Goal: Task Accomplishment & Management: Complete application form

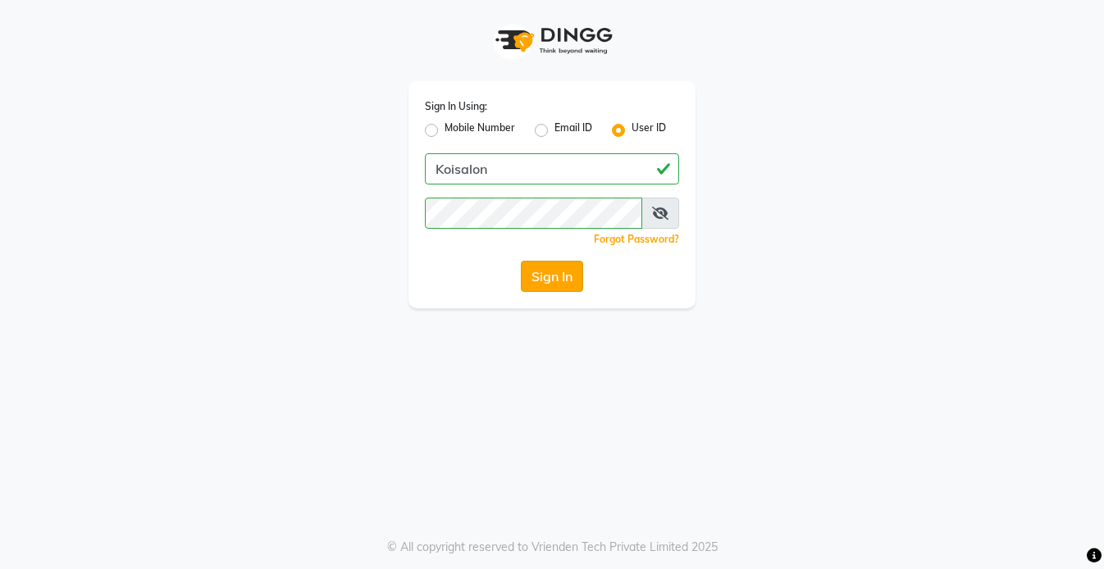
click at [535, 271] on button "Sign In" at bounding box center [552, 276] width 62 height 31
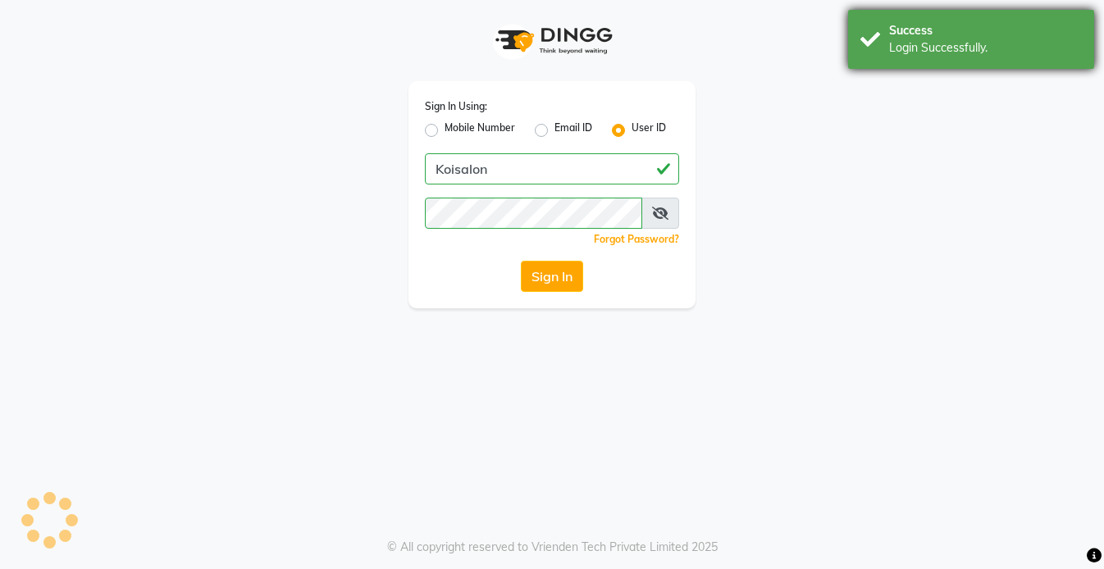
click at [934, 34] on div "Success" at bounding box center [985, 30] width 193 height 17
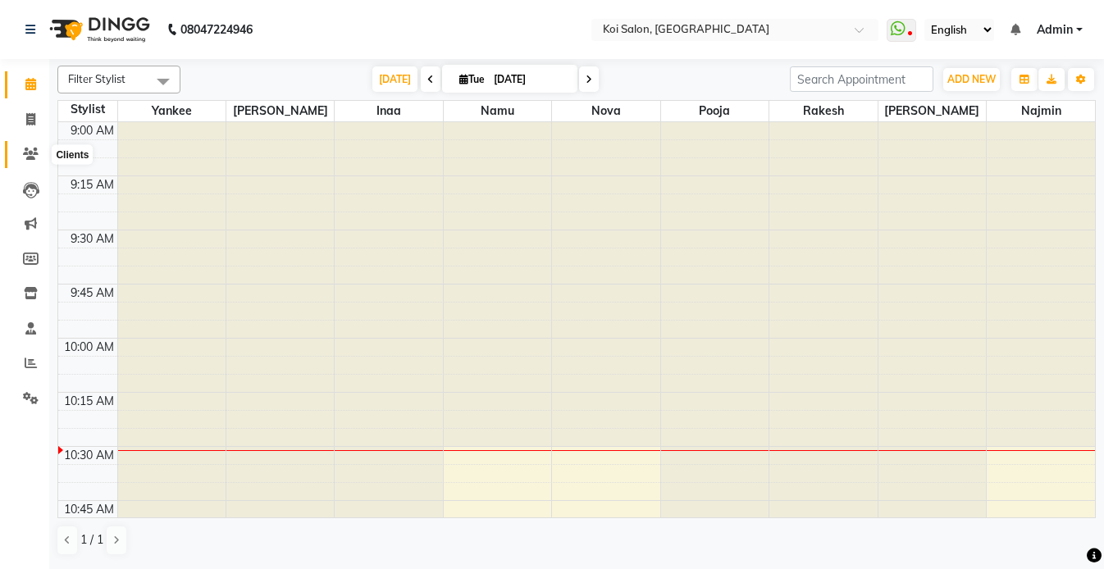
click at [28, 154] on icon at bounding box center [31, 154] width 16 height 12
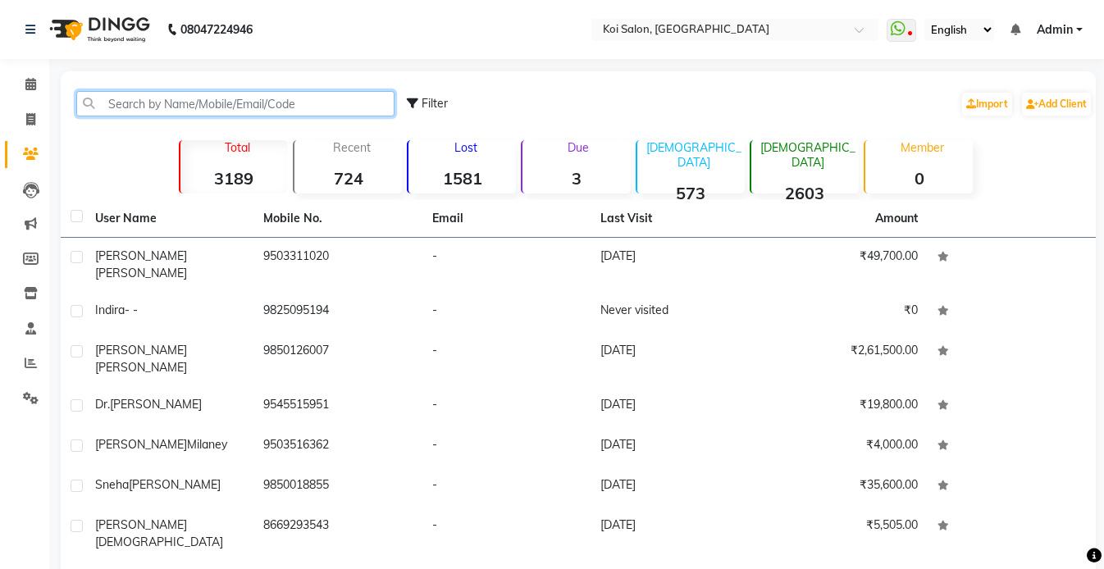
click at [189, 114] on input "text" at bounding box center [235, 103] width 318 height 25
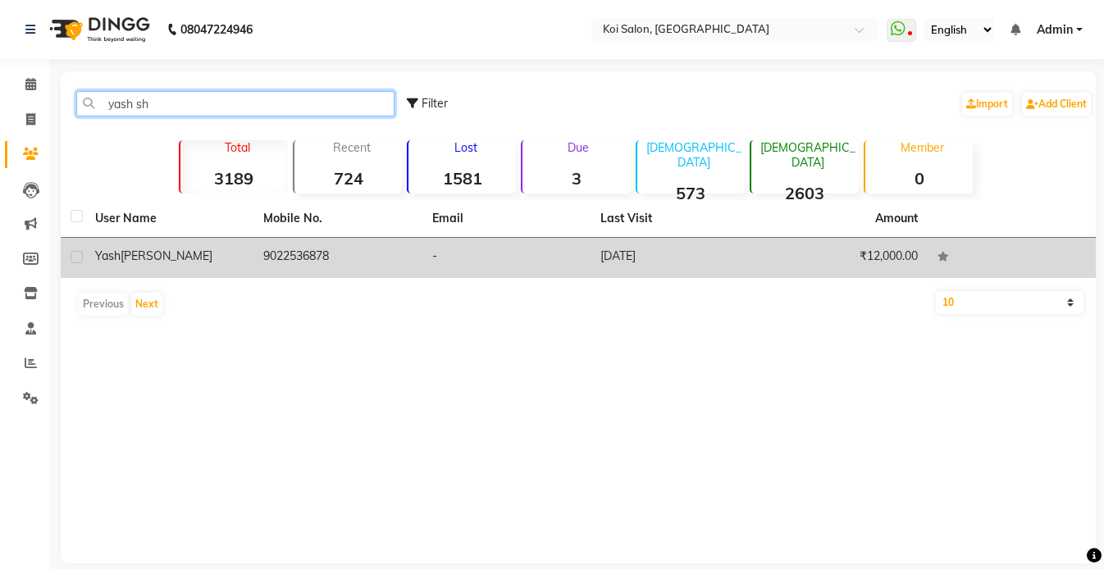
type input "yash sh"
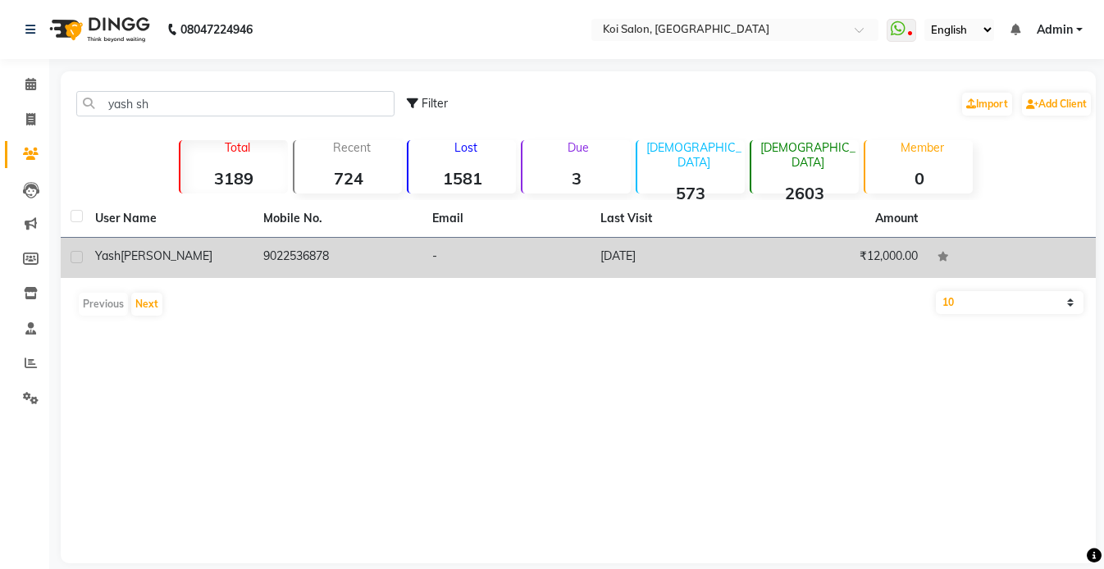
click at [198, 256] on div "[PERSON_NAME]" at bounding box center [169, 256] width 148 height 17
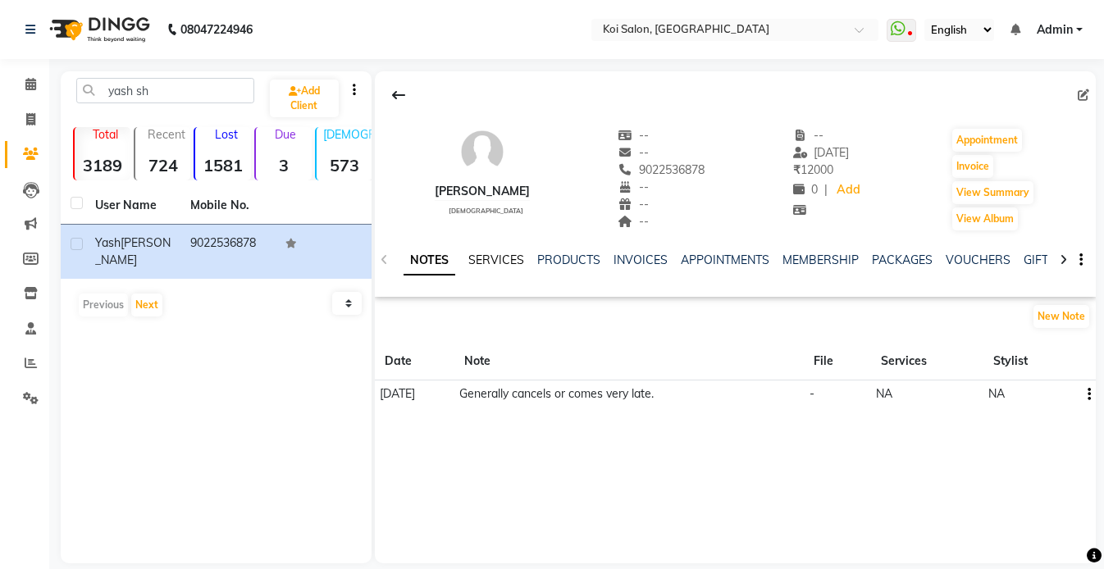
click at [488, 261] on link "SERVICES" at bounding box center [496, 260] width 56 height 15
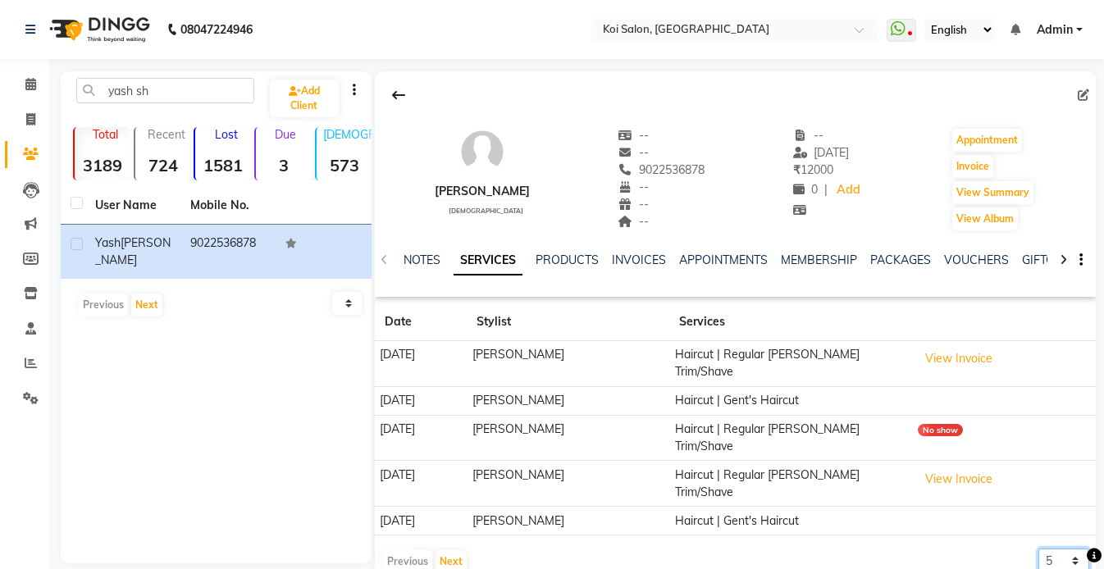
click at [1047, 549] on select "5 10 50 100 500" at bounding box center [1063, 561] width 51 height 25
select select "500"
click at [1038, 549] on select "5 10 50 100 500" at bounding box center [1063, 561] width 51 height 25
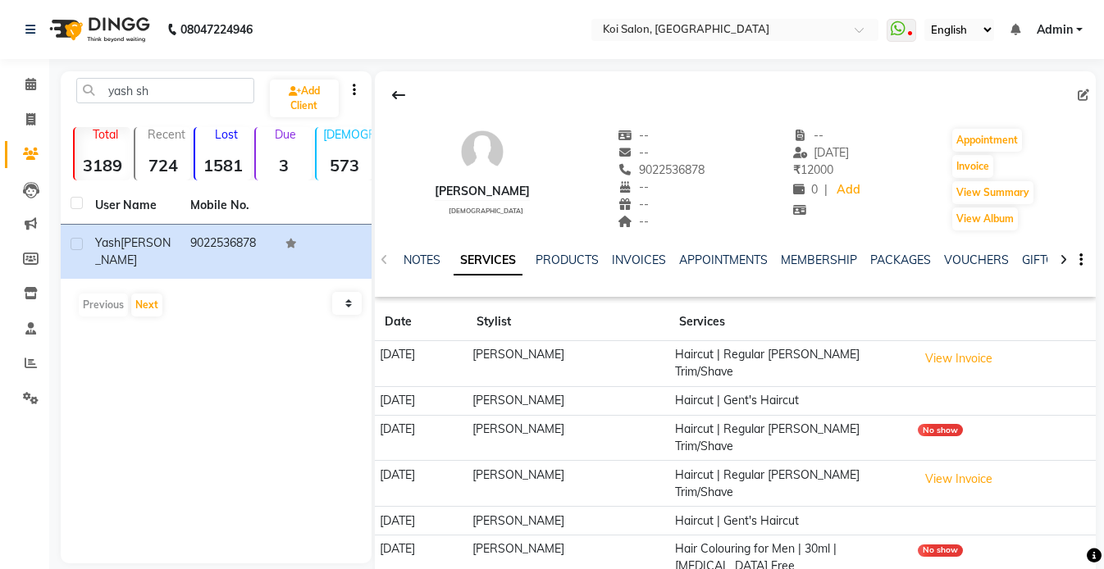
scroll to position [378, 0]
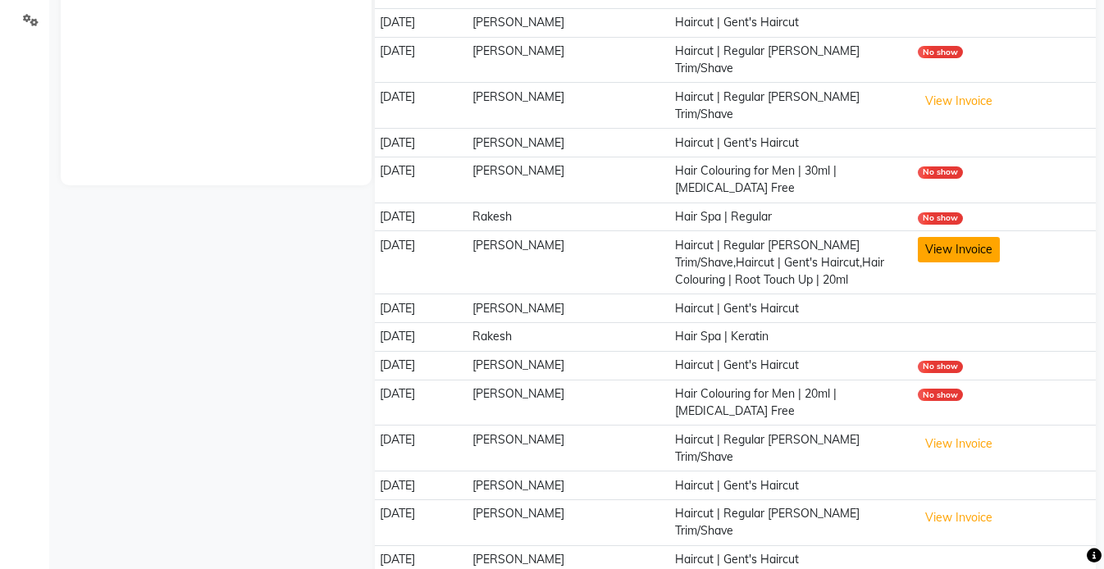
click at [949, 237] on button "View Invoice" at bounding box center [959, 249] width 82 height 25
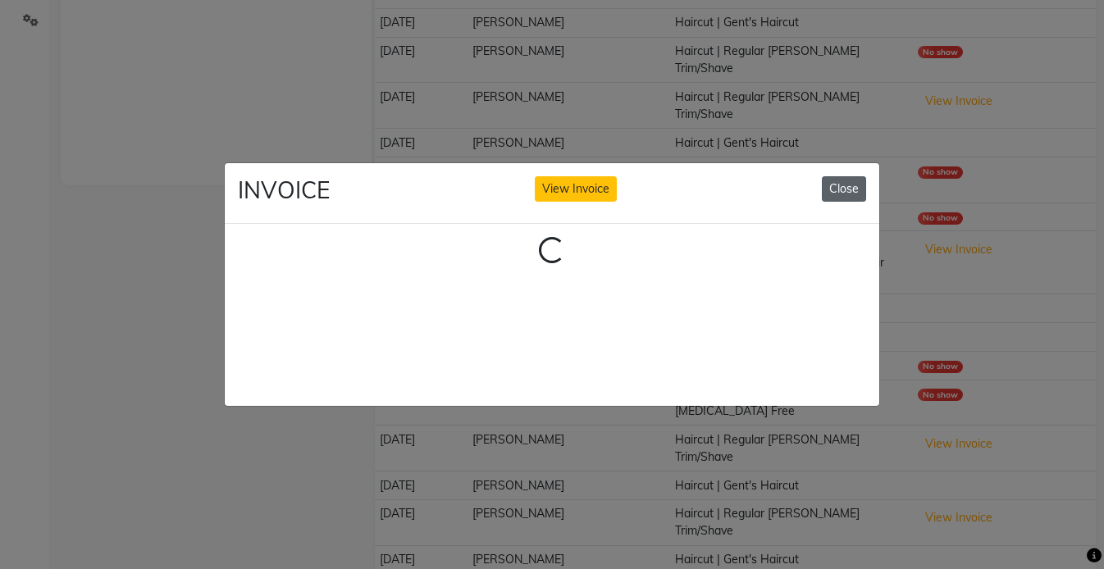
click at [853, 192] on button "Close" at bounding box center [844, 188] width 44 height 25
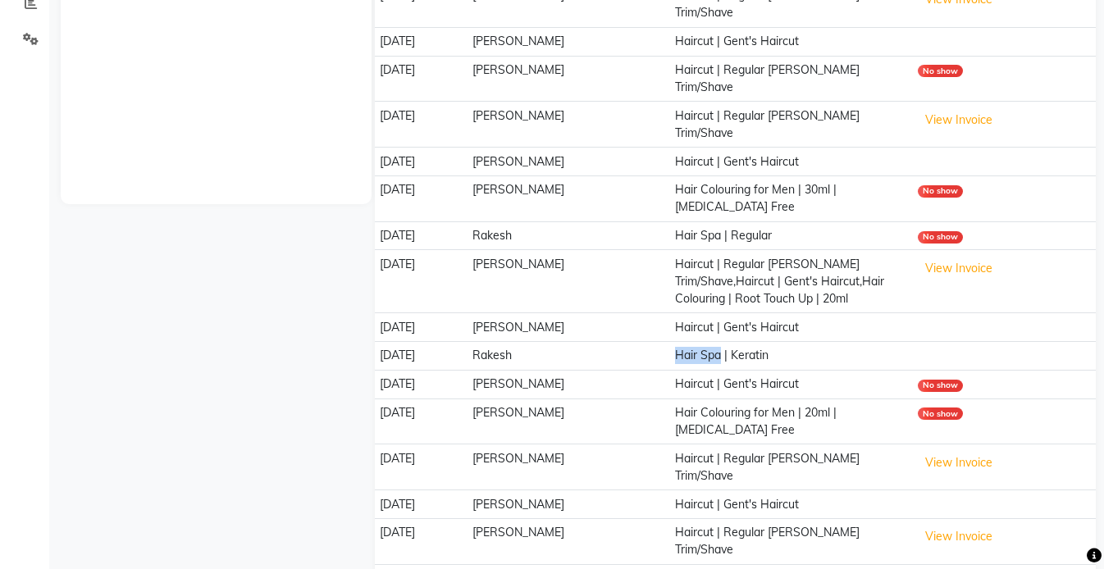
scroll to position [361, 0]
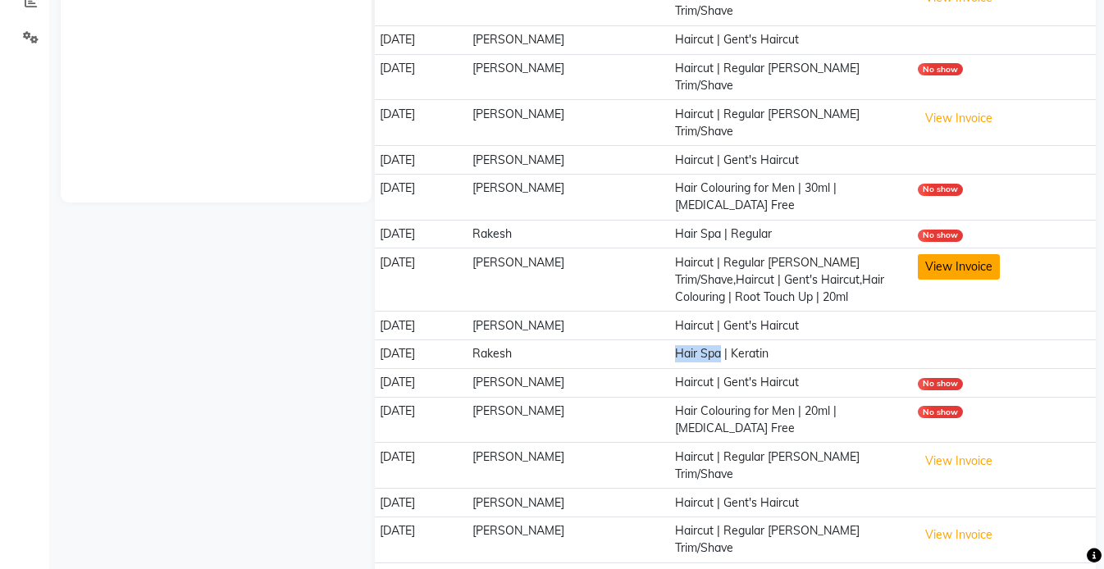
click at [930, 254] on button "View Invoice" at bounding box center [959, 266] width 82 height 25
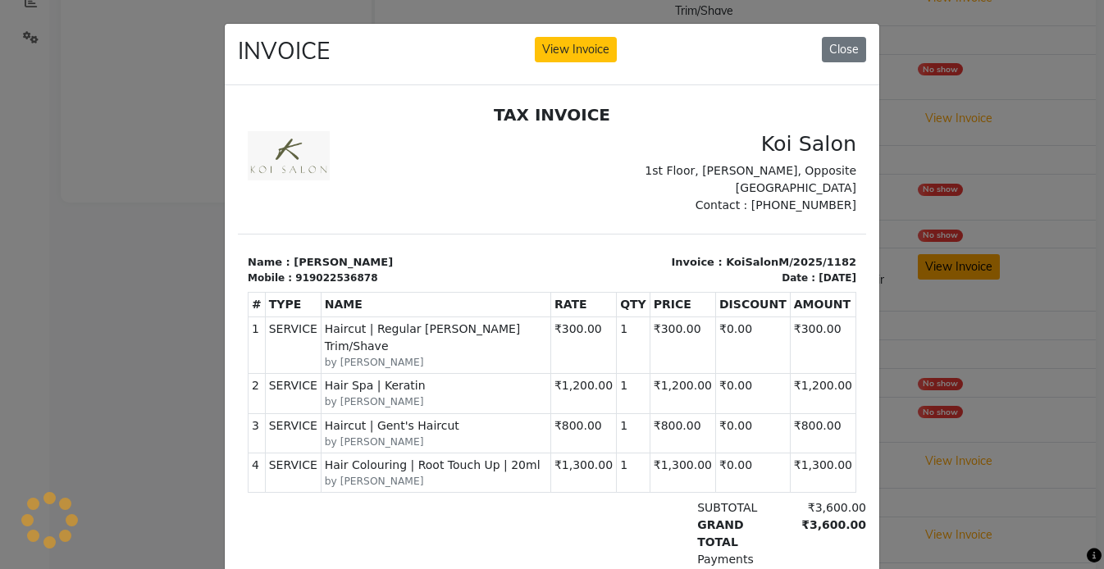
scroll to position [0, 0]
click at [836, 46] on button "Close" at bounding box center [844, 49] width 44 height 25
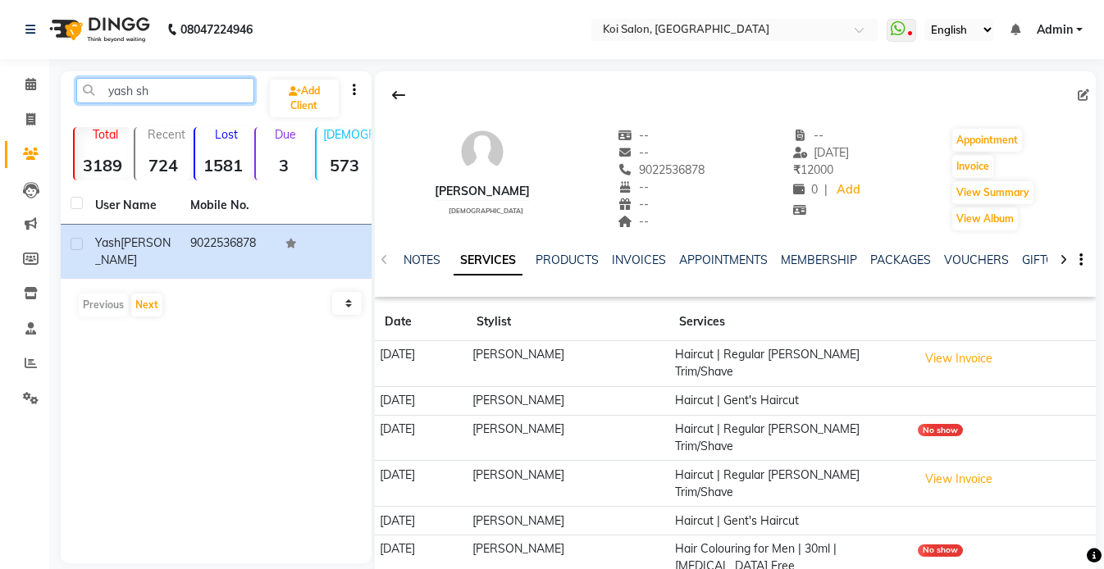
click at [168, 88] on input "yash sh" at bounding box center [165, 90] width 178 height 25
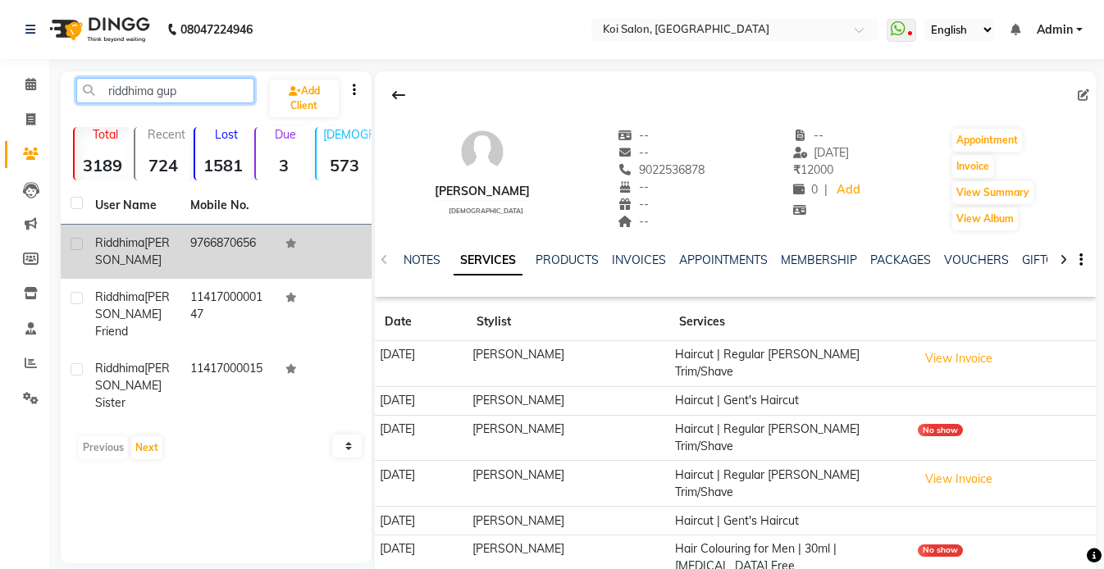
type input "riddhima gup"
click at [139, 261] on div "[PERSON_NAME]" at bounding box center [132, 252] width 75 height 34
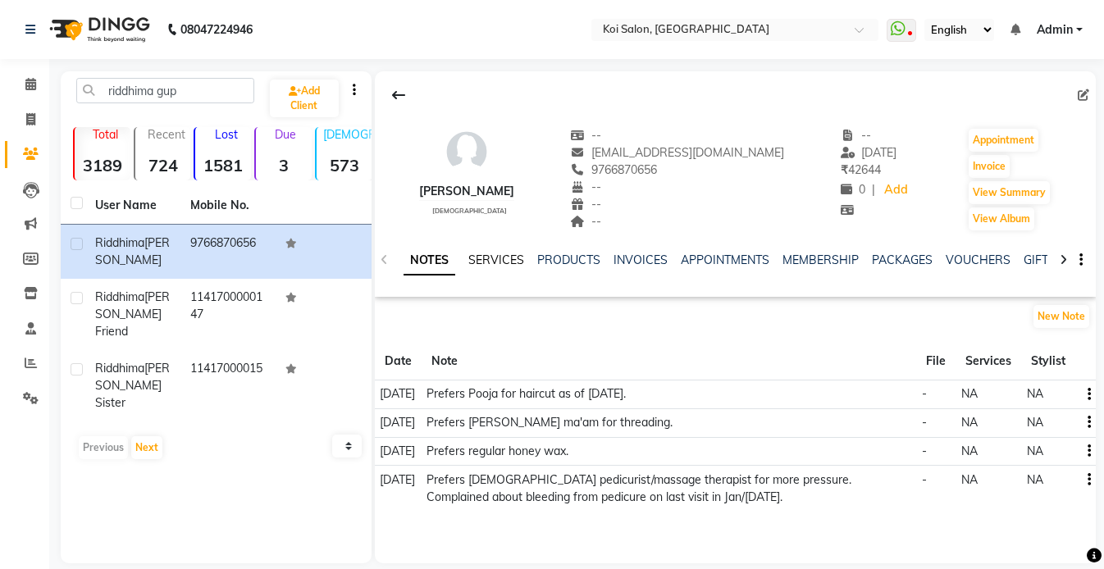
click at [484, 257] on link "SERVICES" at bounding box center [496, 260] width 56 height 15
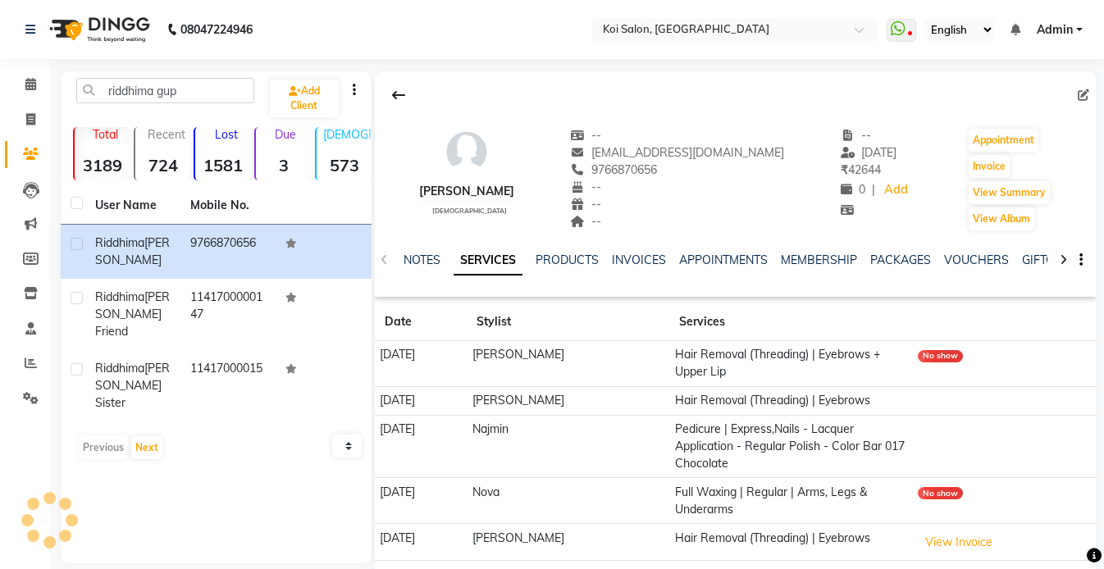
scroll to position [45, 0]
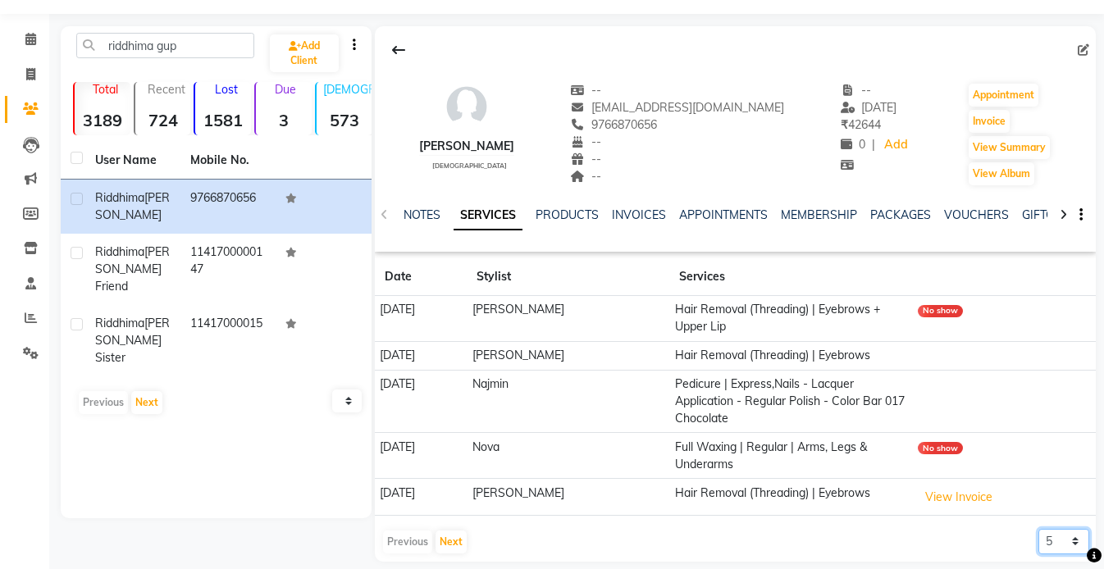
click at [1047, 529] on select "5 10 50 100 500" at bounding box center [1063, 541] width 51 height 25
select select "500"
click at [1038, 529] on select "5 10 50 100 500" at bounding box center [1063, 541] width 51 height 25
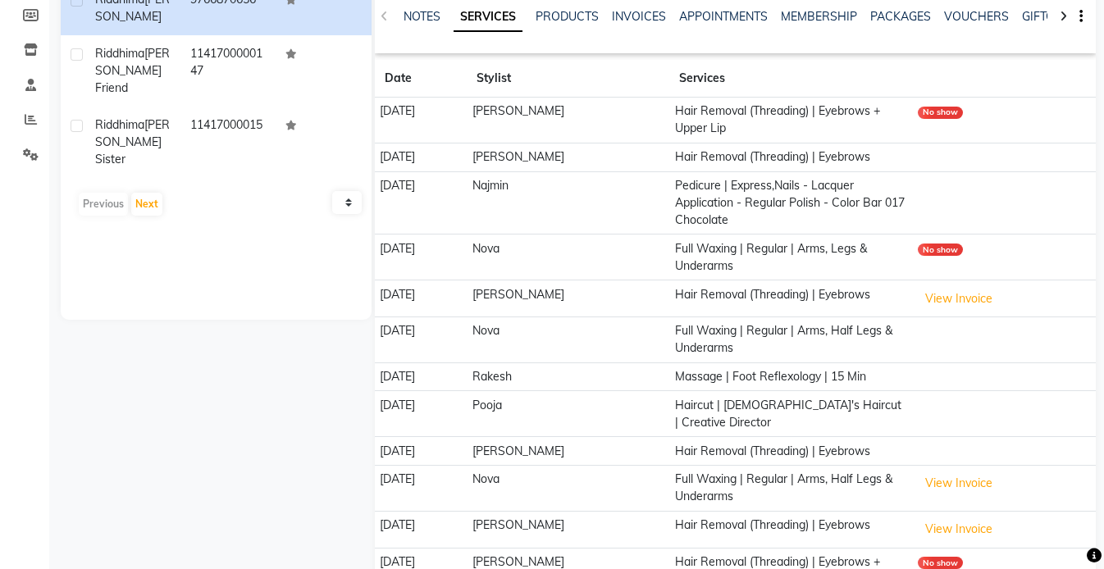
scroll to position [0, 0]
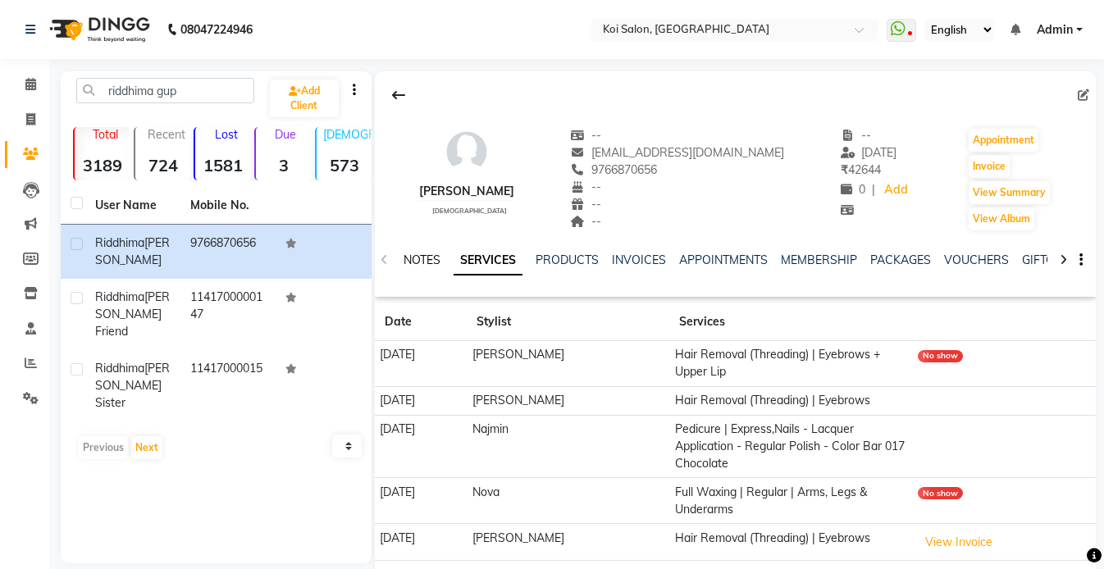
click at [422, 262] on link "NOTES" at bounding box center [421, 260] width 37 height 15
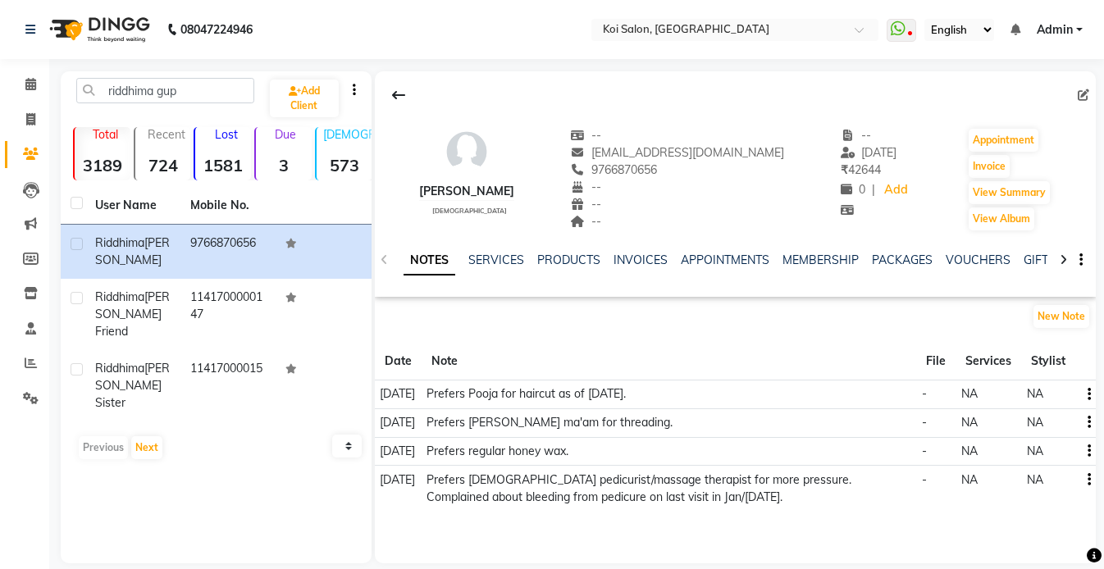
click at [1089, 394] on icon "button" at bounding box center [1088, 394] width 3 height 1
click at [1054, 396] on div "Edit" at bounding box center [1049, 395] width 26 height 20
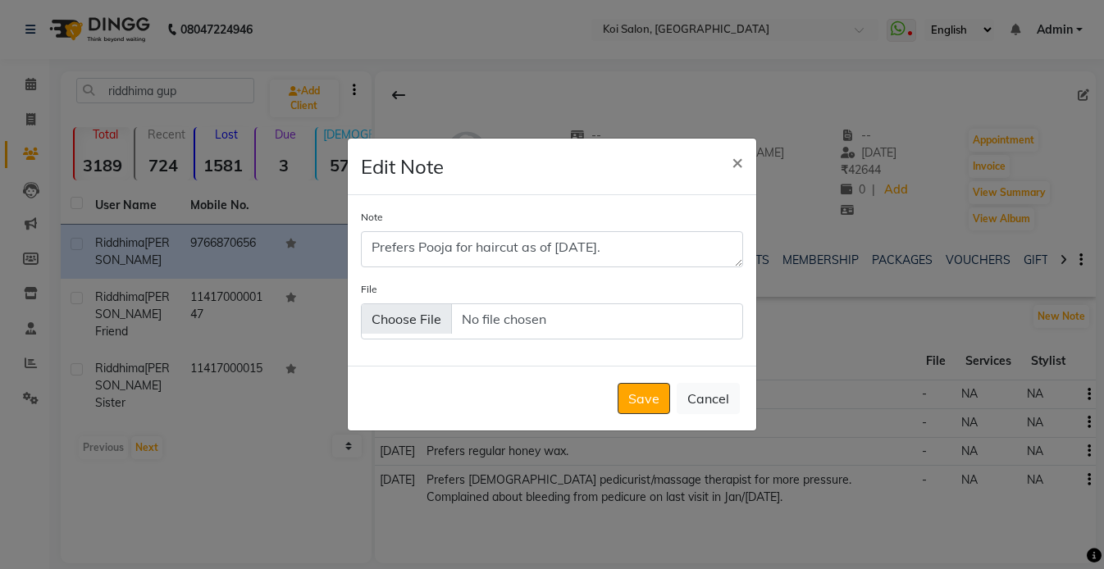
drag, startPoint x: 738, startPoint y: 262, endPoint x: 737, endPoint y: 360, distance: 97.6
click at [737, 360] on div "Note Prefers Pooja for haircut as of [DATE]. File" at bounding box center [552, 280] width 408 height 171
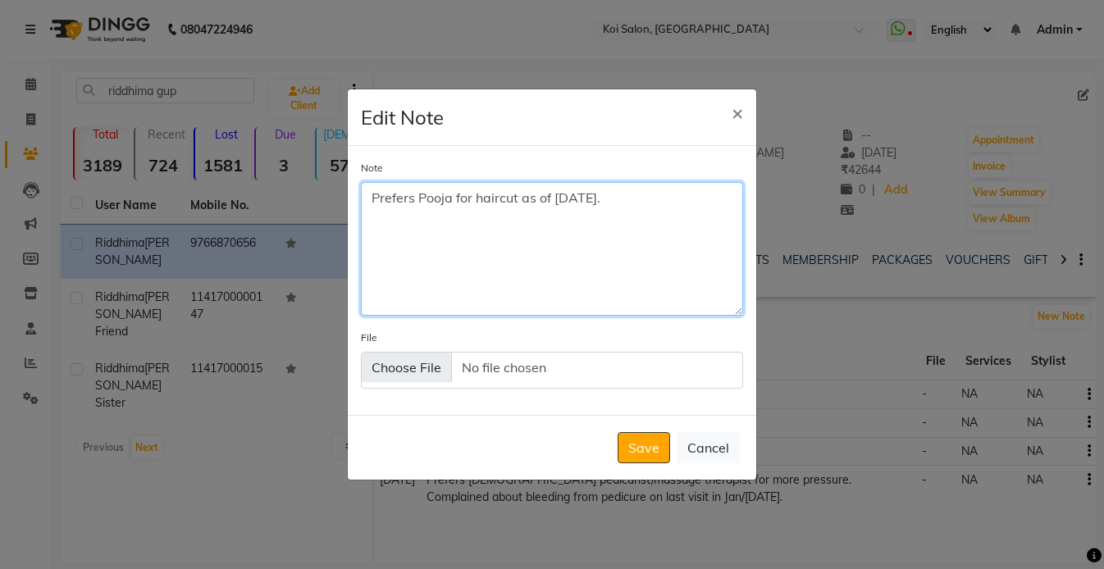
drag, startPoint x: 521, startPoint y: 198, endPoint x: 789, endPoint y: 215, distance: 267.8
click at [788, 215] on ngb-modal-window "Edit Note × Note Prefers Pooja for haircut as of [DATE]. File Save Cancel" at bounding box center [552, 284] width 1104 height 569
type textarea "Prefers Pooja for haircut. Prefers regular shampoo/conditioner for hair wash."
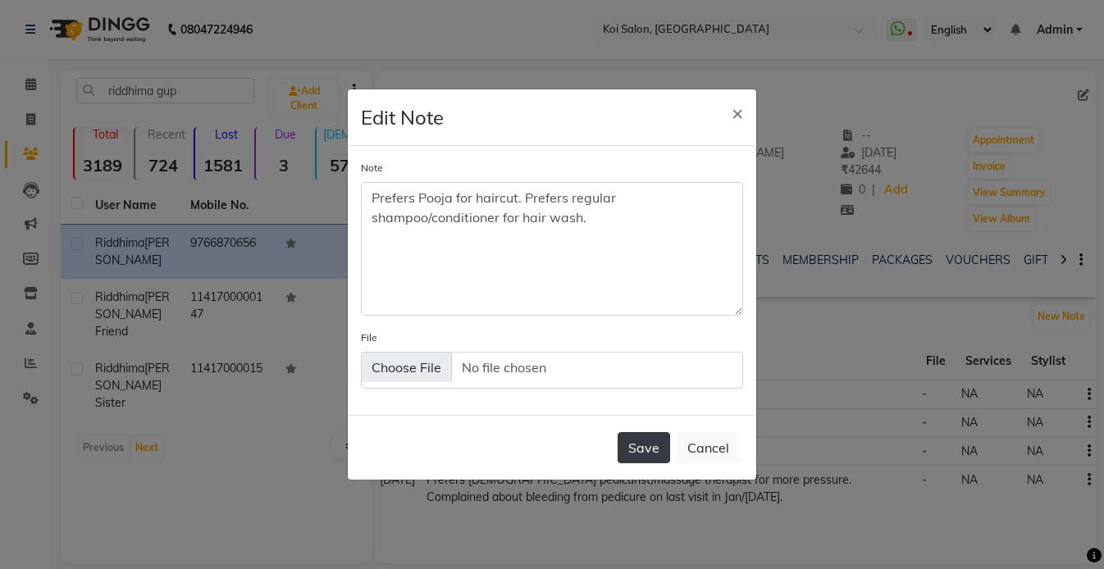
click at [635, 442] on button "Save" at bounding box center [643, 447] width 52 height 31
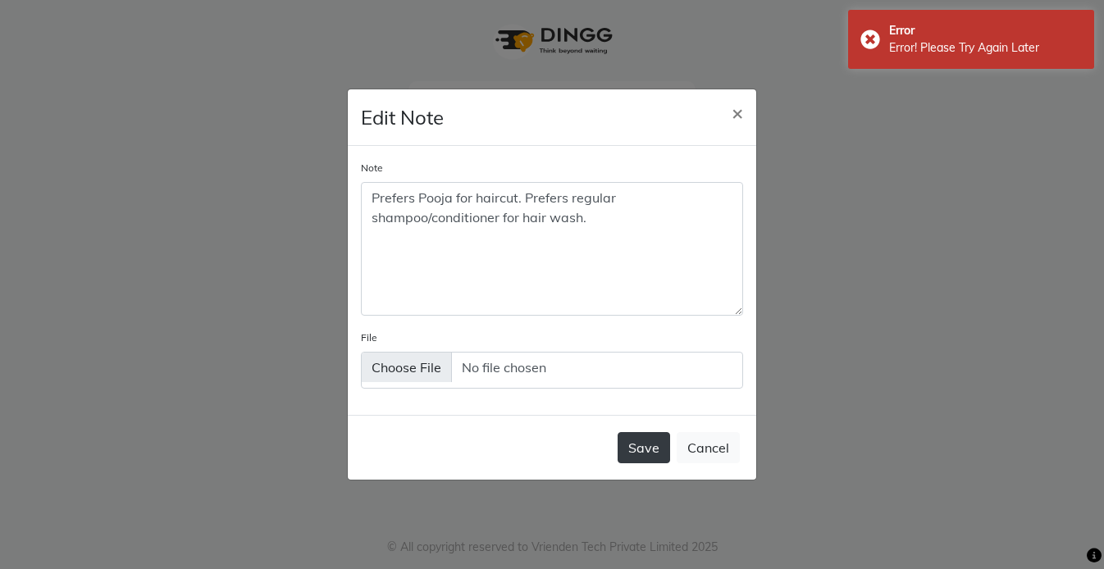
click at [637, 449] on button "Save" at bounding box center [643, 447] width 52 height 31
click at [737, 458] on button "Cancel" at bounding box center [707, 447] width 63 height 31
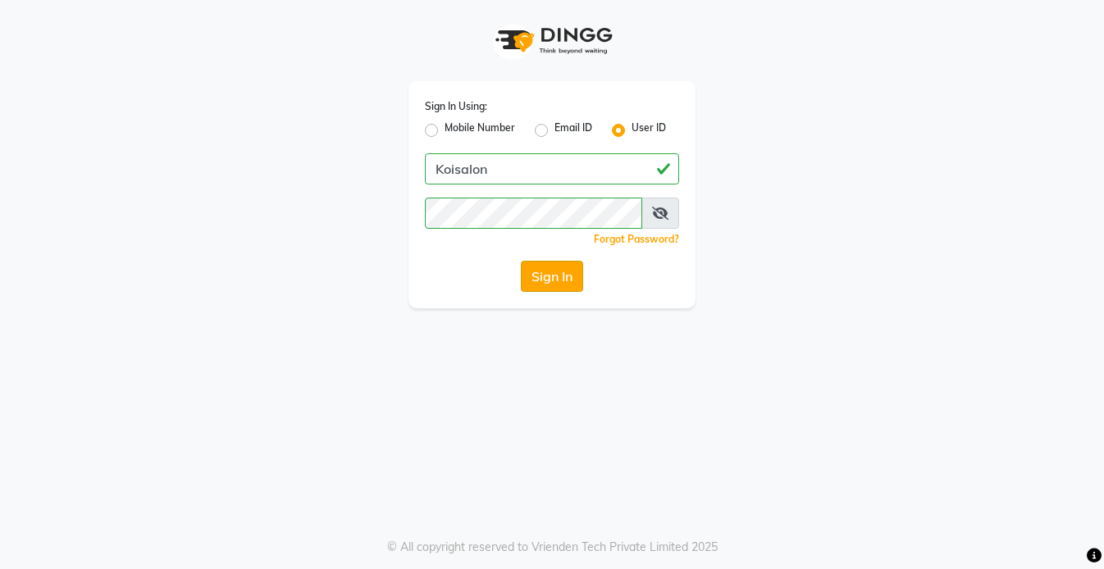
click at [529, 280] on button "Sign In" at bounding box center [552, 276] width 62 height 31
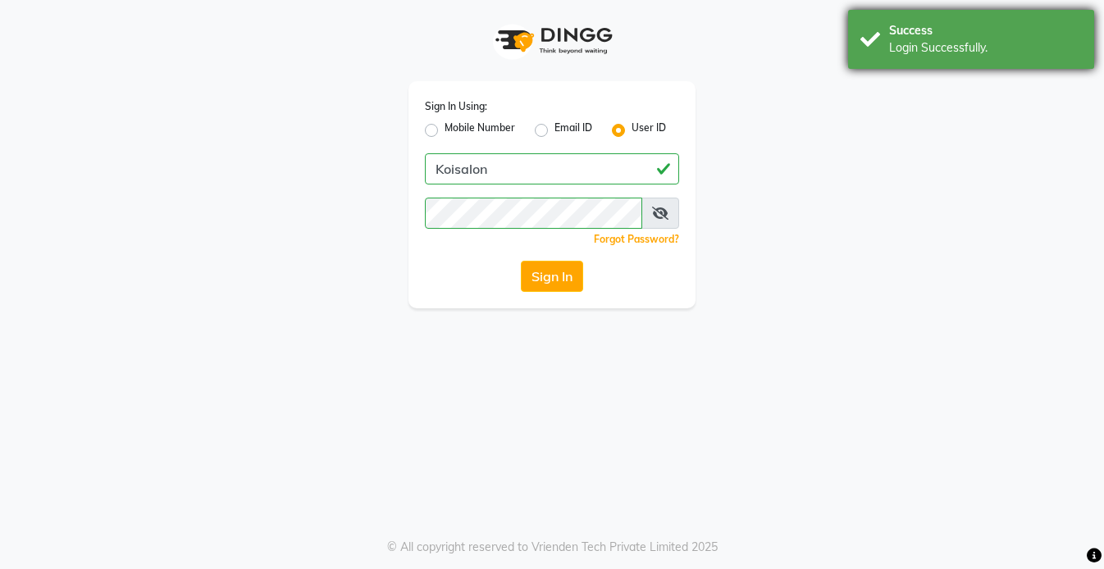
click at [909, 41] on div "Login Successfully." at bounding box center [985, 47] width 193 height 17
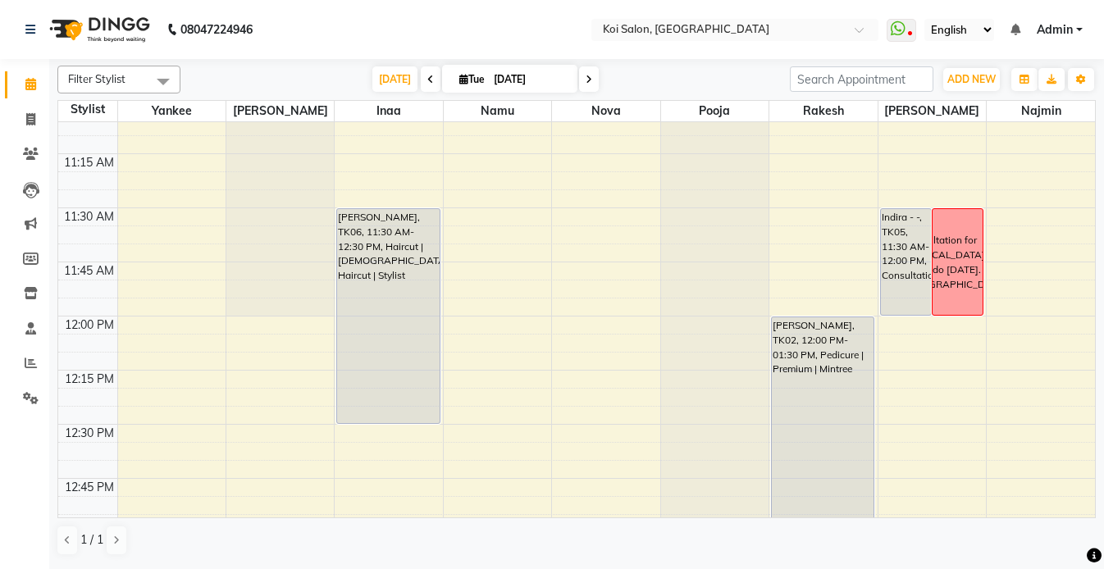
scroll to position [678, 0]
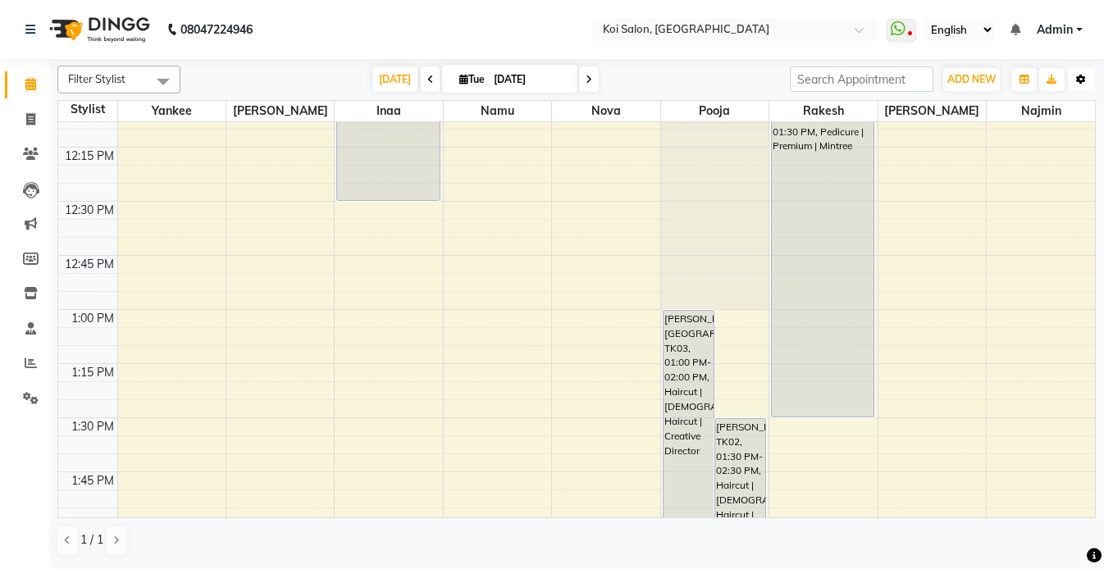
click at [1079, 75] on icon "button" at bounding box center [1081, 80] width 10 height 10
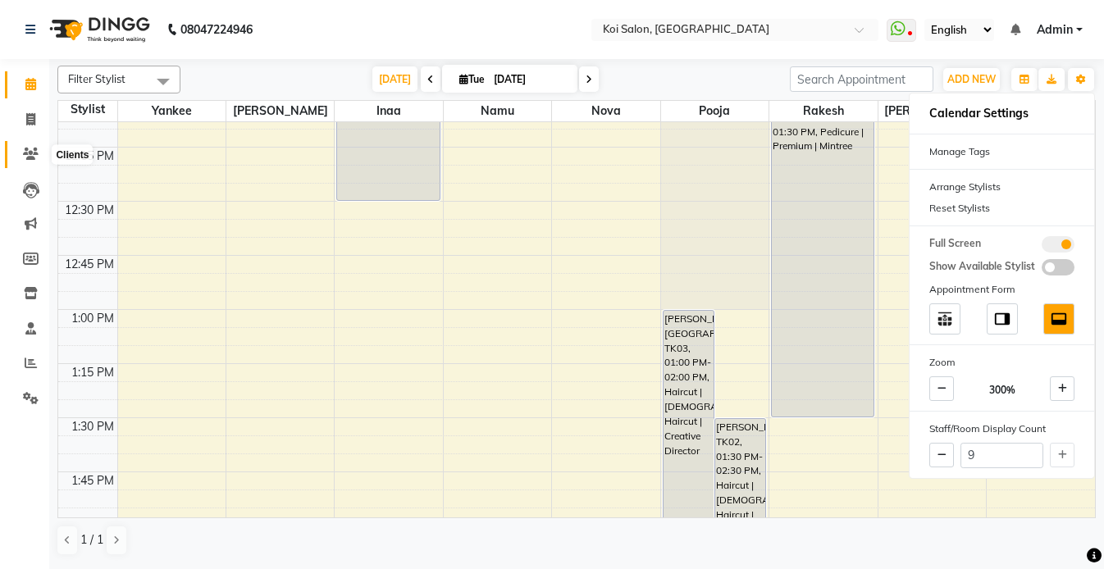
click at [33, 148] on icon at bounding box center [31, 154] width 16 height 12
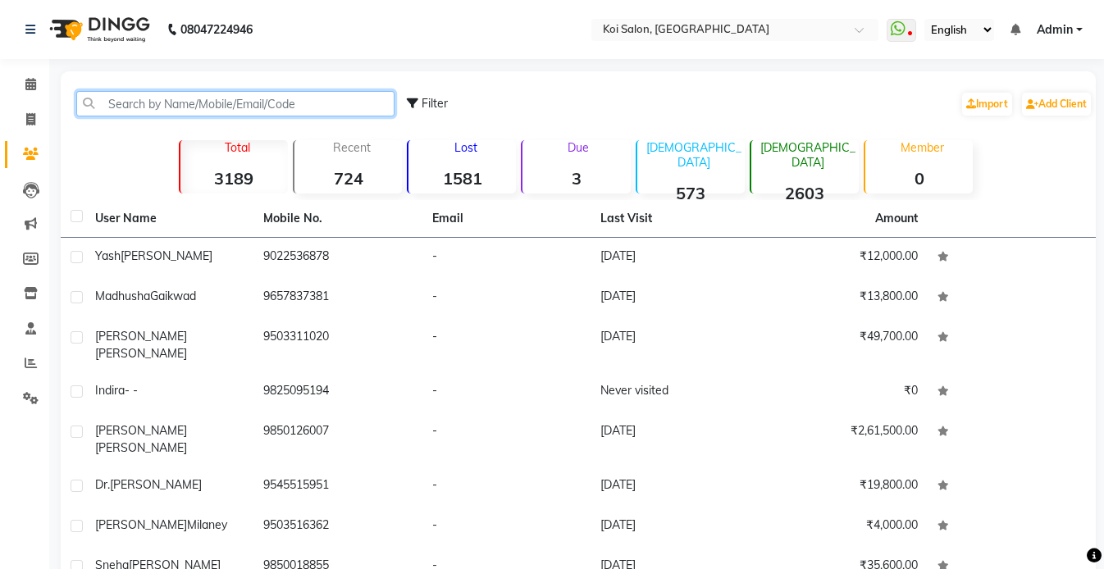
click at [335, 104] on input "text" at bounding box center [235, 103] width 318 height 25
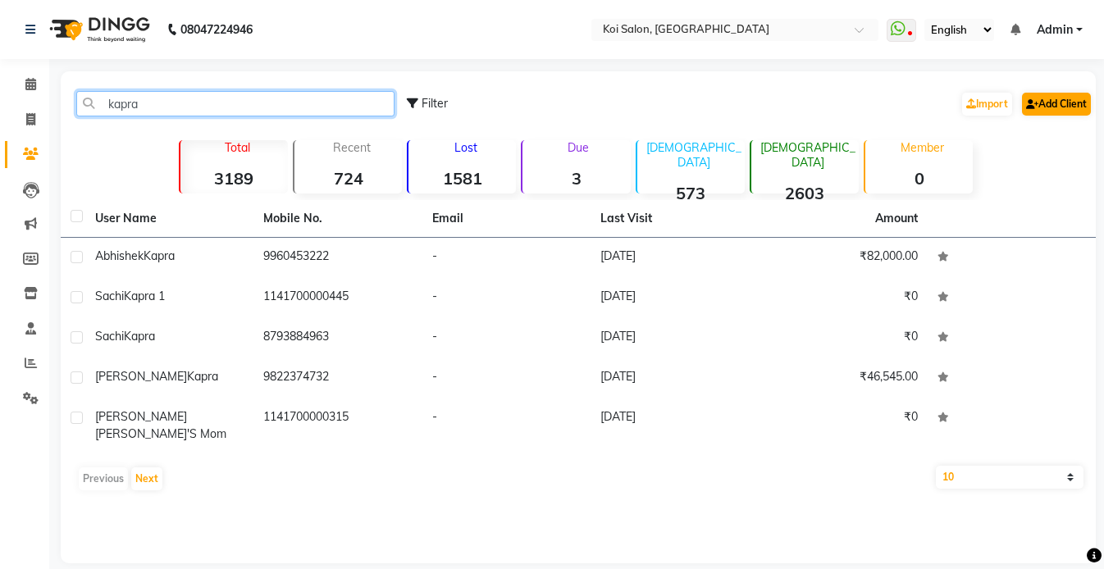
type input "kapra"
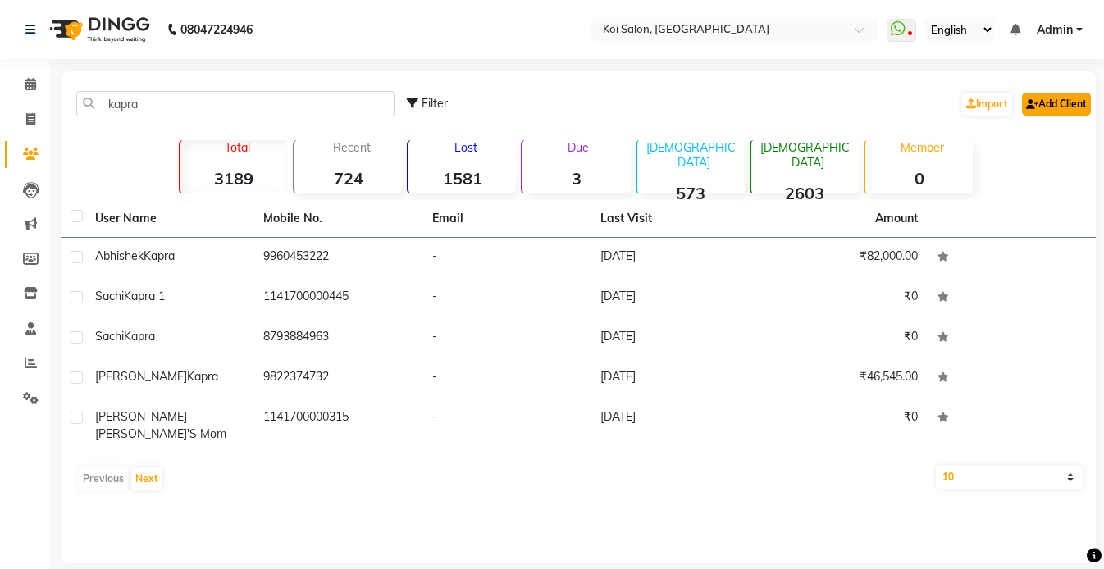
click at [1061, 105] on link "Add Client" at bounding box center [1056, 104] width 69 height 23
select select "22"
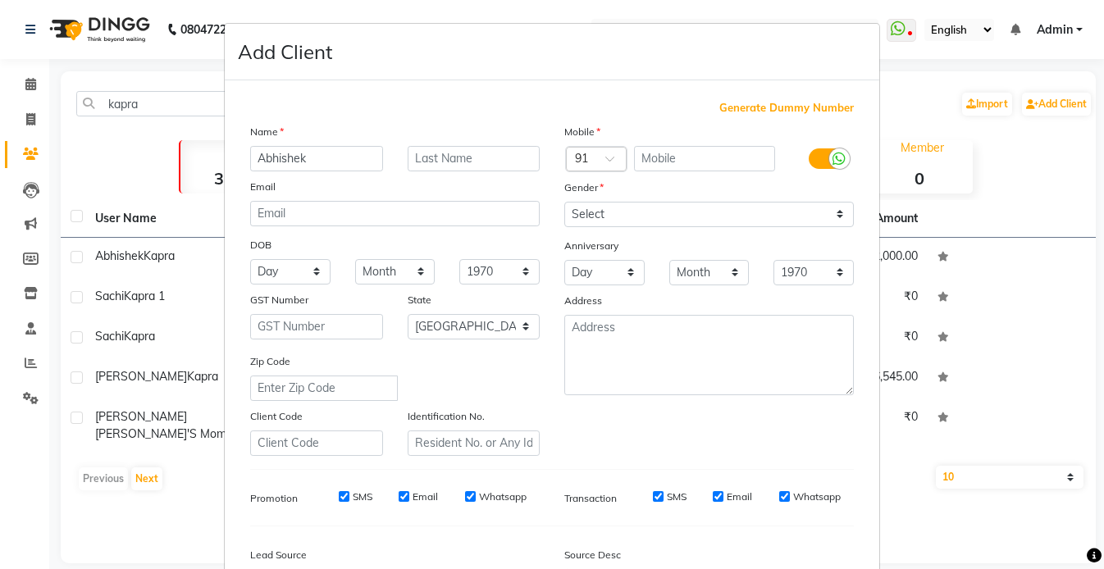
type input "Abhishek"
type input "Kapra's Dad"
click at [735, 104] on span "Generate Dummy Number" at bounding box center [786, 108] width 134 height 16
type input "1141700000448"
checkbox input "false"
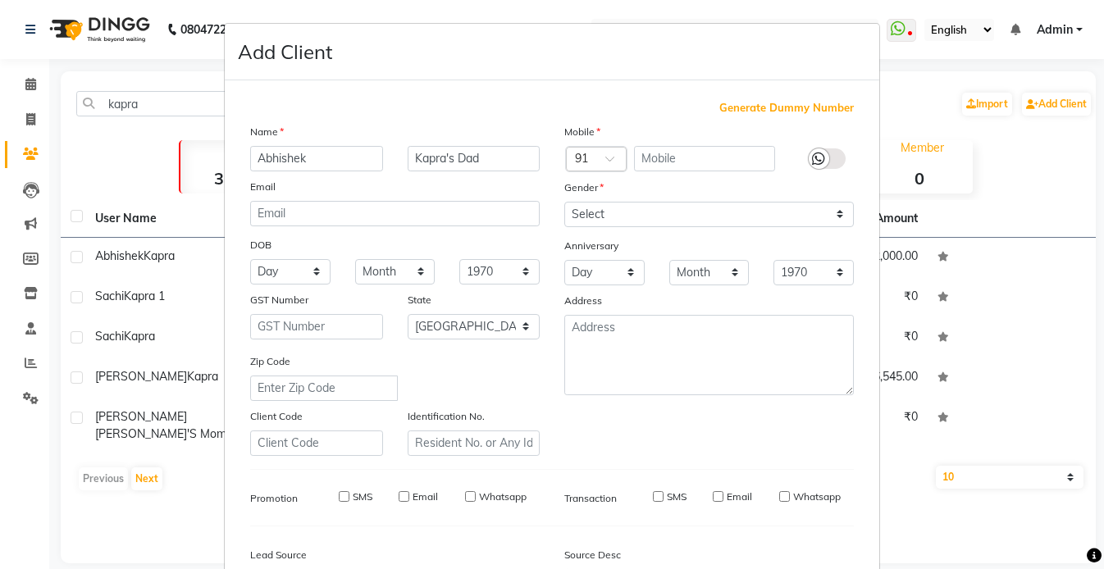
checkbox input "false"
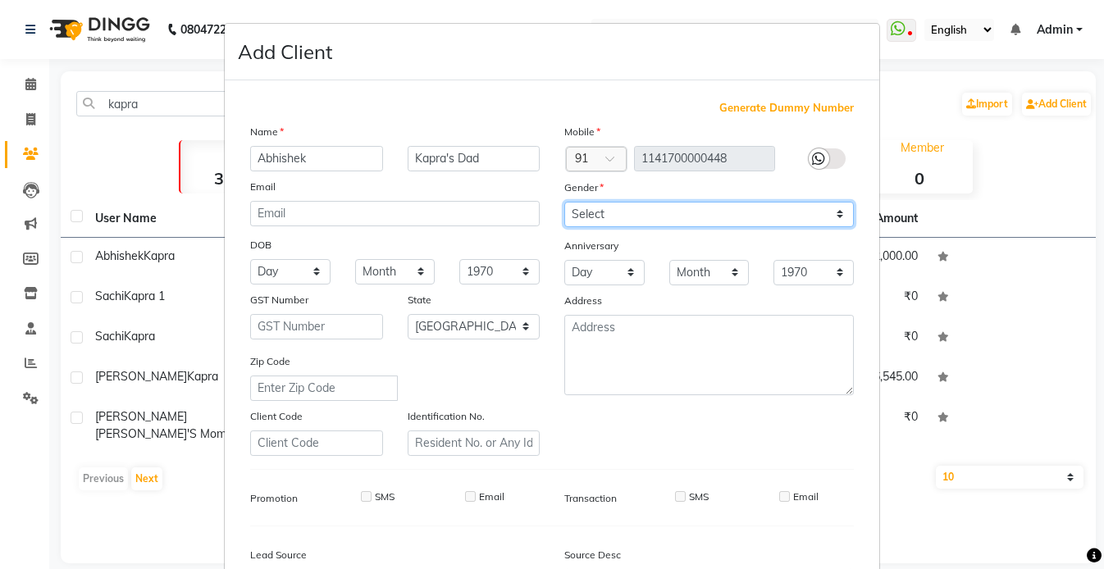
click at [606, 210] on select "Select [DEMOGRAPHIC_DATA] [DEMOGRAPHIC_DATA] Other Prefer Not To Say" at bounding box center [708, 214] width 289 height 25
select select "[DEMOGRAPHIC_DATA]"
click at [564, 202] on select "Select [DEMOGRAPHIC_DATA] [DEMOGRAPHIC_DATA] Other Prefer Not To Say" at bounding box center [708, 214] width 289 height 25
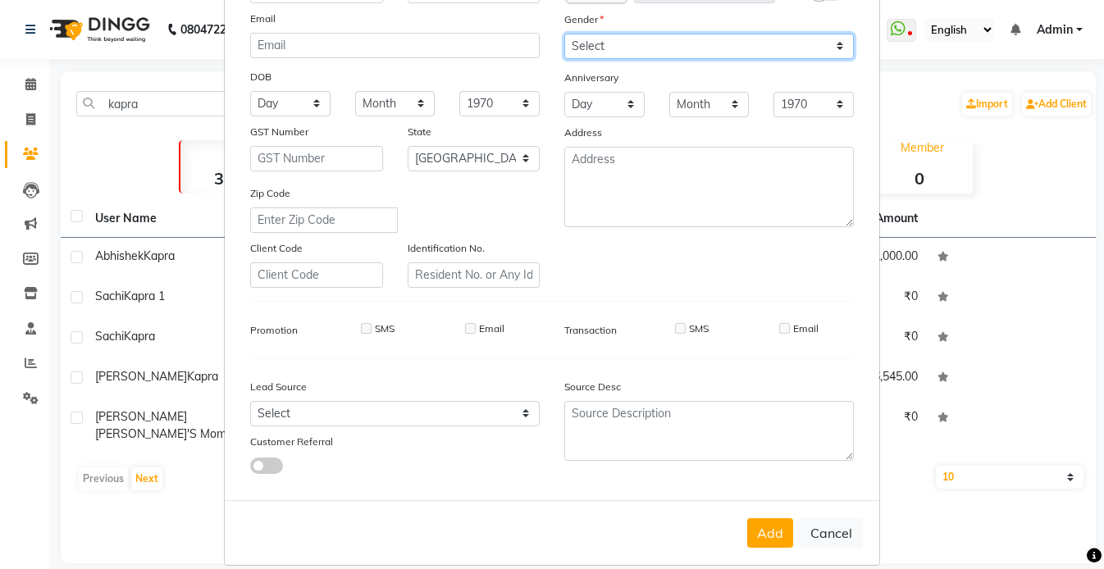
scroll to position [187, 0]
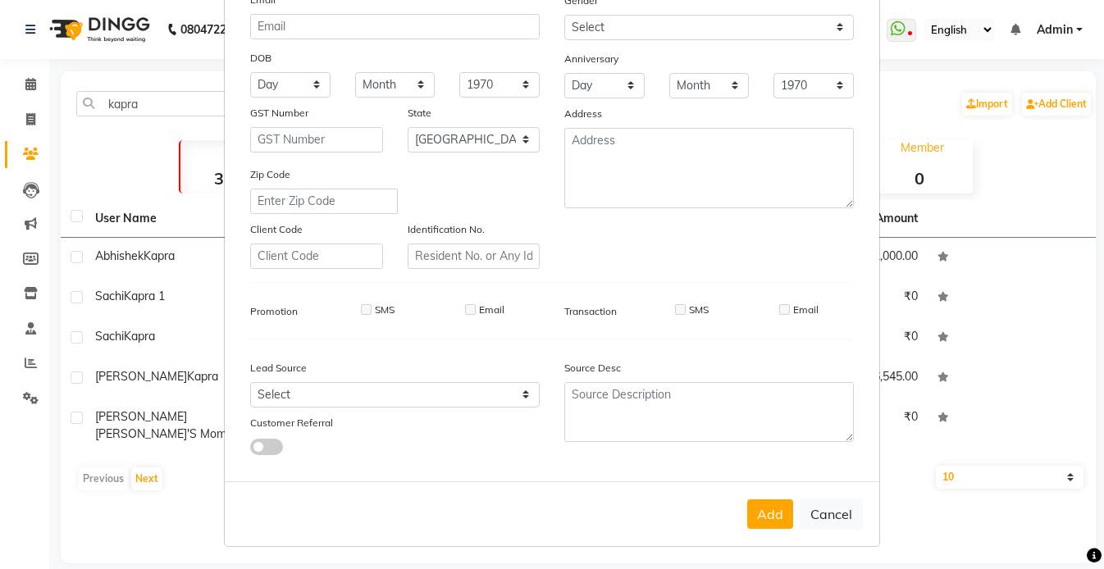
click at [275, 442] on span at bounding box center [266, 447] width 33 height 16
click at [250, 449] on input "checkbox" at bounding box center [250, 449] width 0 height 0
select select "26277"
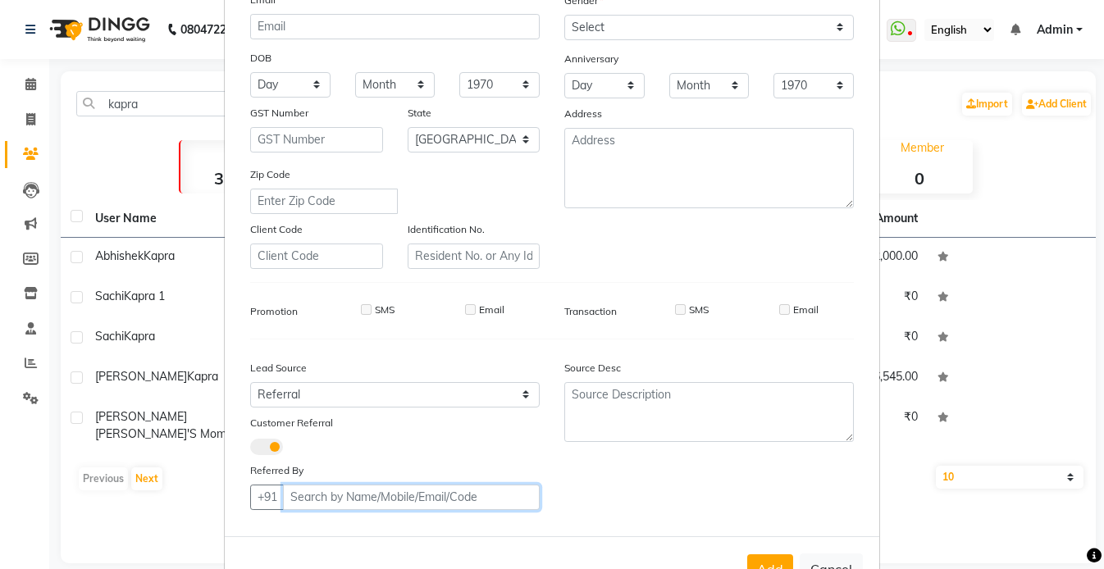
click at [394, 495] on input "text" at bounding box center [411, 497] width 257 height 25
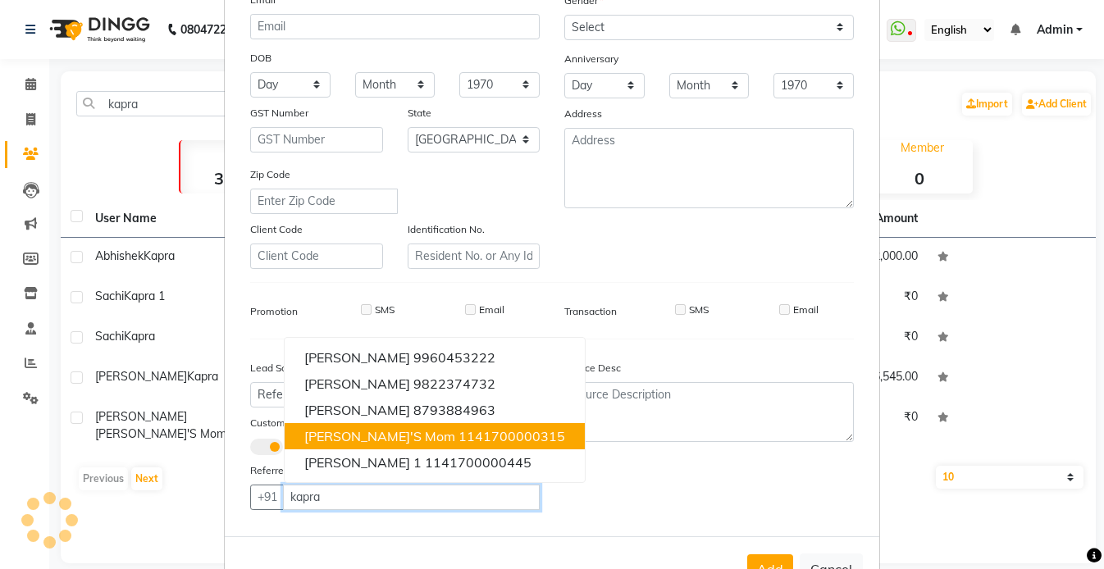
scroll to position [242, 0]
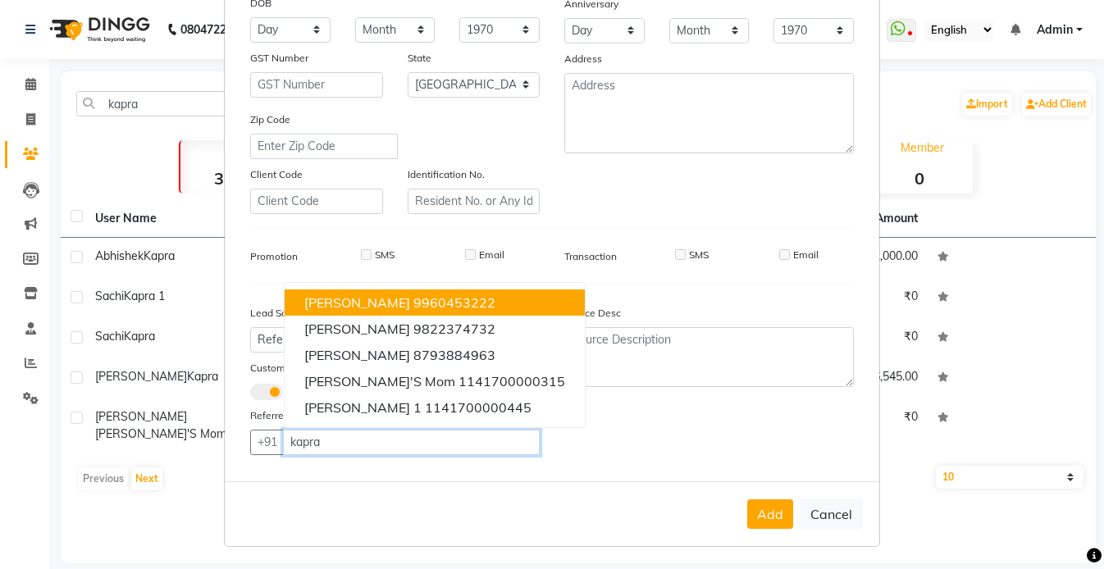
click at [413, 299] on ngb-highlight "9960453222" at bounding box center [454, 302] width 82 height 16
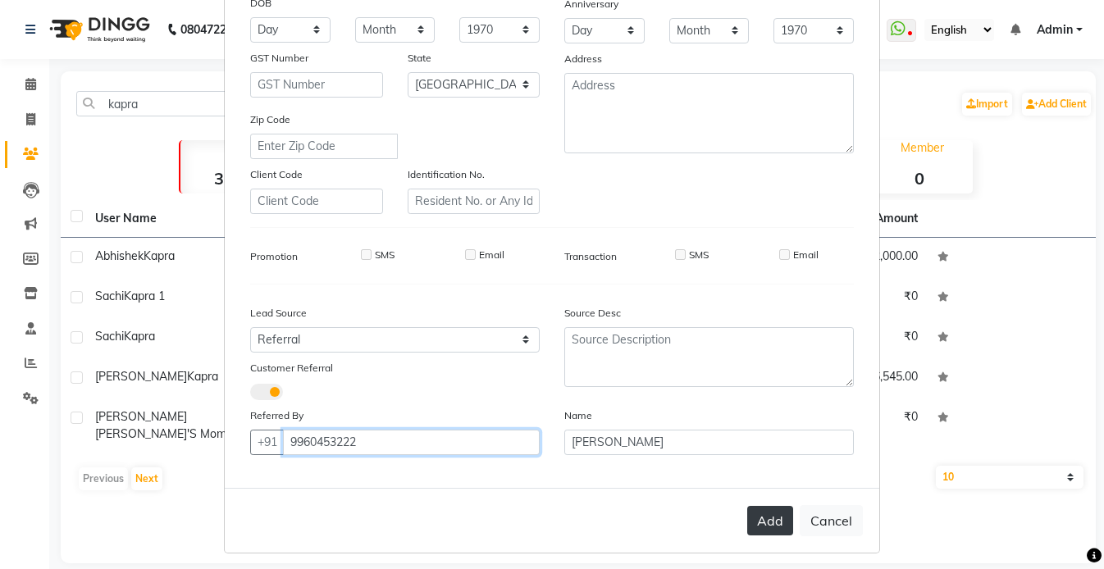
type input "9960453222"
click at [754, 515] on button "Add" at bounding box center [770, 521] width 46 height 30
select select
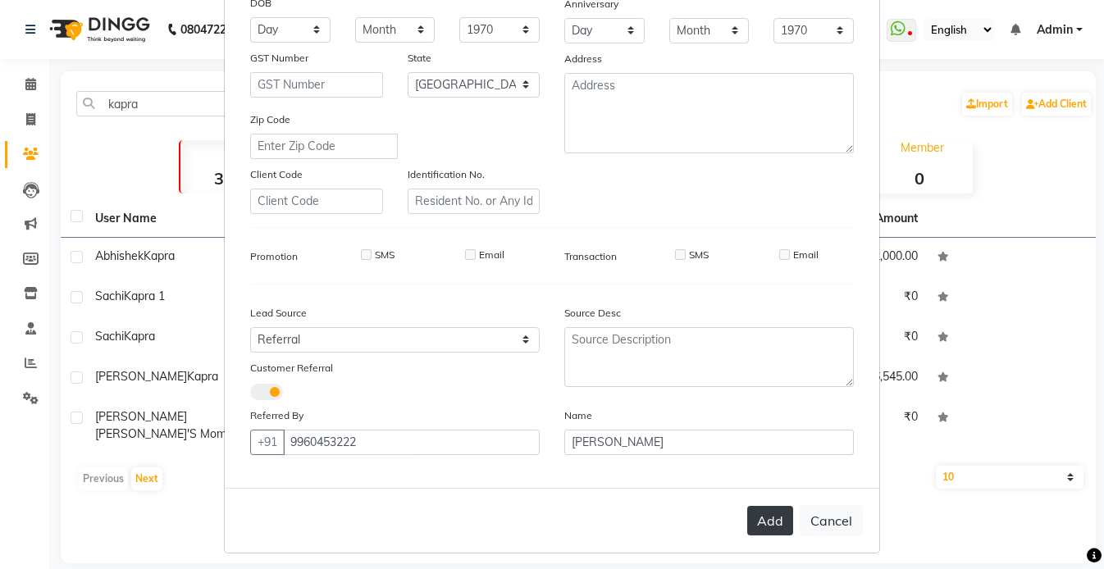
select select "null"
select select
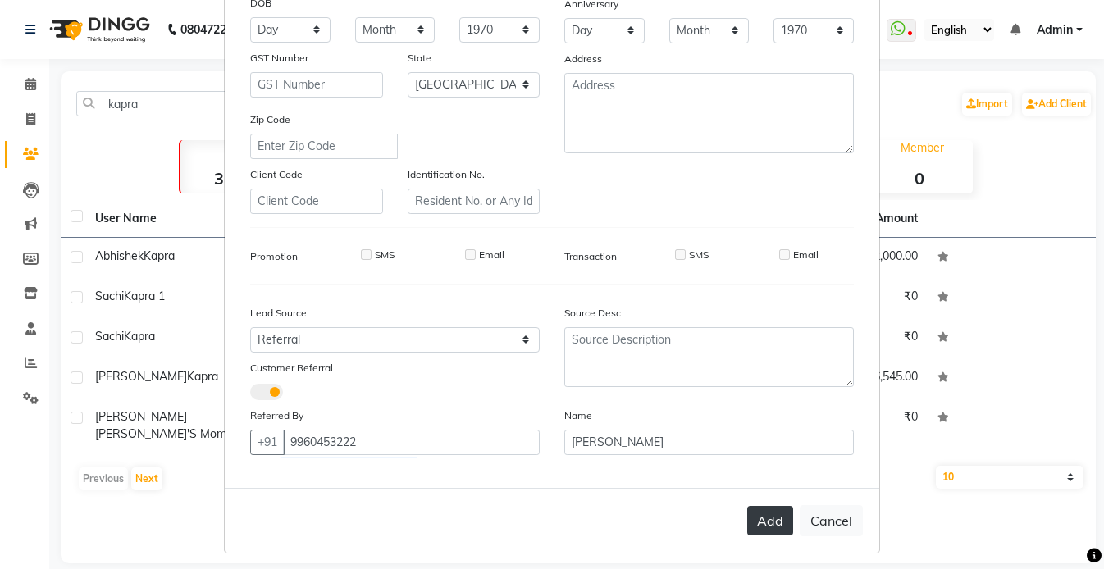
checkbox input "false"
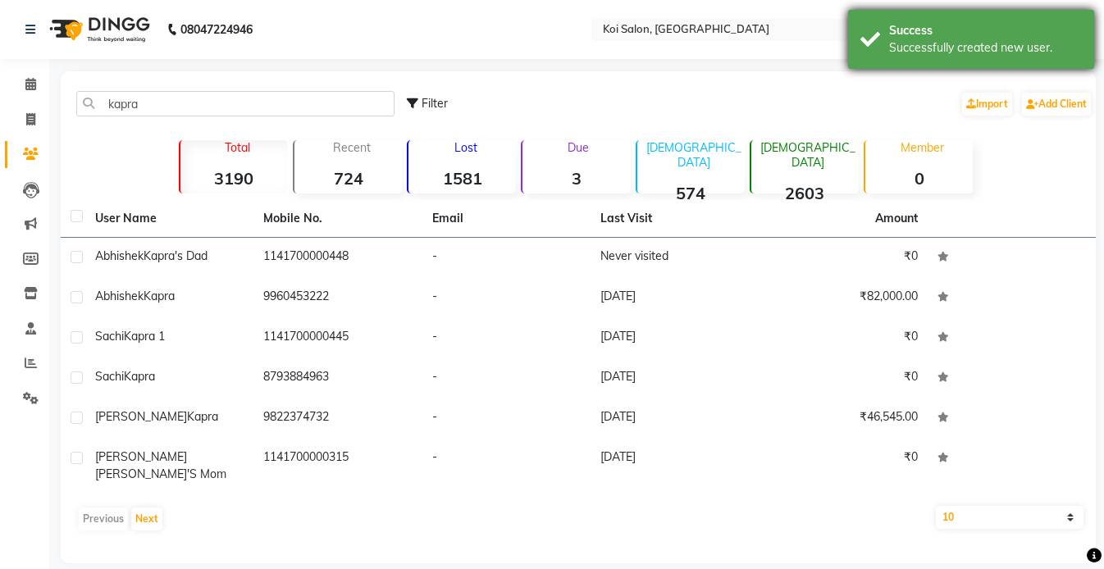
click at [910, 34] on div "Success" at bounding box center [985, 30] width 193 height 17
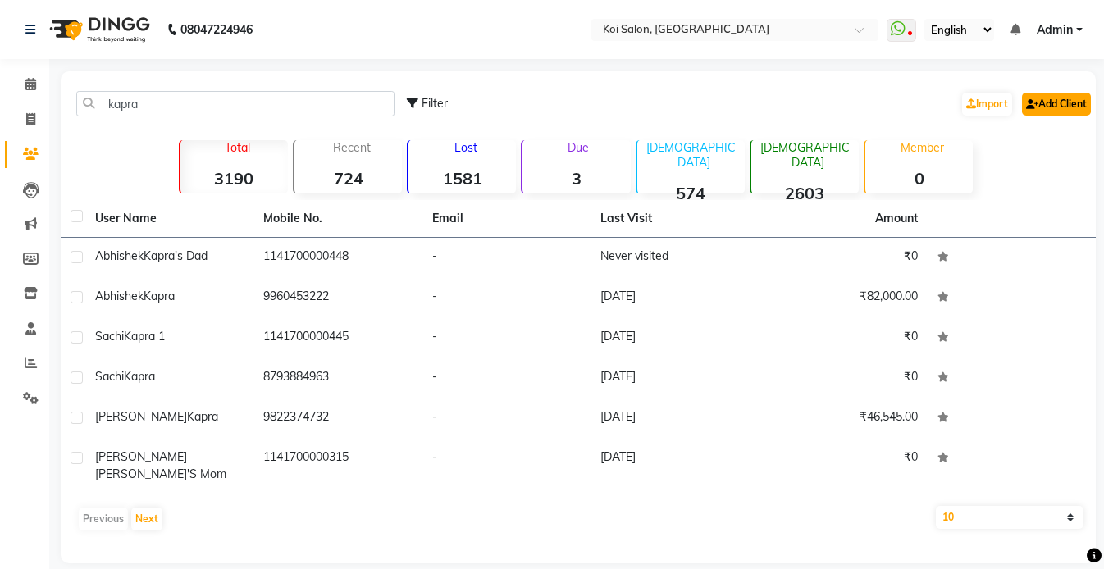
click at [1063, 98] on link "Add Client" at bounding box center [1056, 104] width 69 height 23
select select
select select "26277"
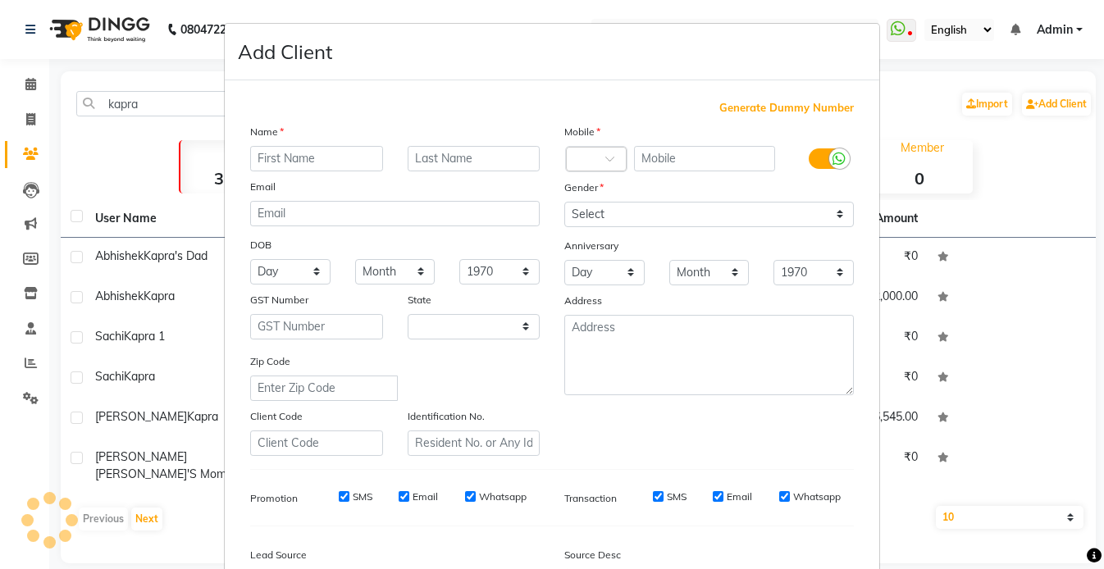
select select "22"
type input "Abhishek"
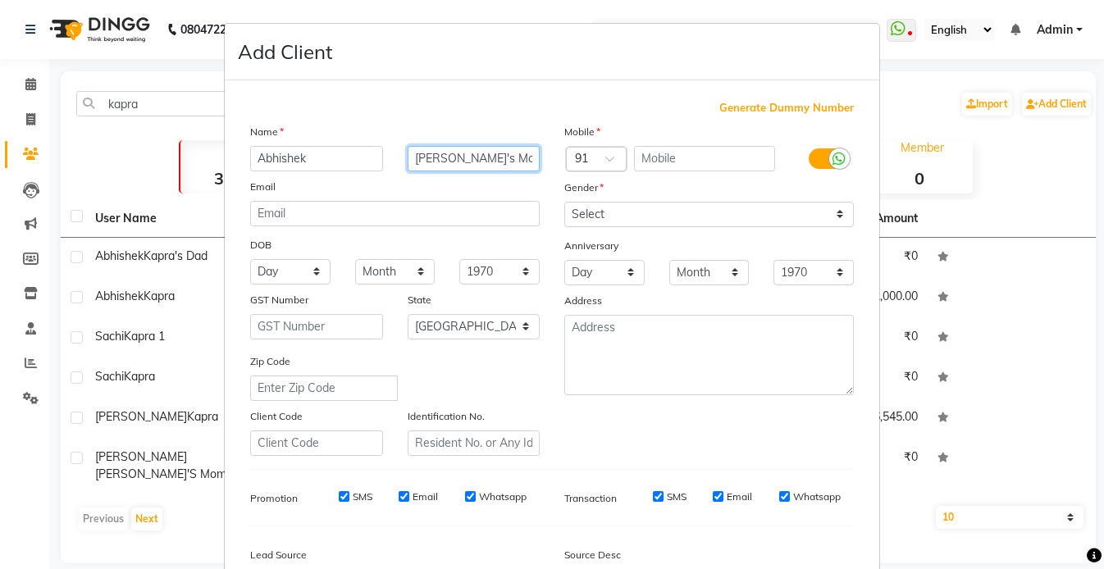
type input "[PERSON_NAME]'s Mom"
click at [745, 110] on span "Generate Dummy Number" at bounding box center [786, 108] width 134 height 16
type input "1141700000449"
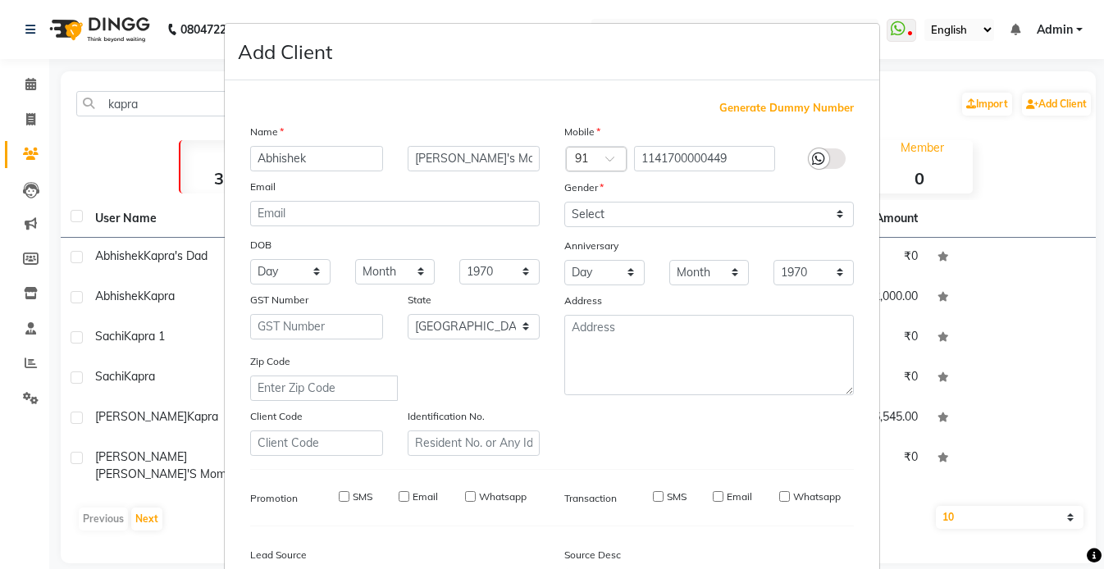
checkbox input "false"
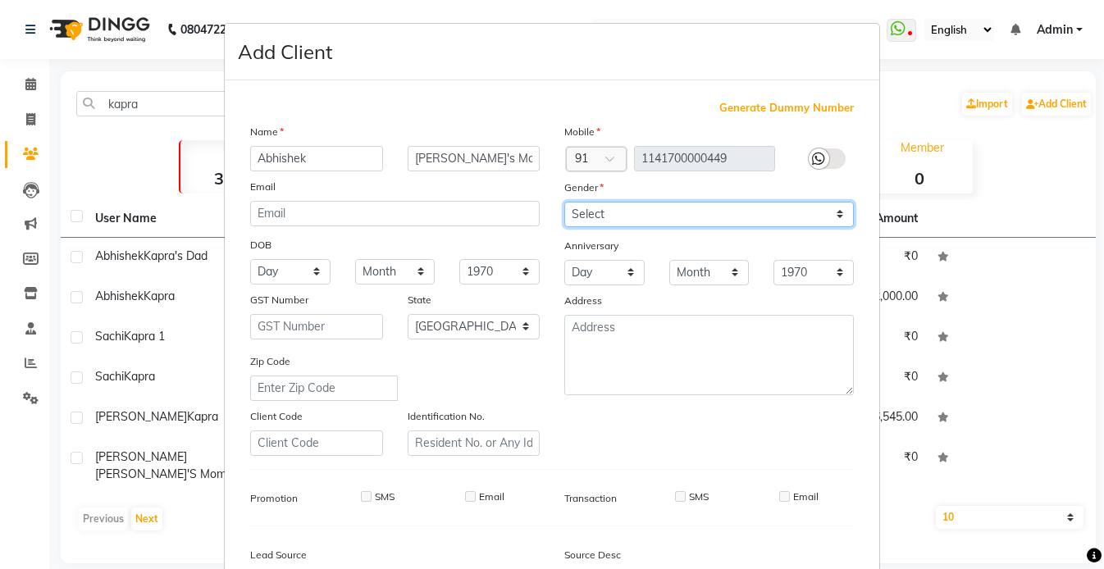
click at [597, 208] on select "Select [DEMOGRAPHIC_DATA] [DEMOGRAPHIC_DATA] Other Prefer Not To Say" at bounding box center [708, 214] width 289 height 25
select select "[DEMOGRAPHIC_DATA]"
click at [564, 202] on select "Select [DEMOGRAPHIC_DATA] [DEMOGRAPHIC_DATA] Other Prefer Not To Say" at bounding box center [708, 214] width 289 height 25
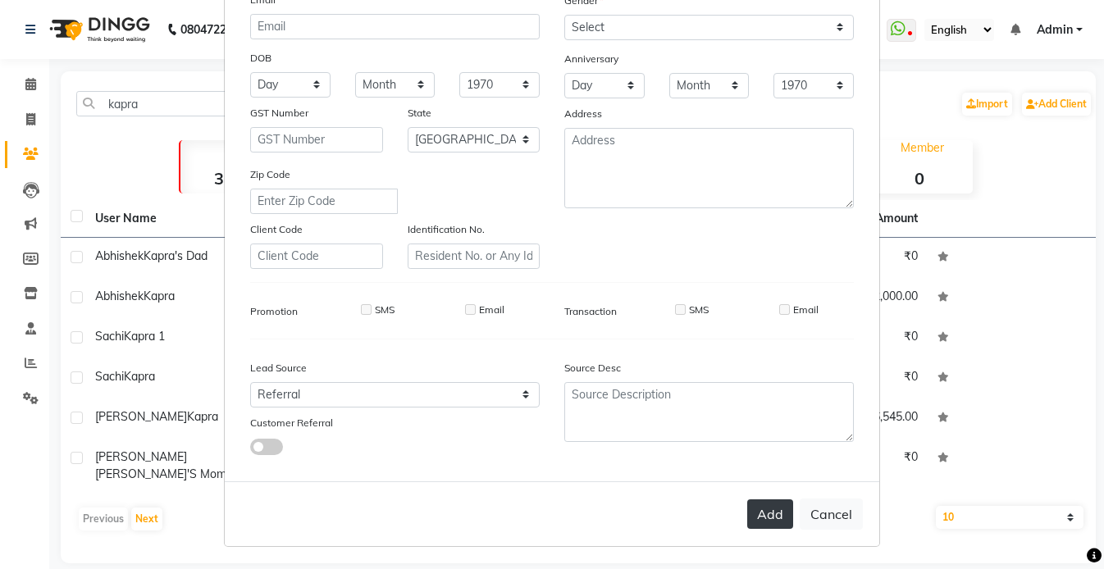
click at [758, 499] on button "Add" at bounding box center [770, 514] width 46 height 30
select select
select select "null"
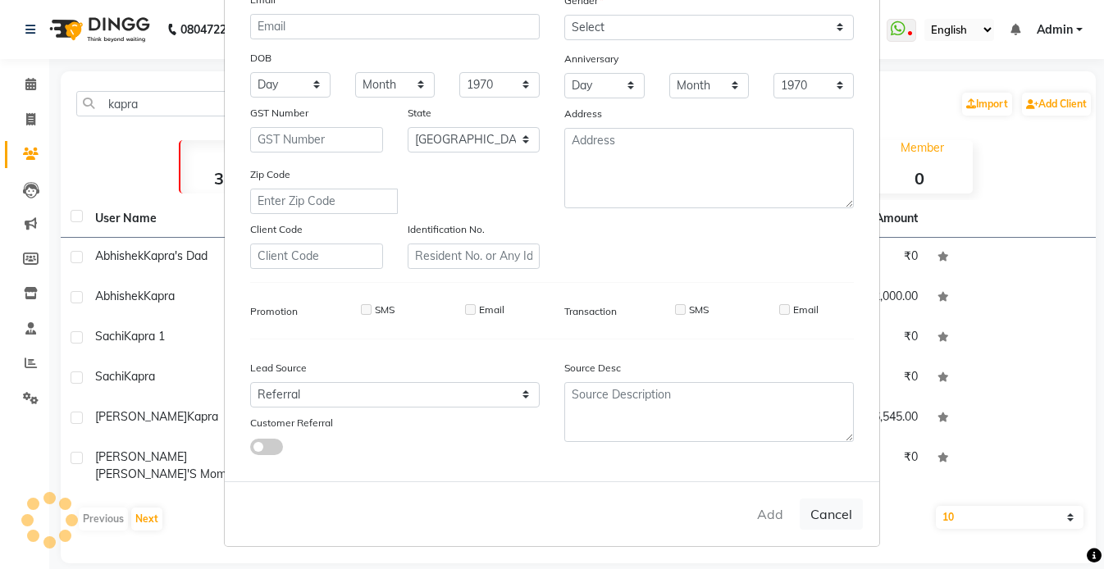
select select
checkbox input "false"
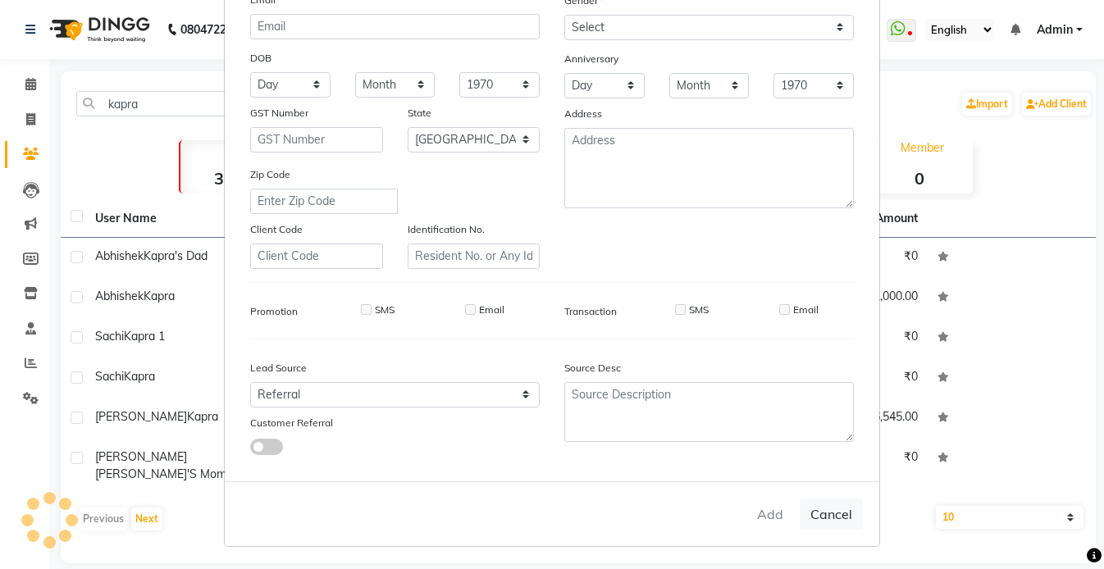
checkbox input "false"
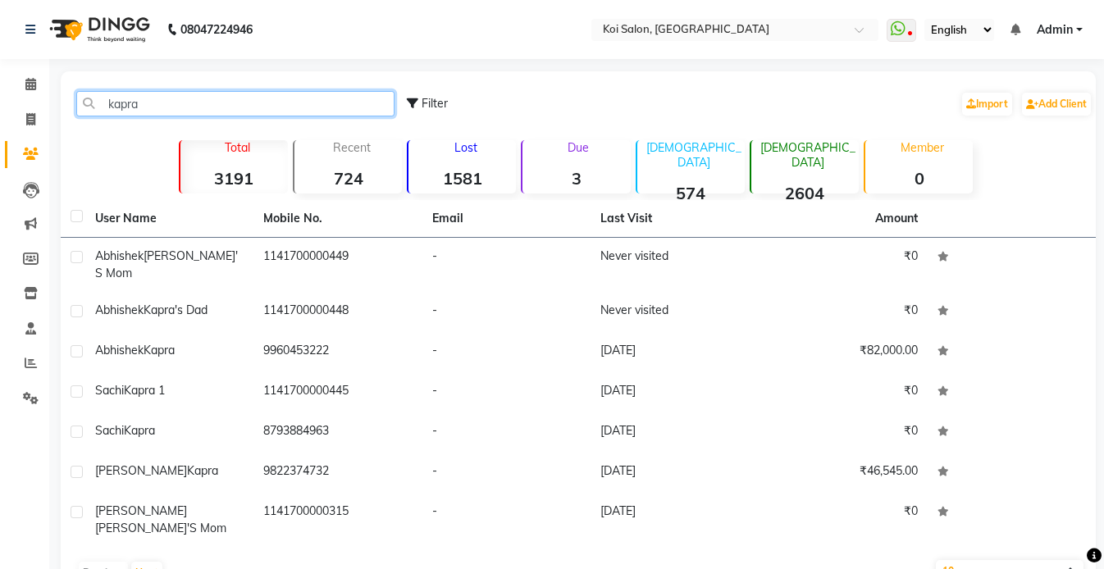
click at [148, 110] on input "kapra" at bounding box center [235, 103] width 318 height 25
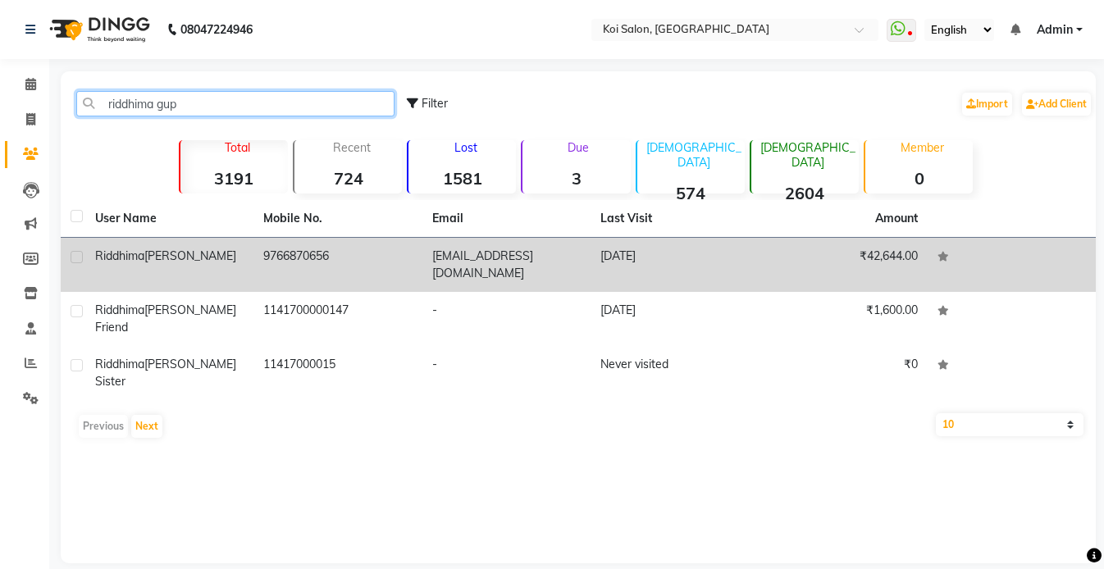
type input "riddhima gup"
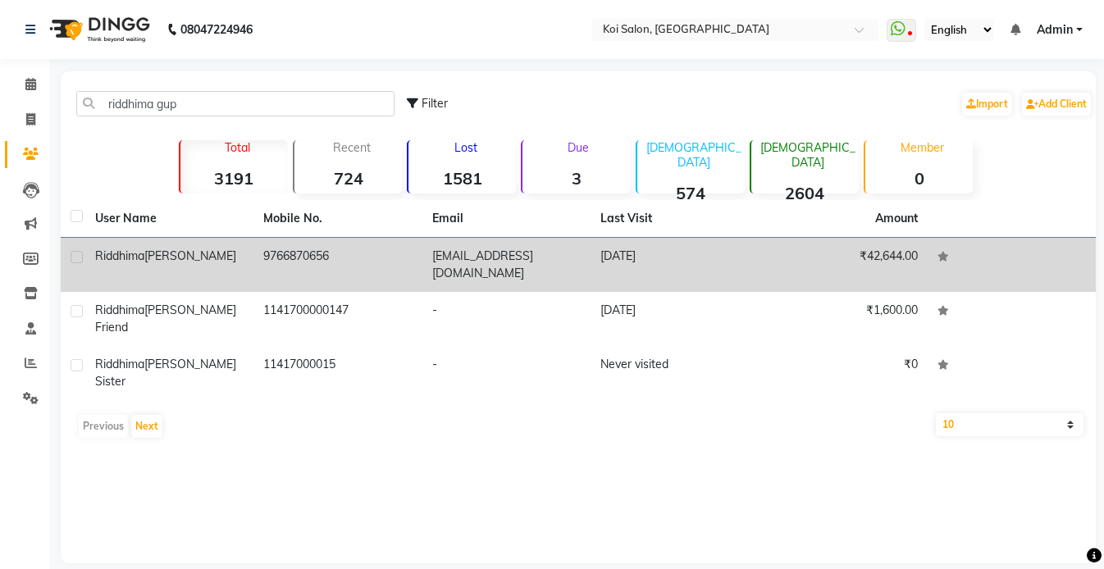
click at [144, 254] on span "Riddhima" at bounding box center [119, 255] width 49 height 15
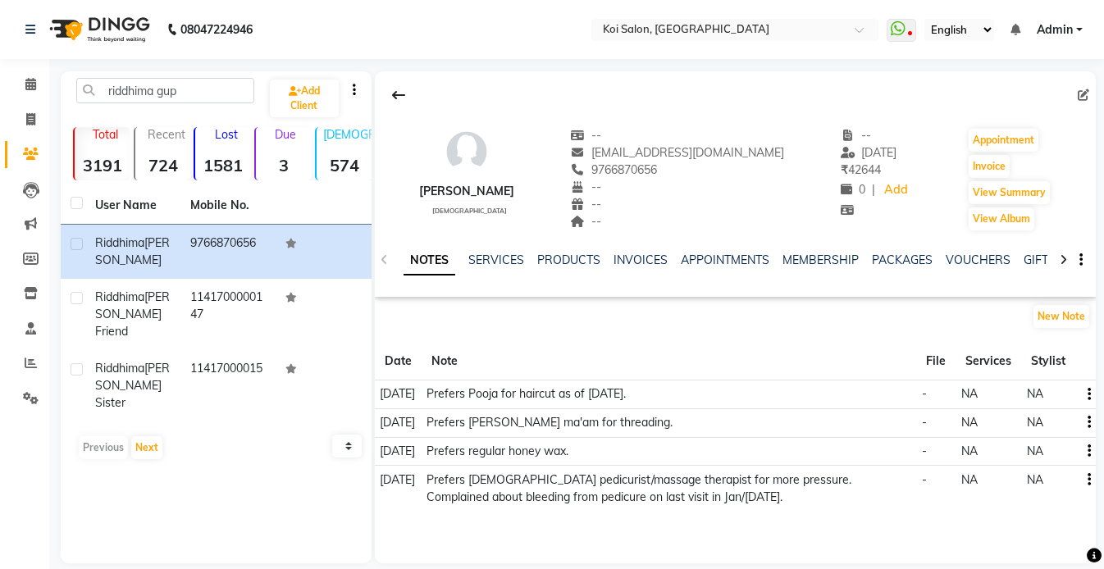
click at [1084, 395] on button "button" at bounding box center [1086, 393] width 10 height 17
click at [1050, 395] on div "Edit" at bounding box center [1049, 395] width 26 height 20
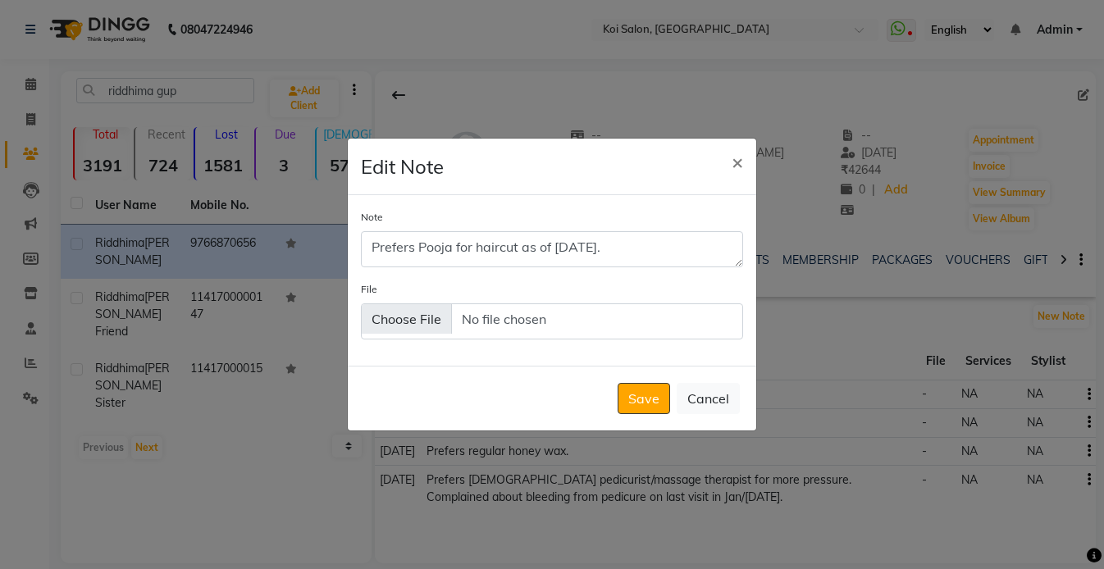
drag, startPoint x: 739, startPoint y: 263, endPoint x: 720, endPoint y: 381, distance: 119.6
click at [720, 367] on div "Note Prefers Pooja for haircut as of [DATE]. File" at bounding box center [552, 280] width 408 height 171
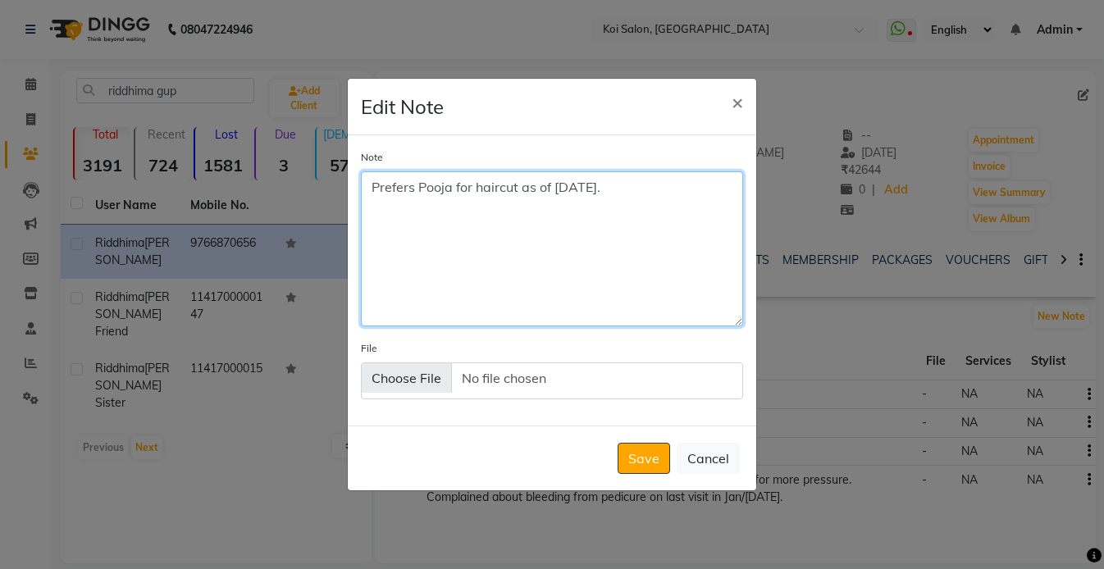
drag, startPoint x: 592, startPoint y: 193, endPoint x: 923, endPoint y: 212, distance: 331.8
click at [922, 213] on ngb-modal-window "Edit Note × Note Prefers Pooja for haircut as of [DATE]. File Save Cancel" at bounding box center [552, 284] width 1104 height 569
type textarea "Prefers Pooja for haircut. Prefers regular shampoo/conditioner for hair wash."
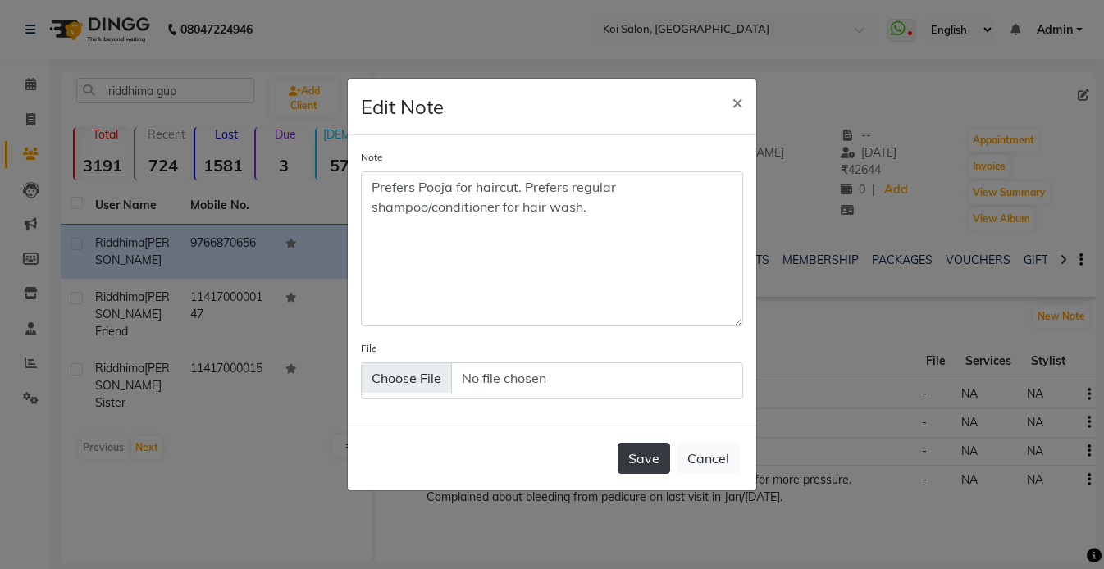
click at [635, 453] on button "Save" at bounding box center [643, 458] width 52 height 31
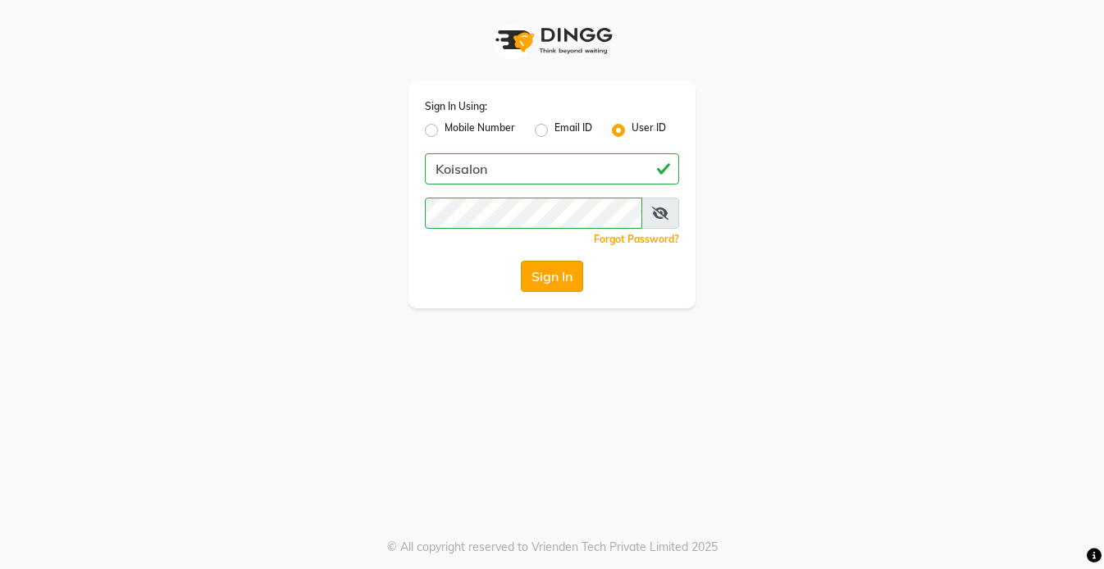
click at [553, 274] on button "Sign In" at bounding box center [552, 276] width 62 height 31
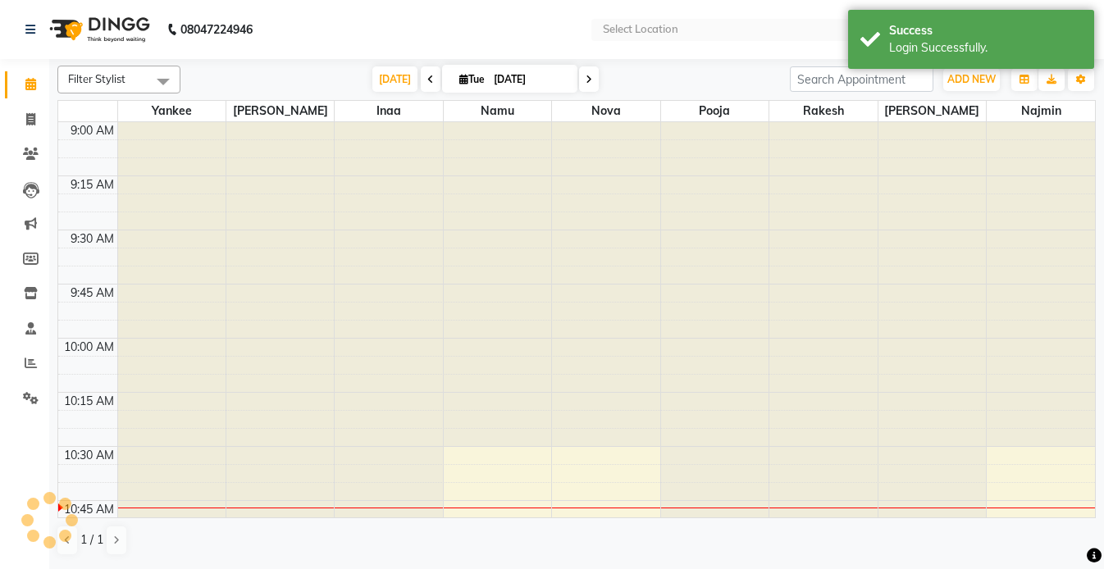
select select "en"
click at [19, 159] on span at bounding box center [30, 154] width 29 height 19
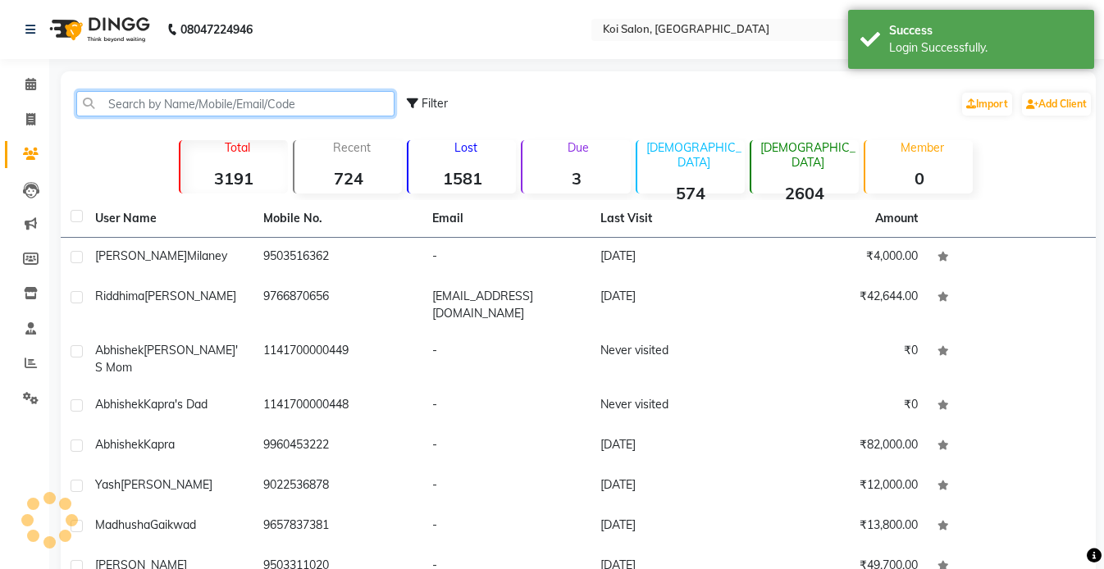
click at [157, 107] on input "text" at bounding box center [235, 103] width 318 height 25
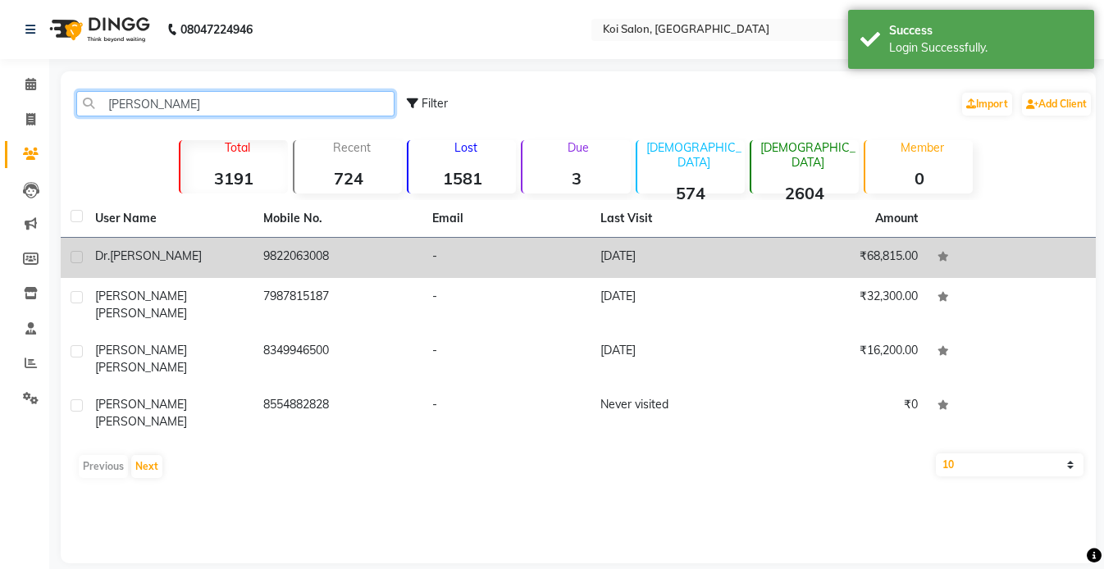
type input "[PERSON_NAME]"
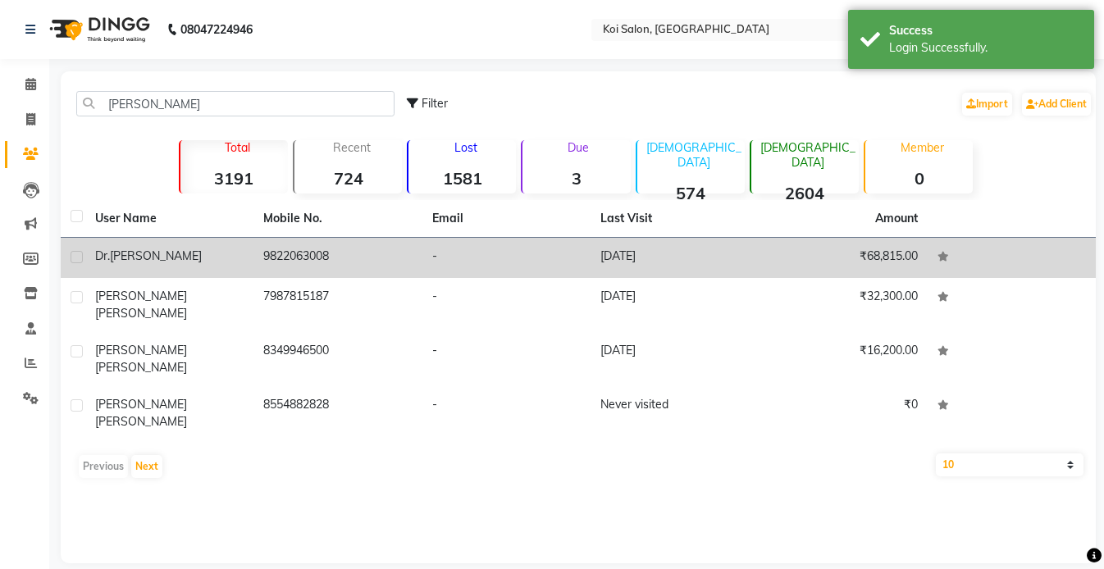
click at [183, 257] on span "[PERSON_NAME]" at bounding box center [156, 255] width 92 height 15
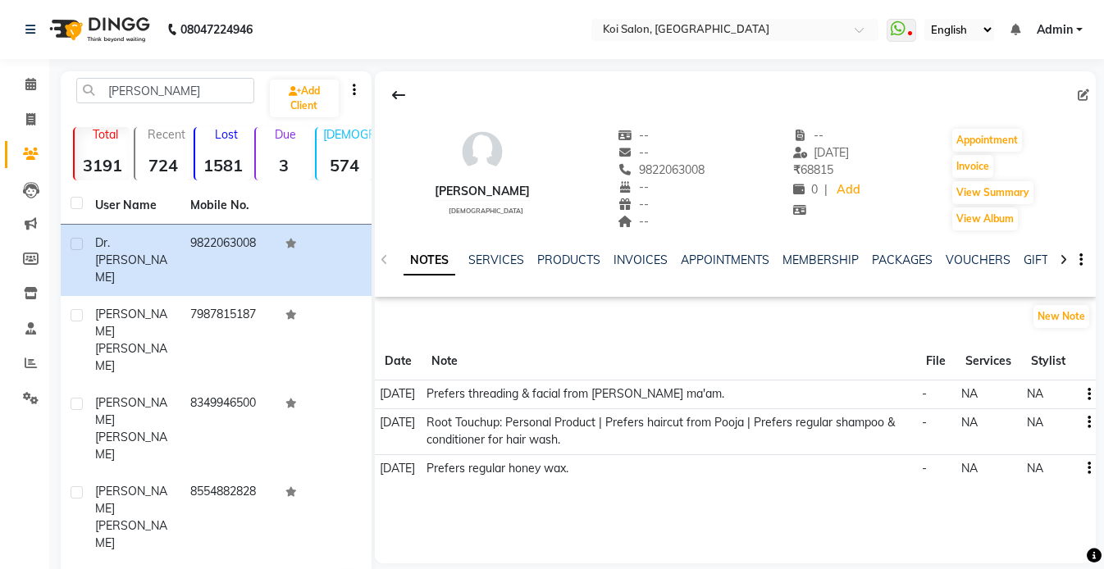
click at [899, 75] on div "[PERSON_NAME] [DEMOGRAPHIC_DATA] -- -- 9822063008 -- -- -- -- [DATE] ₹ 68815 0 …" at bounding box center [735, 183] width 721 height 225
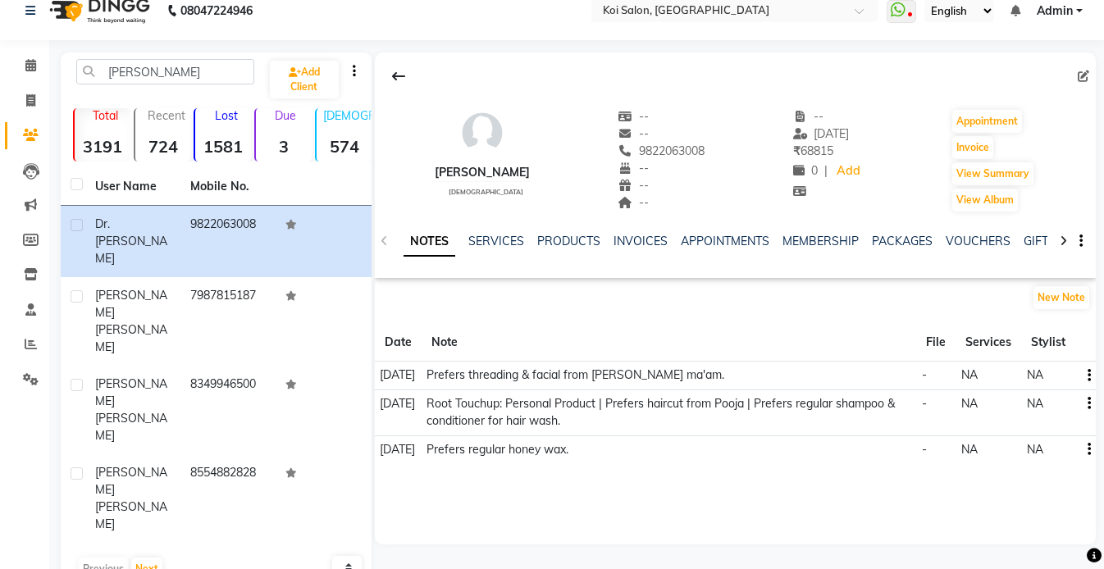
click at [1085, 402] on button "button" at bounding box center [1086, 403] width 10 height 17
click at [1054, 405] on div "Edit" at bounding box center [1049, 404] width 26 height 20
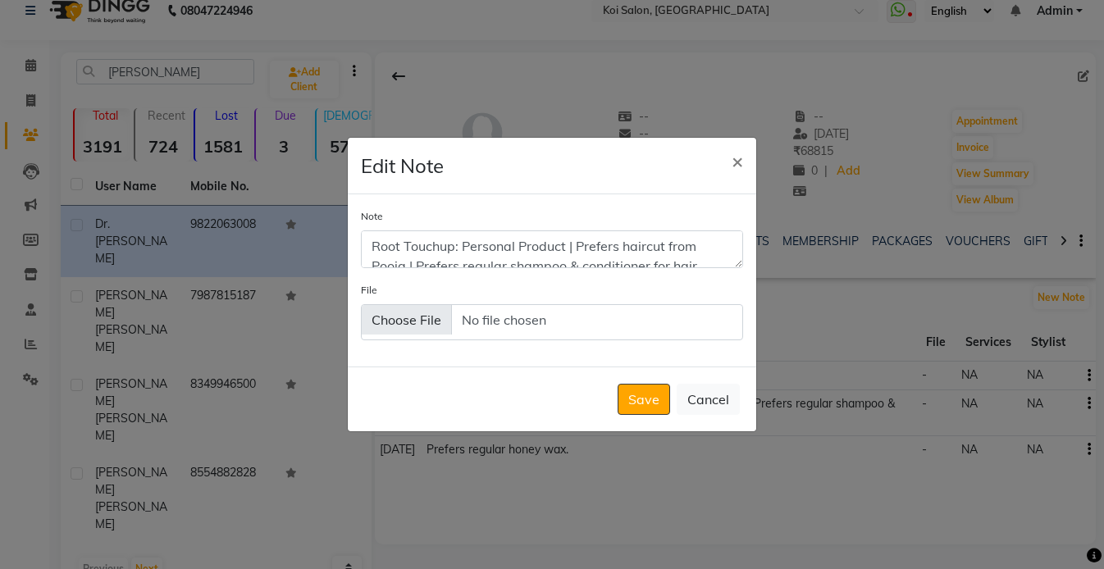
drag, startPoint x: 740, startPoint y: 266, endPoint x: 740, endPoint y: 363, distance: 97.6
click at [740, 362] on div "Note Root Touchup: Personal Product | Prefers haircut from Pooja | Prefers regu…" at bounding box center [552, 280] width 408 height 172
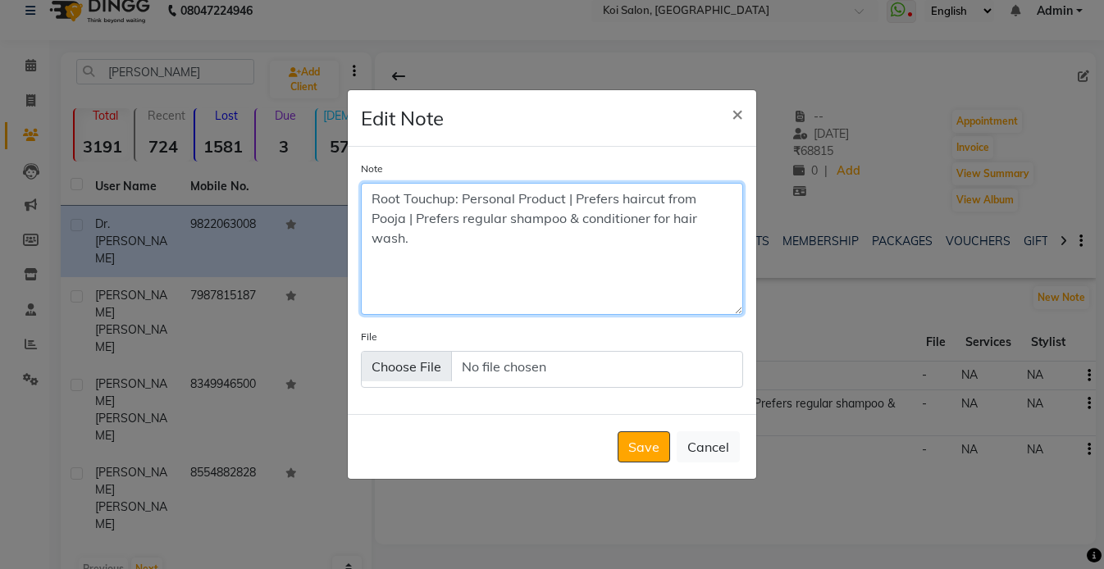
click at [577, 200] on textarea "Root Touchup: Personal Product | Prefers haircut from Pooja | Prefers regular s…" at bounding box center [552, 249] width 382 height 132
click at [380, 218] on textarea "Root Touchup: Personal Product. Prefers haircut from Pooja | Prefers regular sh…" at bounding box center [552, 249] width 382 height 132
type textarea "Root Touchup: Personal Product. Prefers haircut from Pooja. Prefers regular sha…"
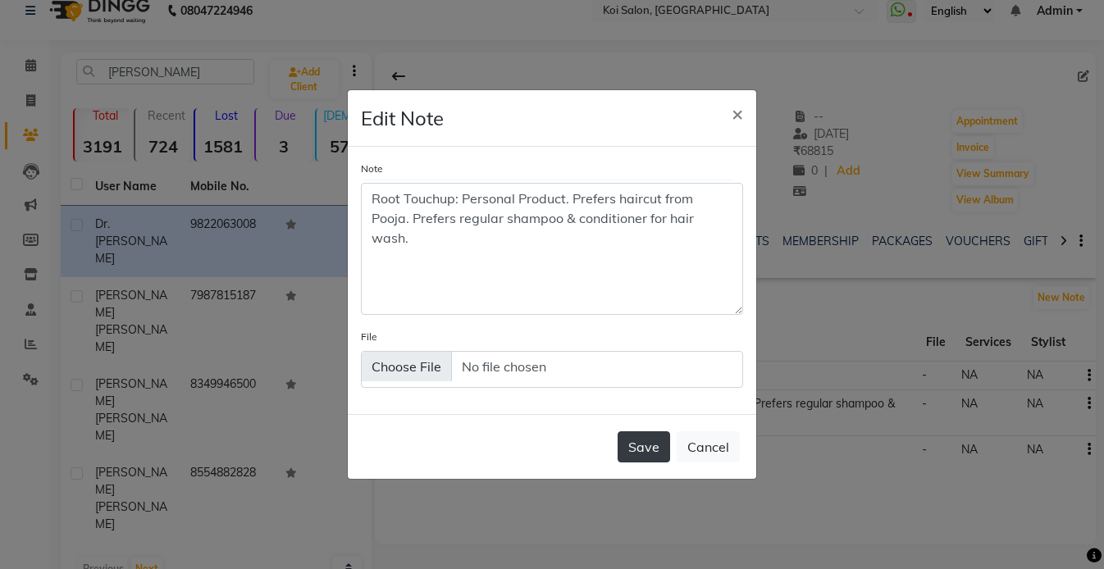
click at [649, 453] on button "Save" at bounding box center [643, 446] width 52 height 31
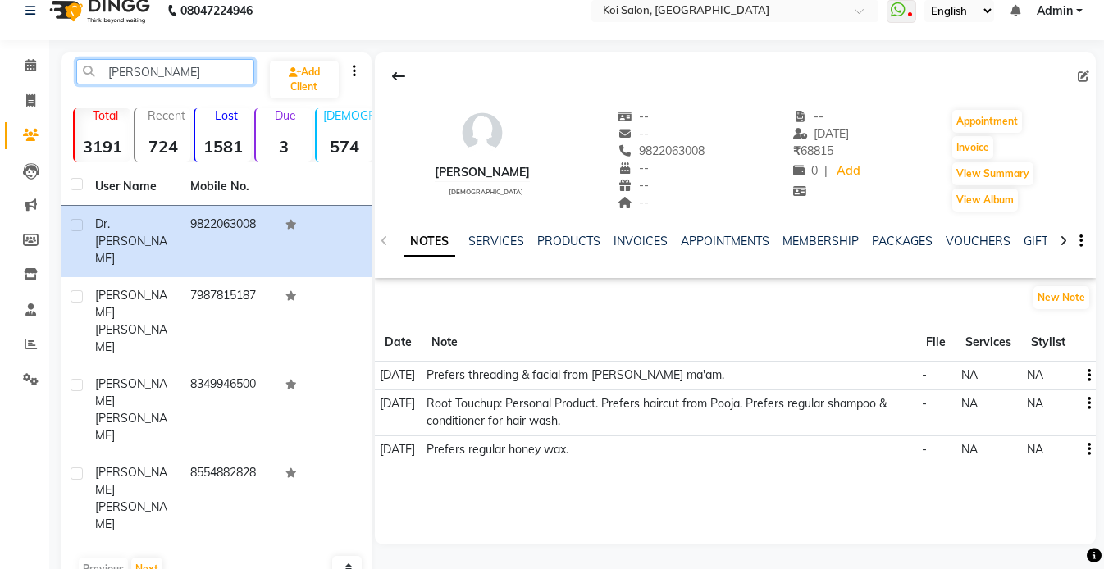
click at [179, 74] on input "[PERSON_NAME]" at bounding box center [165, 71] width 178 height 25
click at [491, 241] on link "SERVICES" at bounding box center [496, 241] width 56 height 15
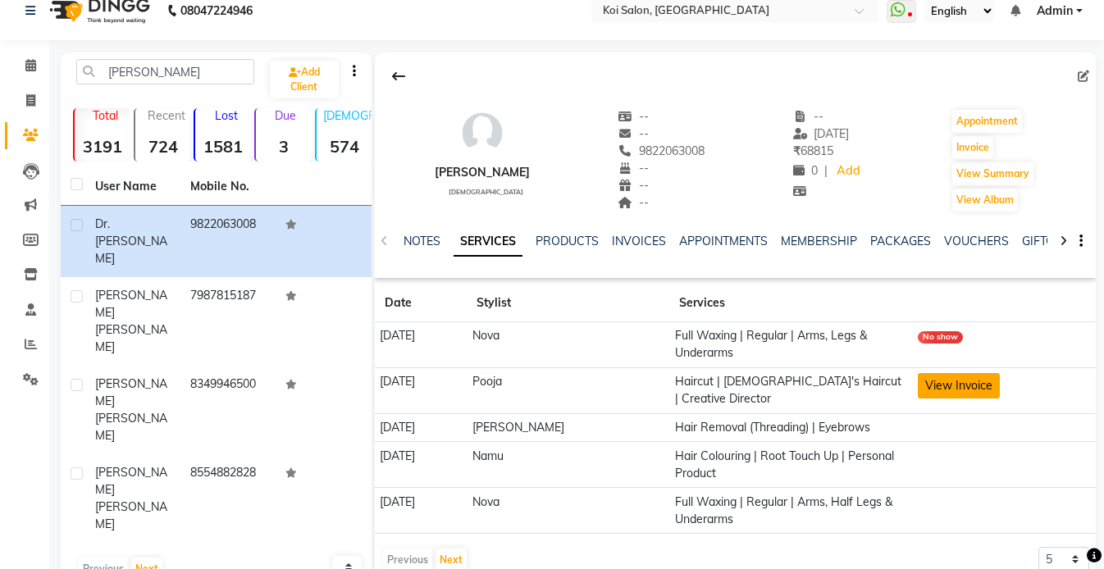
scroll to position [45, 0]
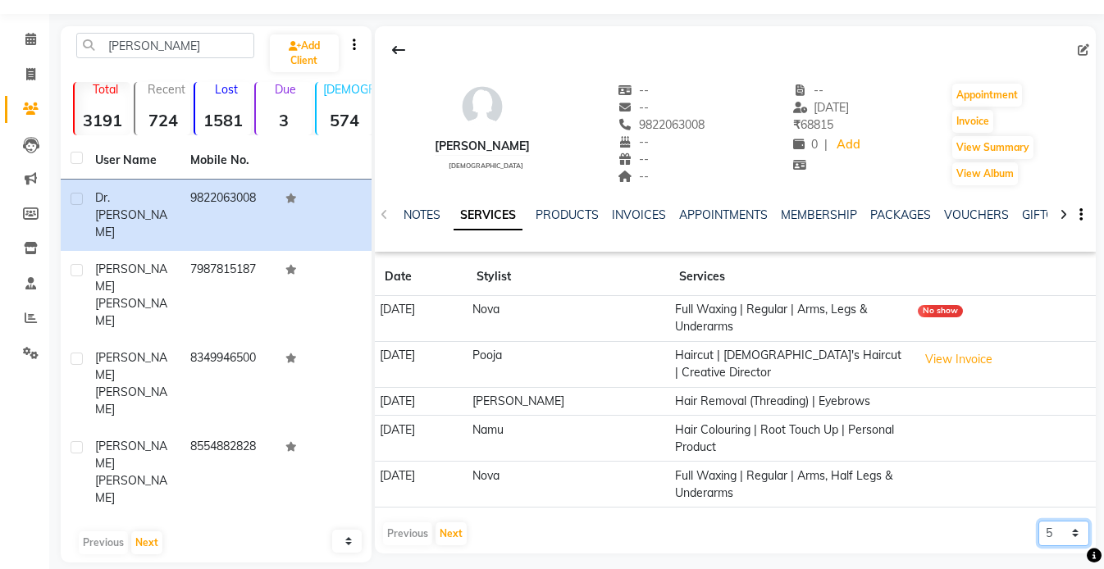
click at [1059, 521] on select "5 10 50 100 500" at bounding box center [1063, 533] width 51 height 25
select select "500"
click at [1038, 521] on select "5 10 50 100 500" at bounding box center [1063, 533] width 51 height 25
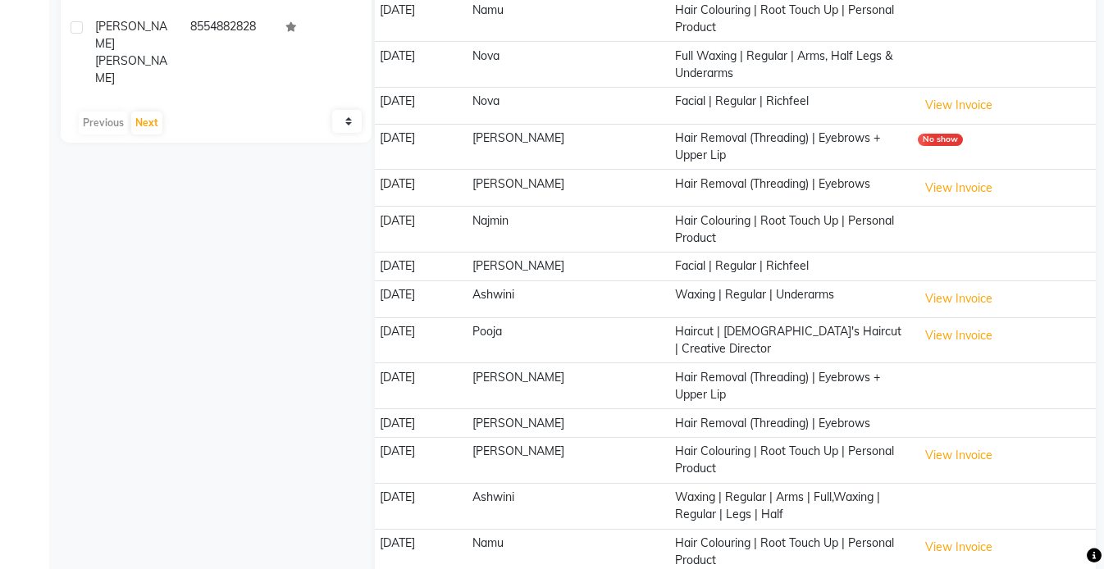
scroll to position [0, 0]
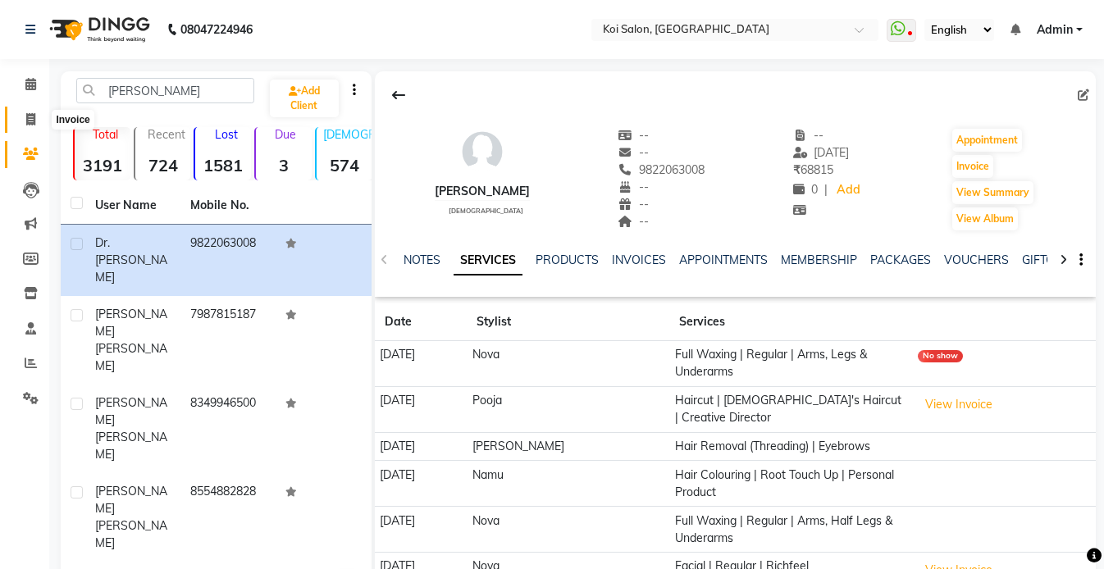
click at [30, 121] on icon at bounding box center [30, 119] width 9 height 12
select select "service"
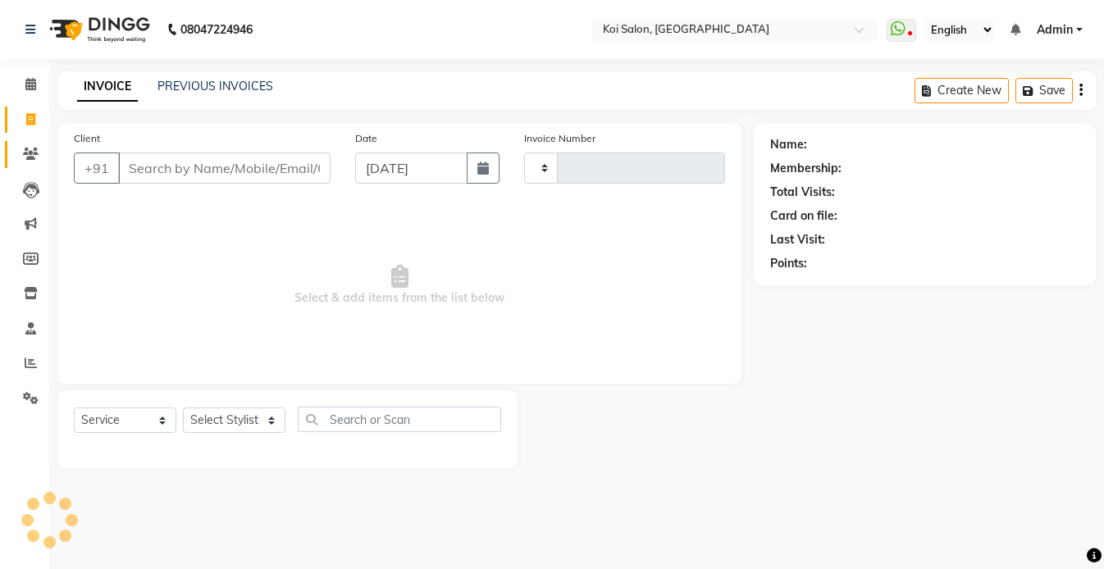
type input "2242"
click at [33, 160] on icon at bounding box center [31, 154] width 16 height 12
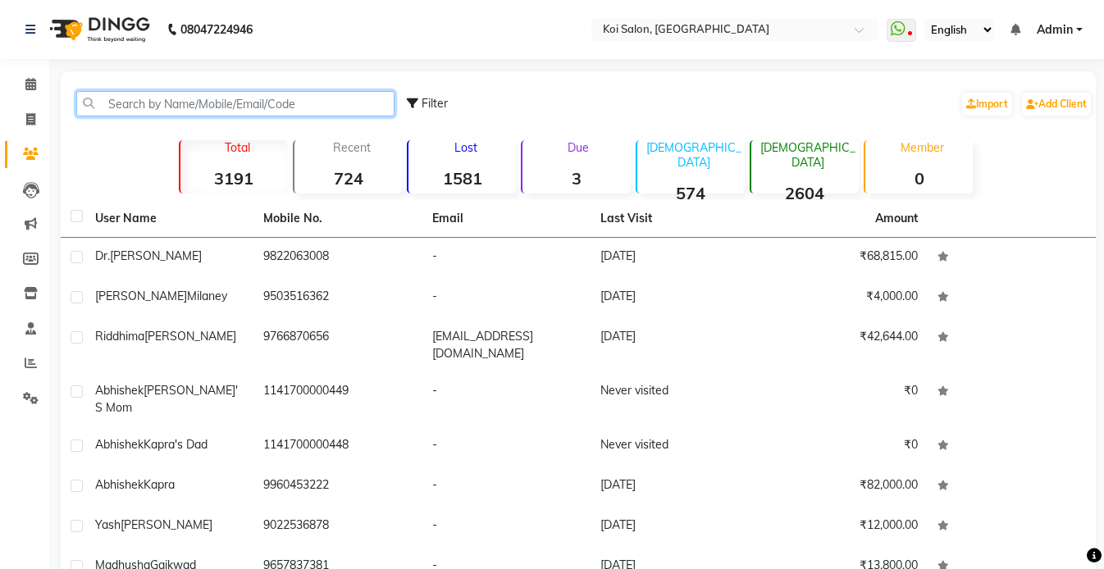
click at [180, 107] on input "text" at bounding box center [235, 103] width 318 height 25
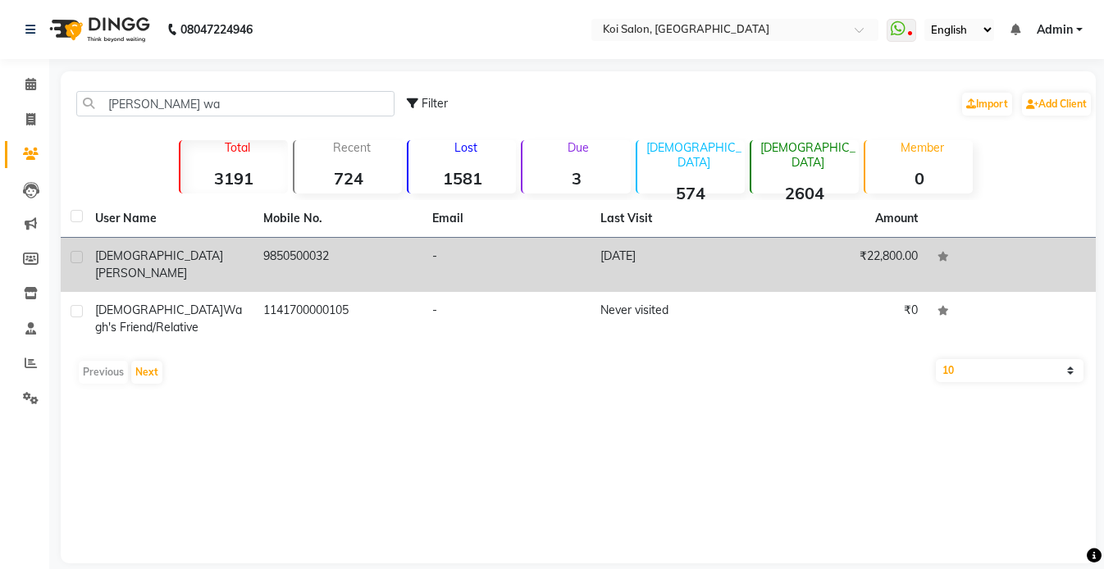
click at [168, 266] on span "[PERSON_NAME]" at bounding box center [141, 273] width 92 height 15
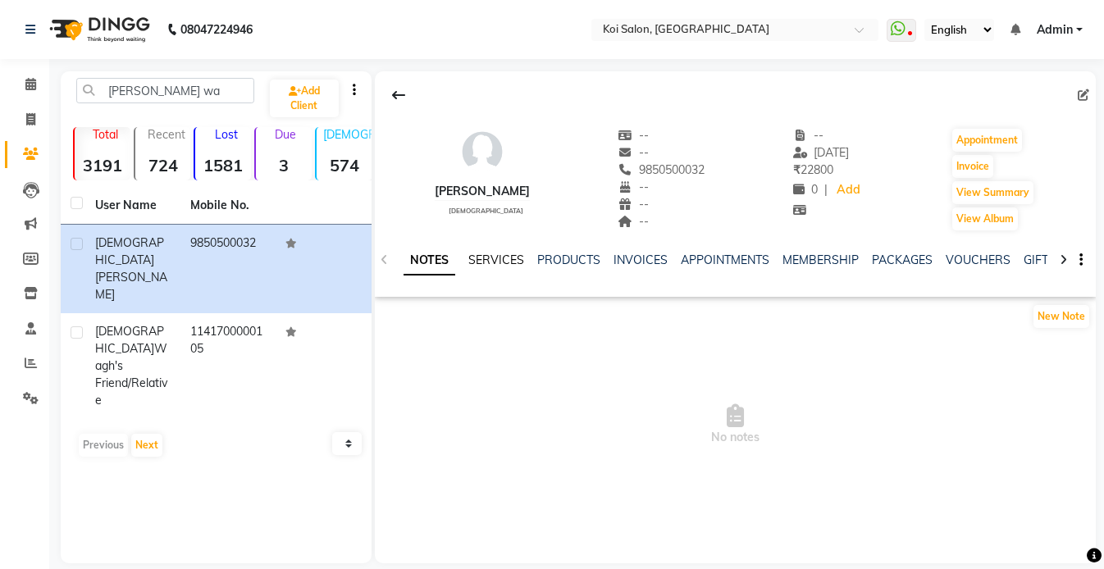
click at [499, 256] on link "SERVICES" at bounding box center [496, 260] width 56 height 15
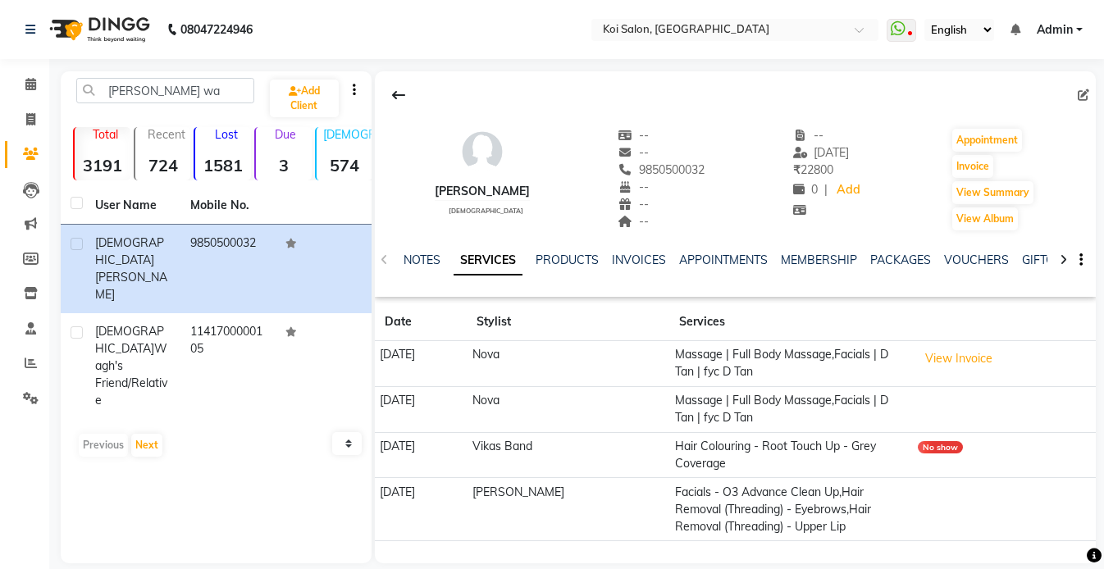
scroll to position [19, 0]
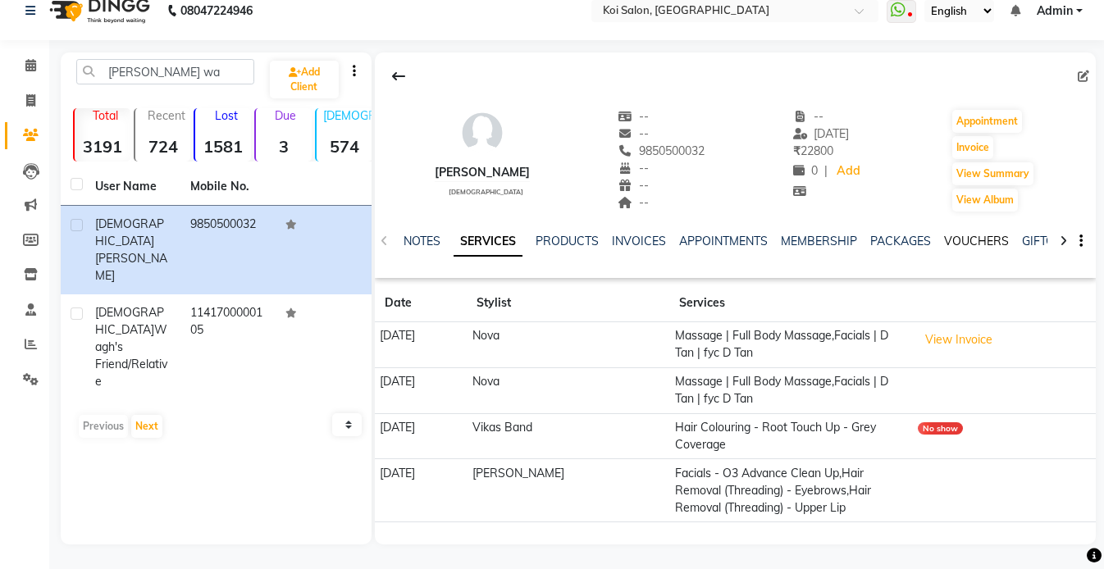
click at [970, 244] on link "VOUCHERS" at bounding box center [976, 241] width 65 height 15
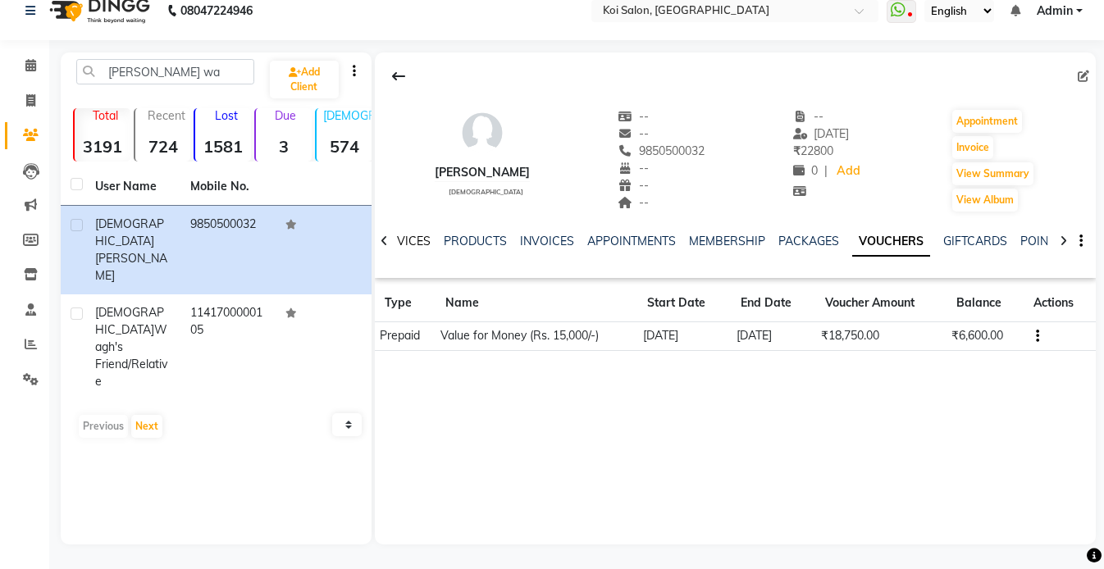
click at [414, 242] on link "SERVICES" at bounding box center [403, 241] width 56 height 15
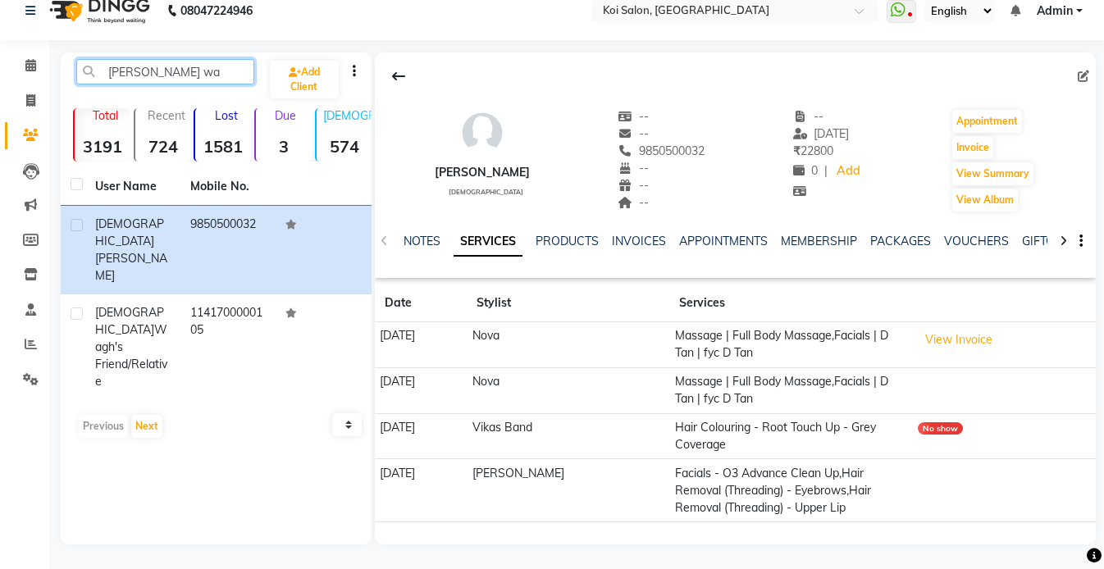
click at [200, 80] on input "[PERSON_NAME] wa" at bounding box center [165, 71] width 178 height 25
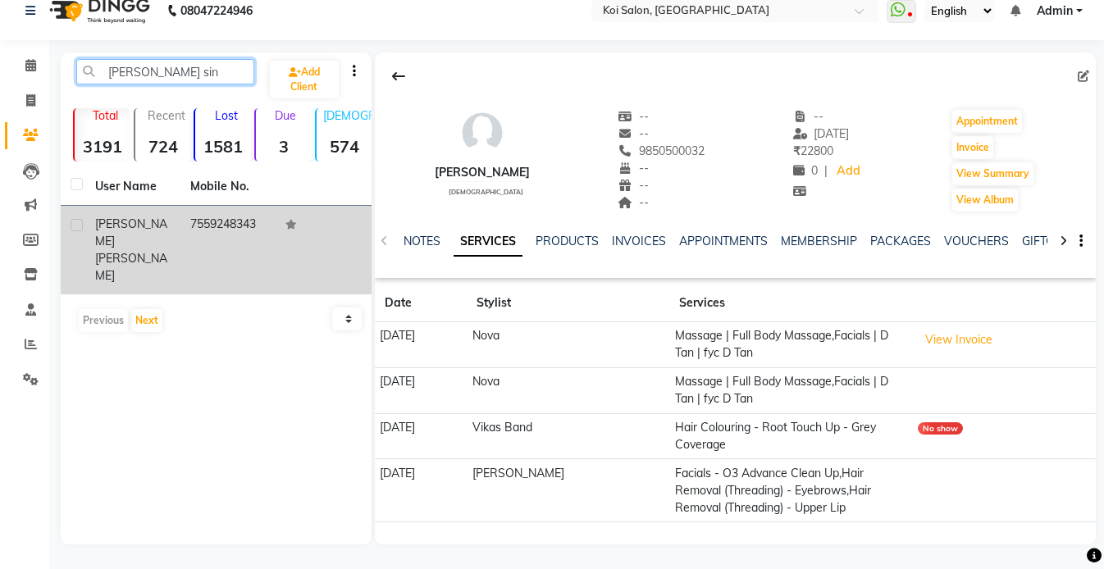
type input "[PERSON_NAME] sin"
click at [136, 251] on span "[PERSON_NAME]" at bounding box center [131, 267] width 72 height 32
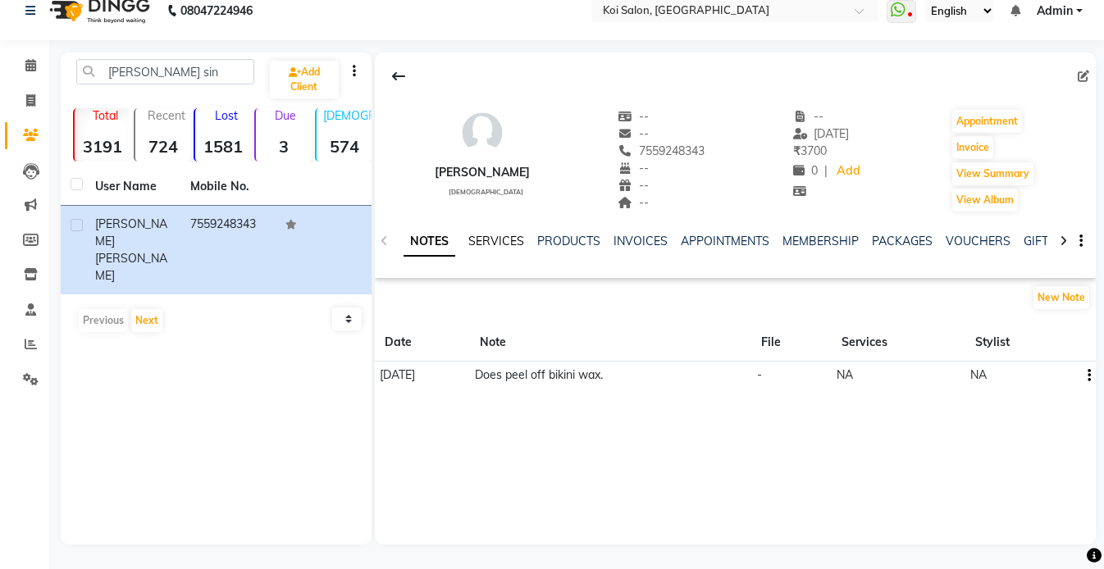
click at [486, 243] on link "SERVICES" at bounding box center [496, 241] width 56 height 15
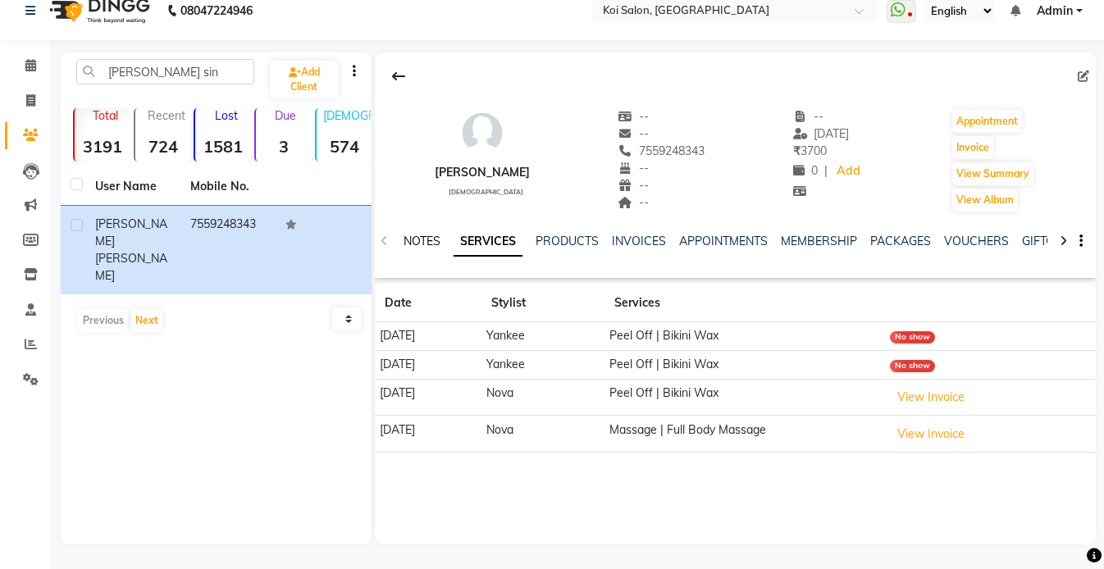
click at [419, 245] on link "NOTES" at bounding box center [421, 241] width 37 height 15
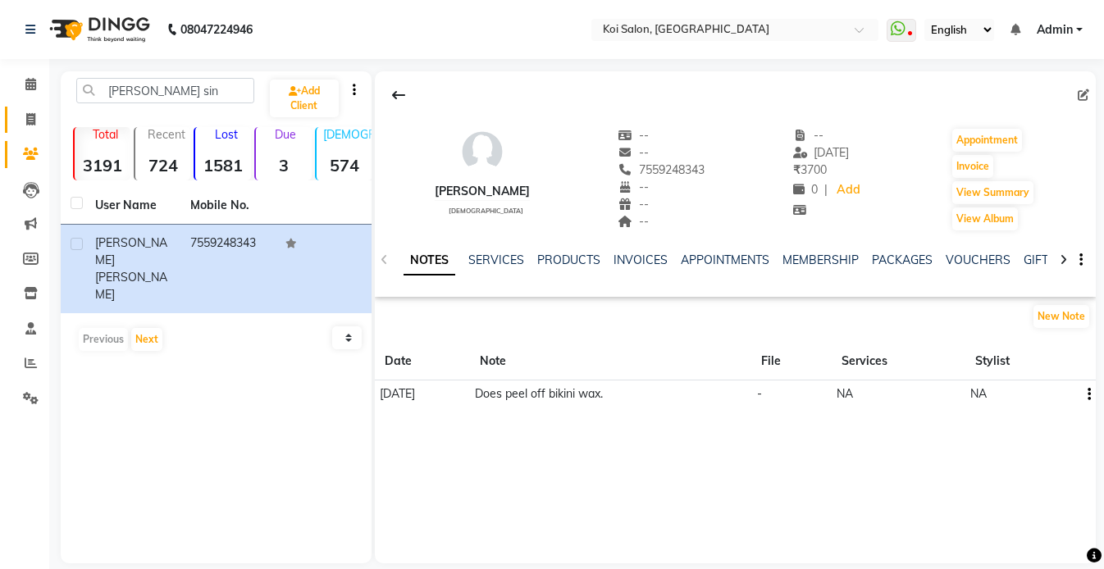
click at [23, 119] on span at bounding box center [30, 120] width 29 height 19
select select "service"
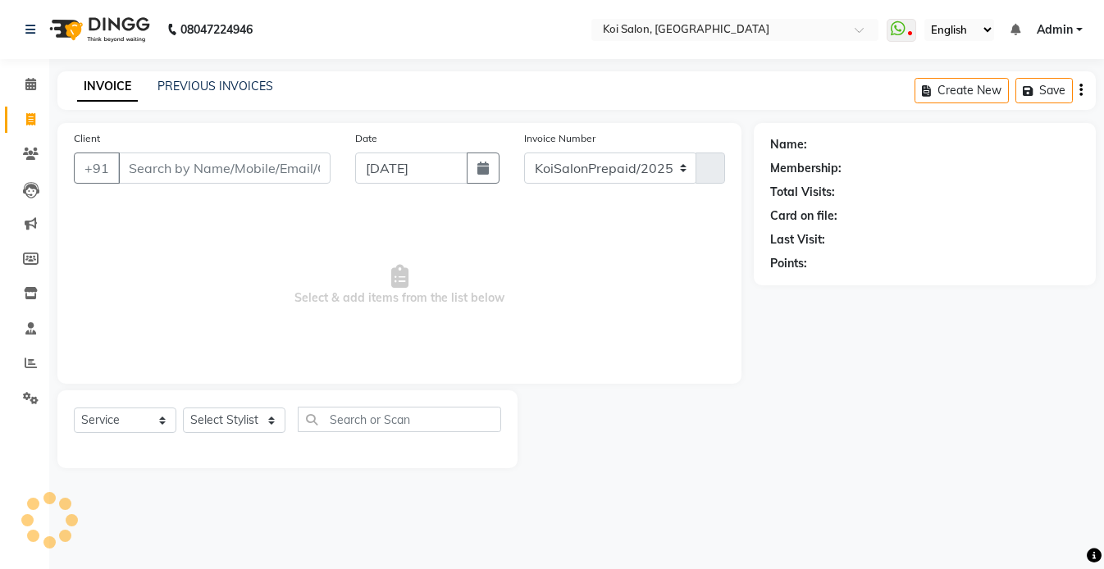
select select "6717"
type input "2242"
click at [26, 167] on li "Clients" at bounding box center [24, 154] width 49 height 35
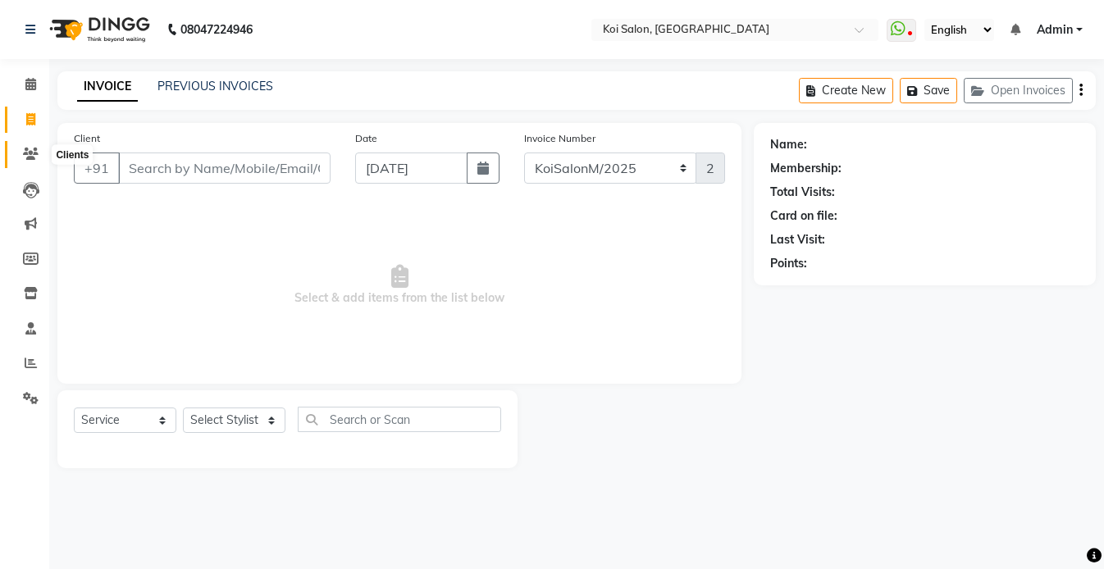
click at [36, 151] on icon at bounding box center [31, 154] width 16 height 12
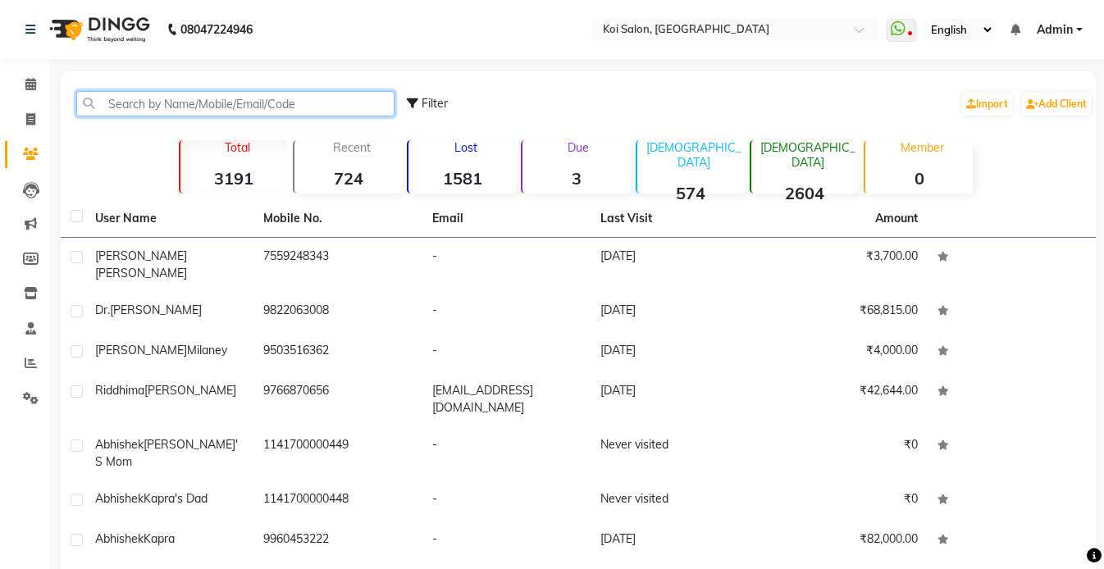
click at [205, 112] on input "text" at bounding box center [235, 103] width 318 height 25
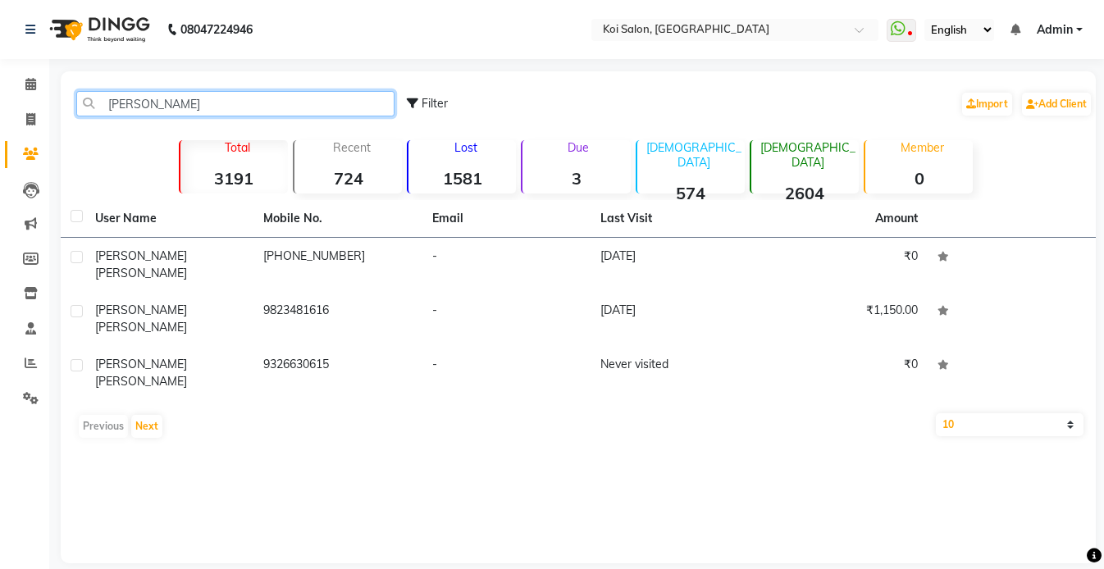
type input "[PERSON_NAME]"
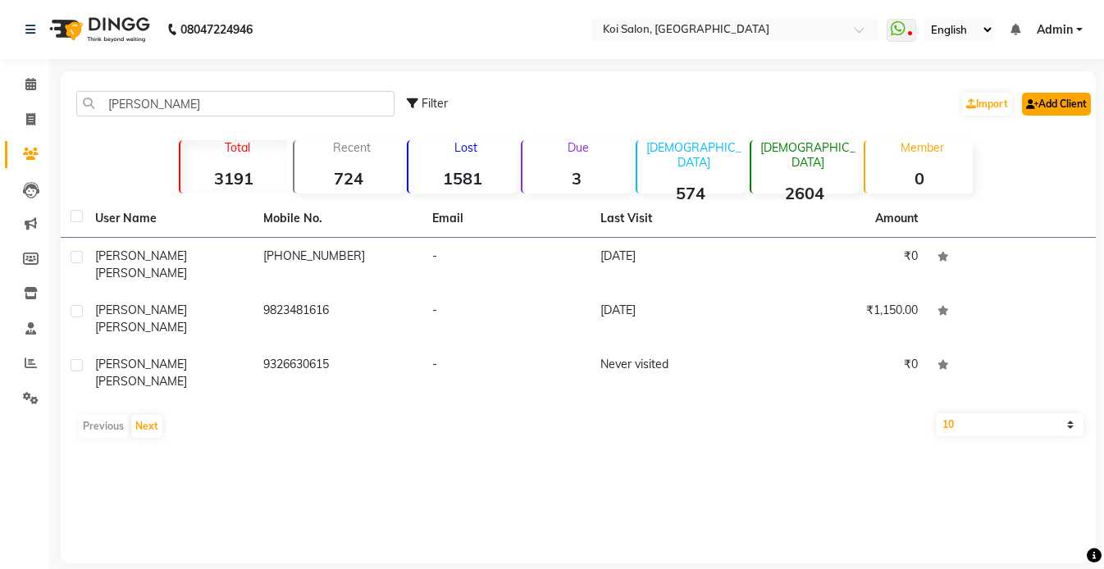
click at [1046, 113] on link "Add Client" at bounding box center [1056, 104] width 69 height 23
select select "22"
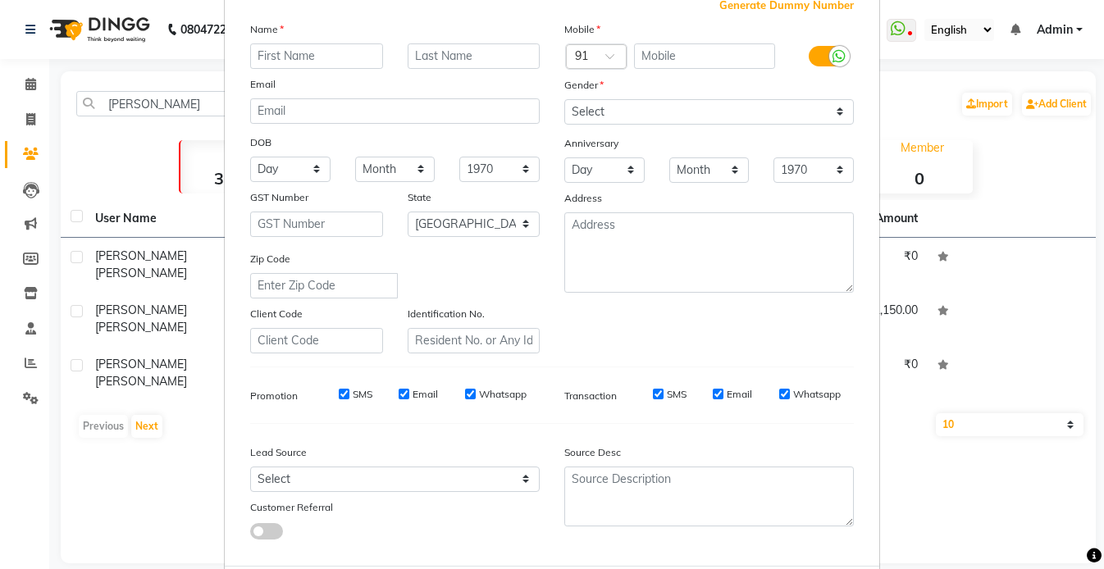
scroll to position [187, 0]
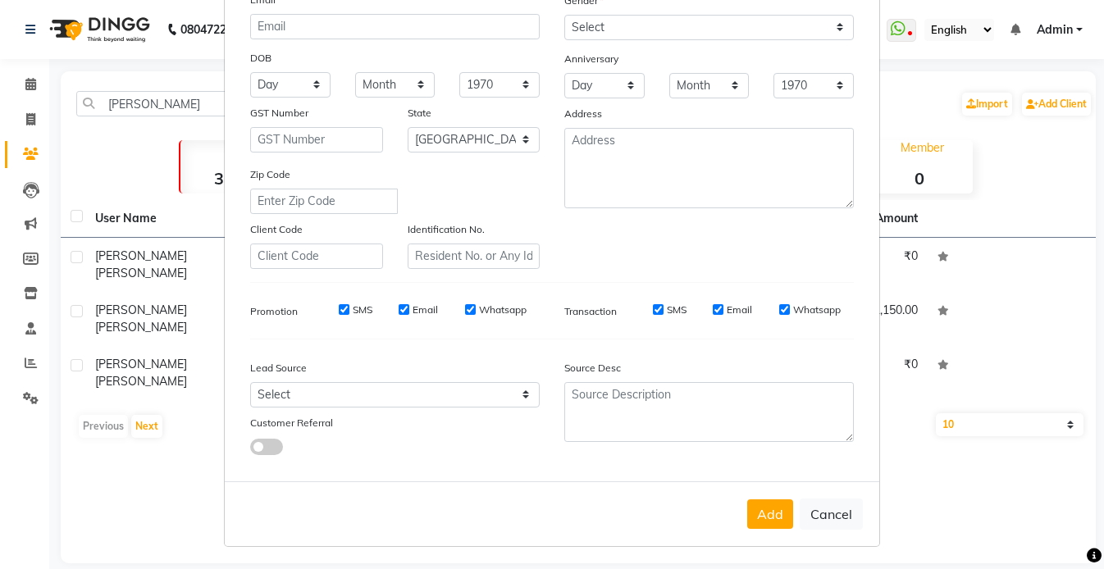
click at [827, 513] on button "Cancel" at bounding box center [830, 514] width 63 height 31
select select
select select "null"
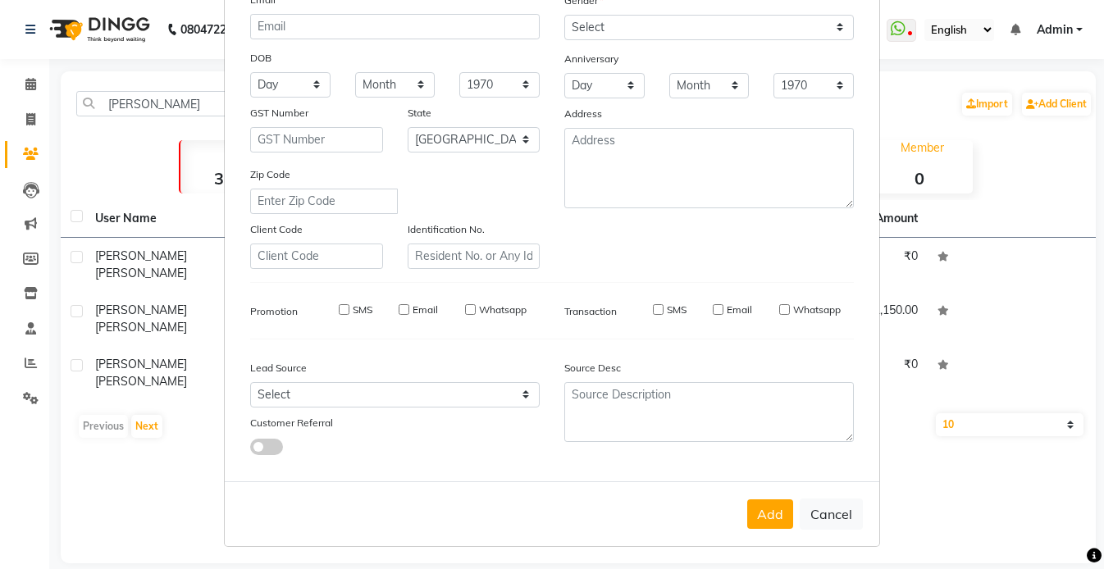
select select
checkbox input "false"
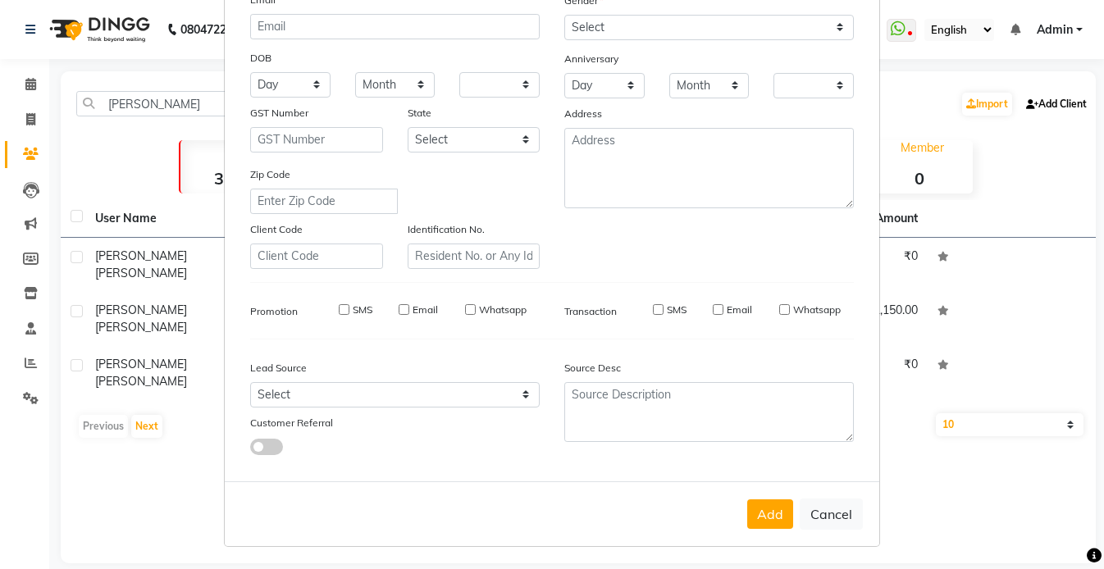
checkbox input "false"
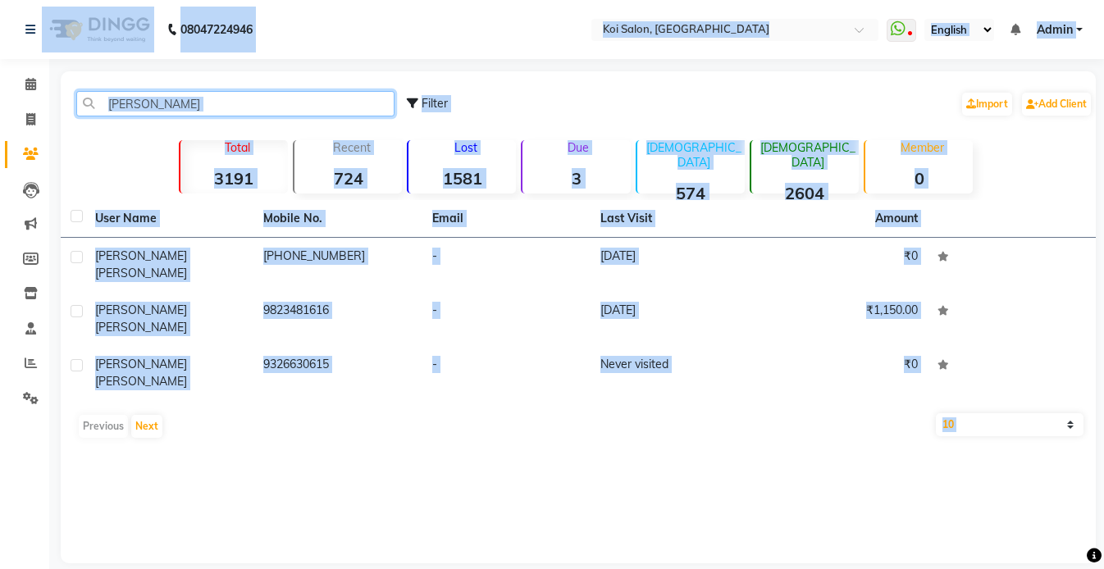
click at [162, 98] on input "[PERSON_NAME]" at bounding box center [235, 103] width 318 height 25
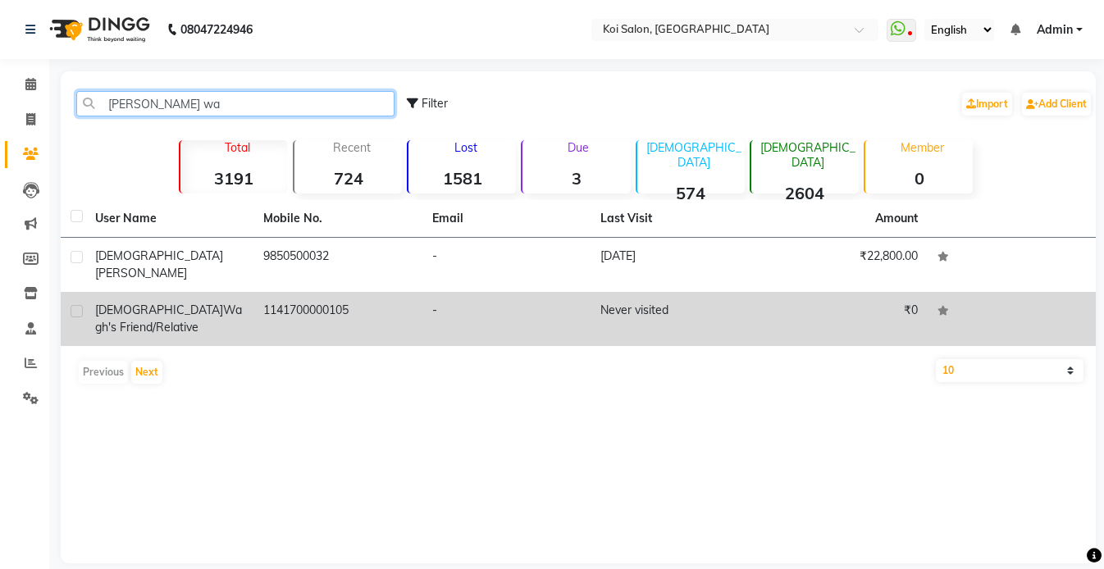
type input "[PERSON_NAME] wa"
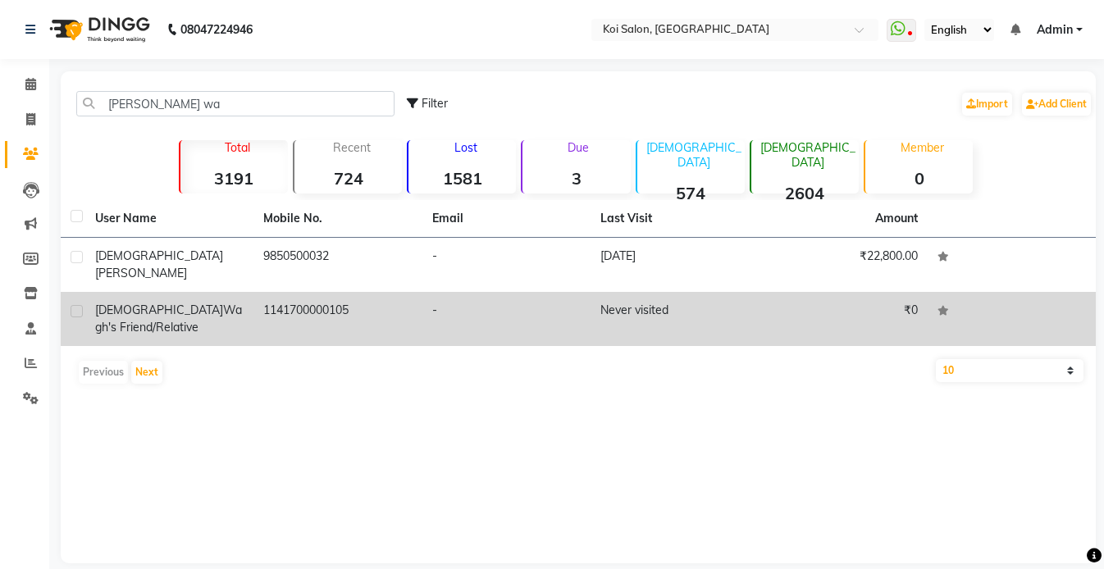
click at [304, 302] on td "1141700000105" at bounding box center [337, 319] width 168 height 54
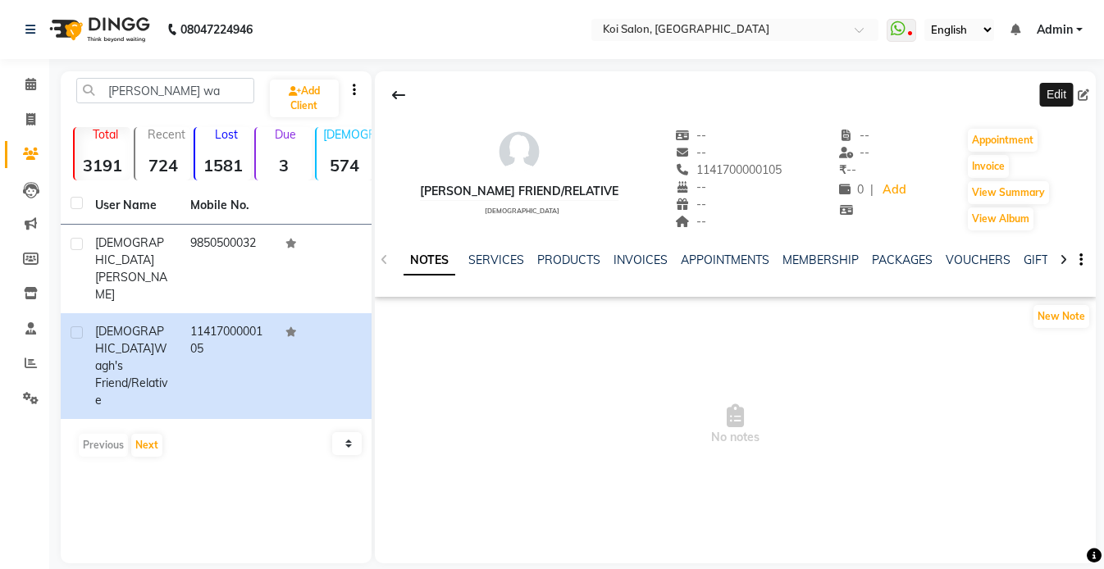
click at [1085, 93] on icon at bounding box center [1082, 94] width 11 height 11
select select "22"
select select "[DEMOGRAPHIC_DATA]"
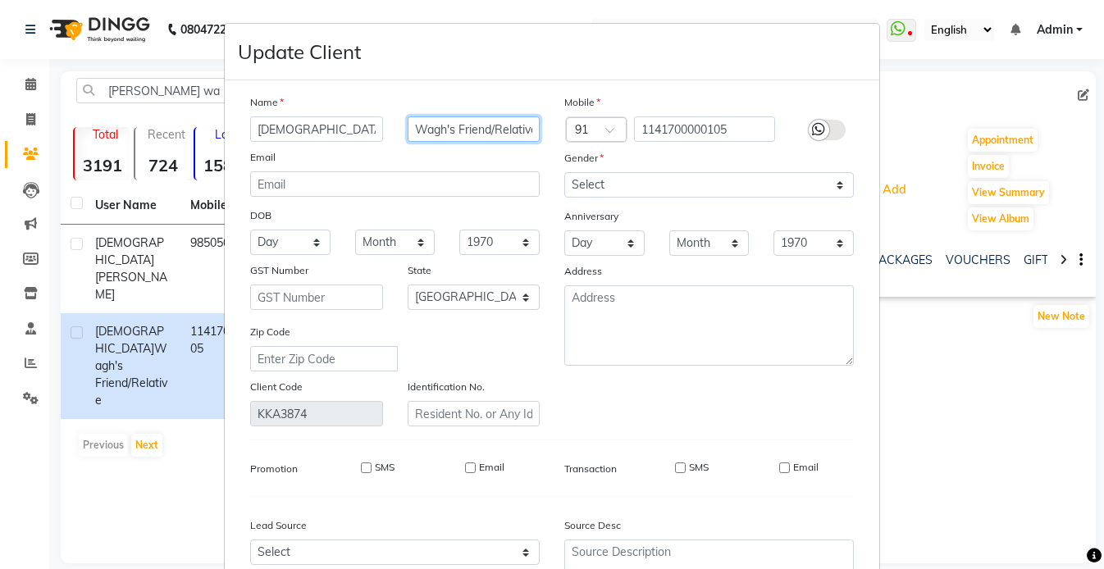
scroll to position [0, 5]
drag, startPoint x: 460, startPoint y: 130, endPoint x: 637, endPoint y: 148, distance: 178.0
click at [636, 148] on div "Name [PERSON_NAME] Friend/Relative Email DOB Day 01 02 03 04 05 06 07 08 09 10 …" at bounding box center [552, 259] width 628 height 333
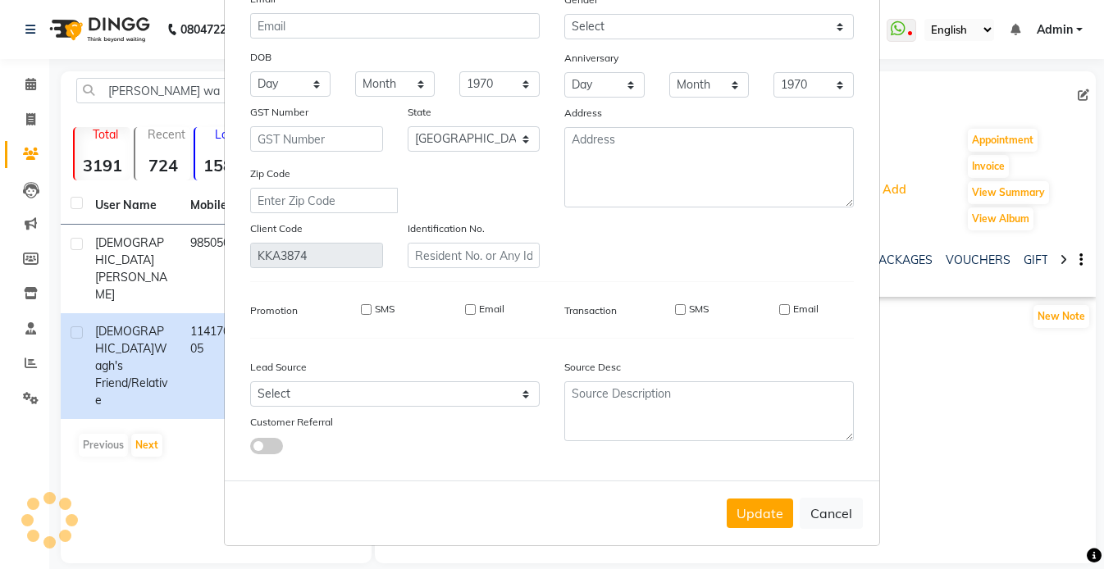
type input "Wagh's Mom"
click at [276, 453] on label at bounding box center [266, 446] width 33 height 16
click at [250, 449] on input "checkbox" at bounding box center [250, 449] width 0 height 0
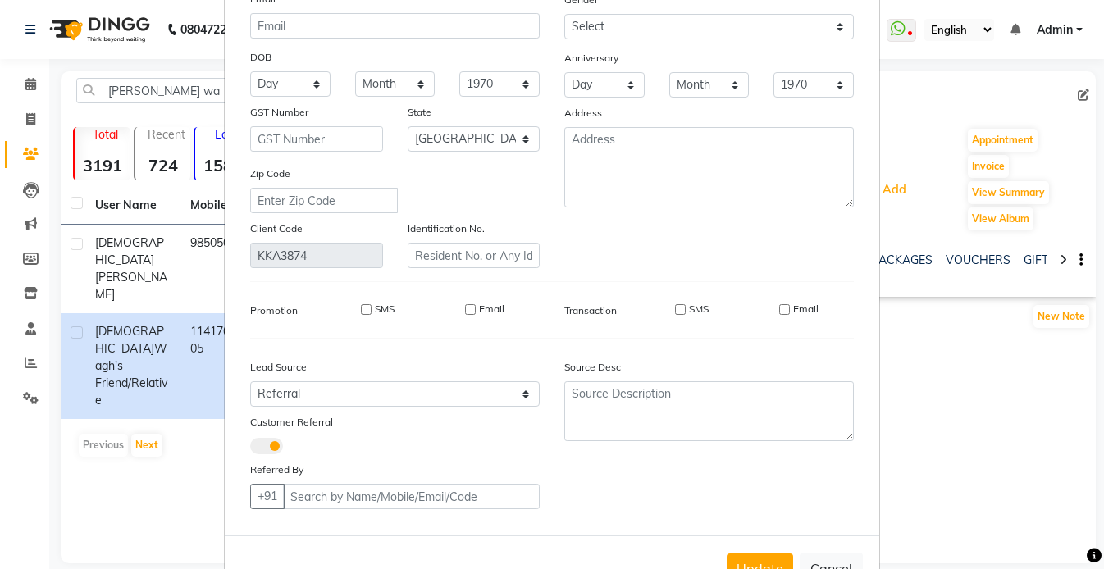
click at [271, 442] on span at bounding box center [266, 446] width 33 height 16
click at [250, 449] on input "checkbox" at bounding box center [250, 449] width 0 height 0
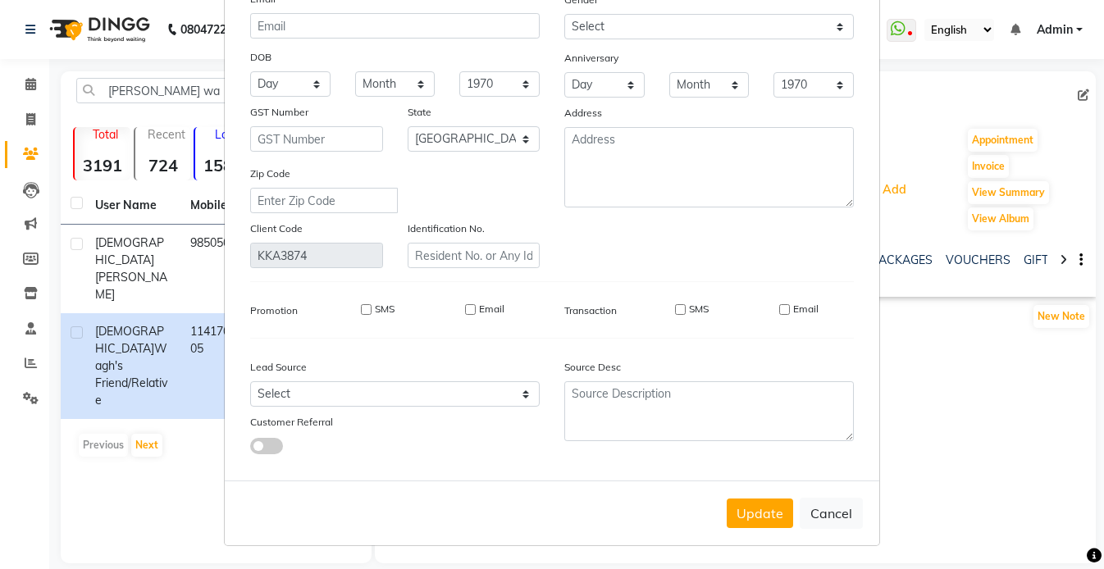
click at [268, 453] on span at bounding box center [266, 446] width 33 height 16
click at [250, 449] on input "checkbox" at bounding box center [250, 449] width 0 height 0
select select "26277"
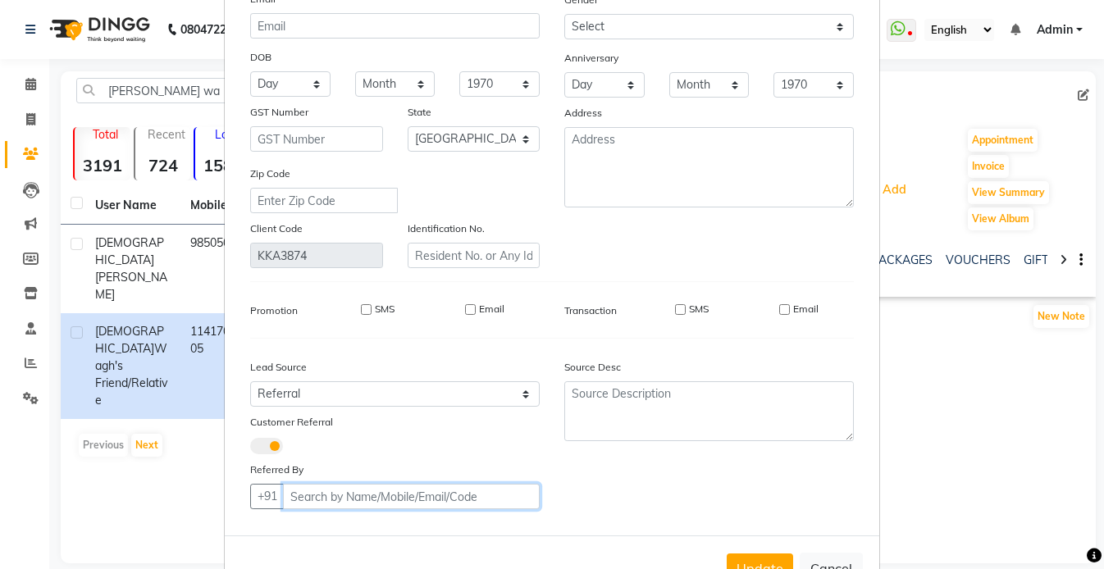
click at [349, 495] on input "text" at bounding box center [411, 496] width 257 height 25
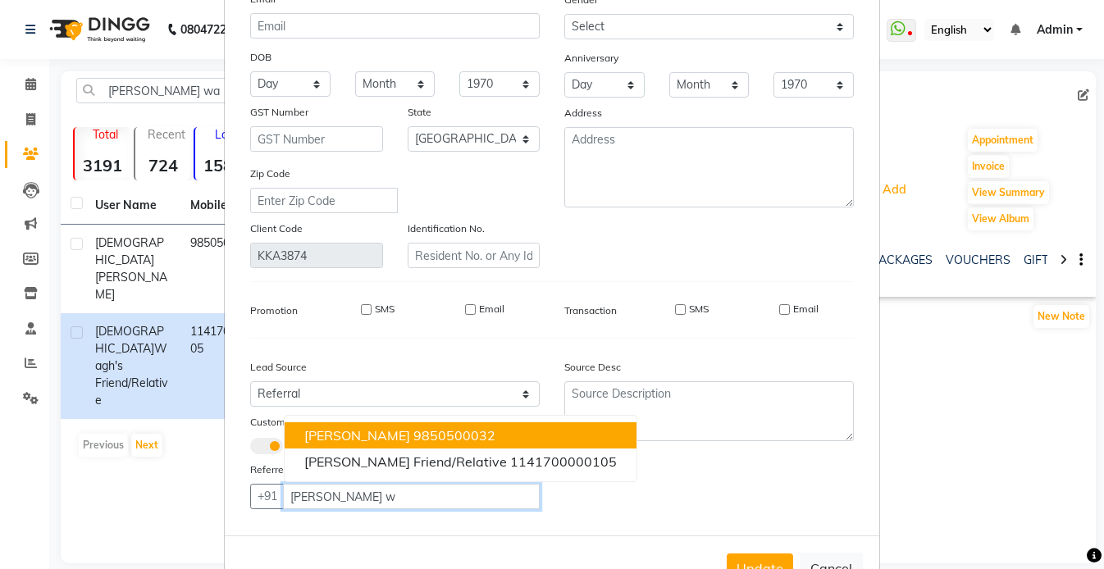
click at [420, 431] on ngb-highlight "9850500032" at bounding box center [454, 435] width 82 height 16
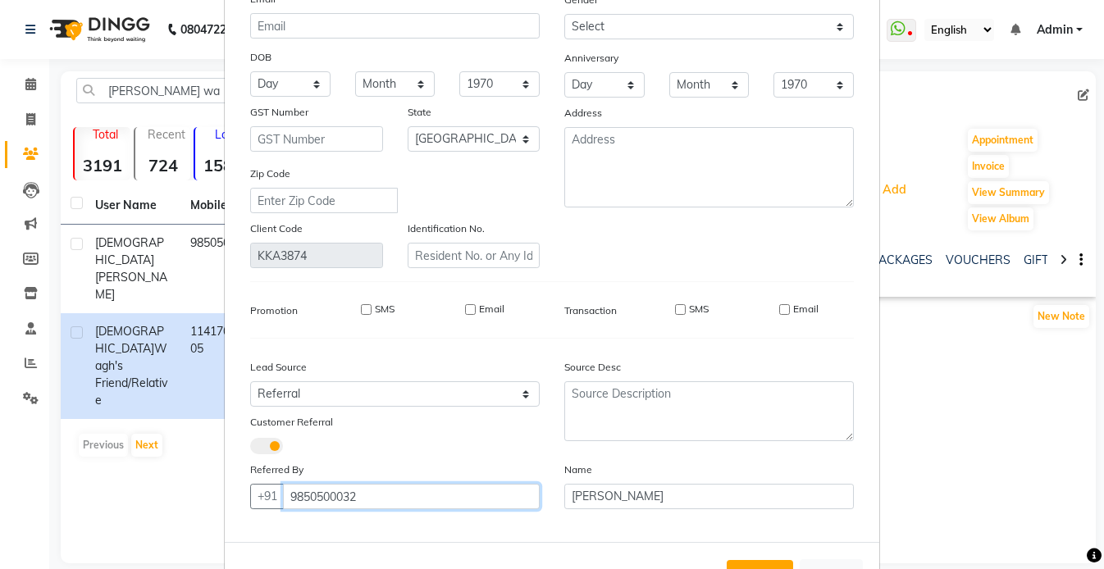
scroll to position [220, 0]
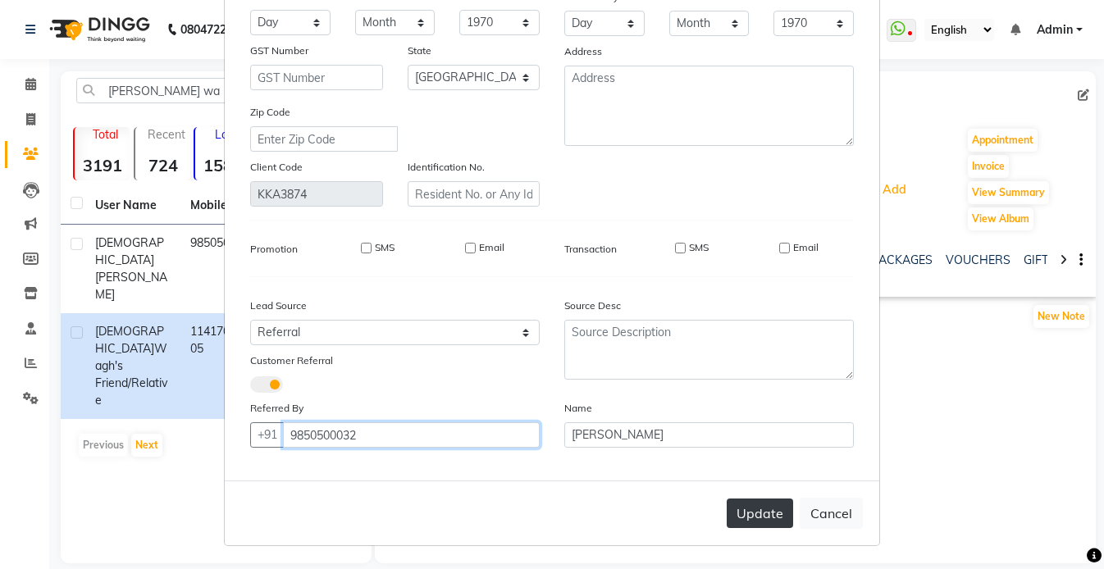
type input "9850500032"
click at [762, 519] on button "Update" at bounding box center [759, 514] width 66 height 30
select select
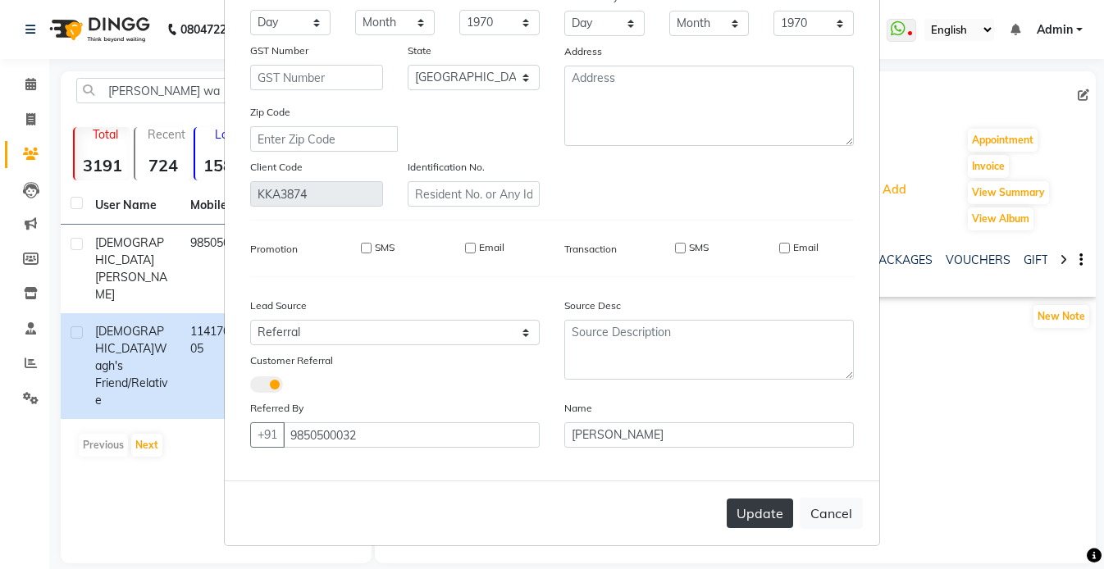
select select "null"
select select
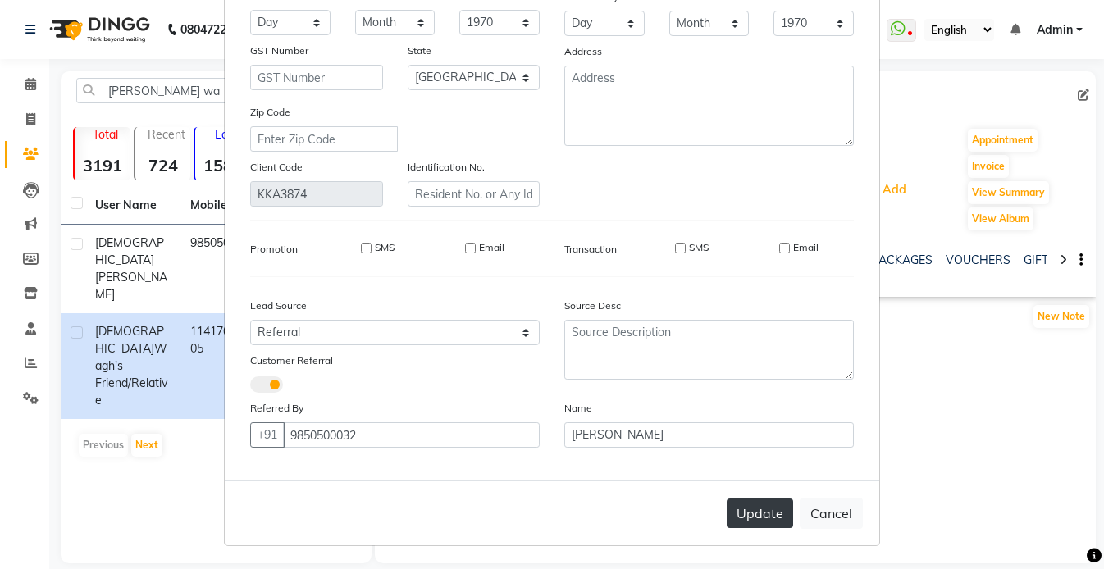
checkbox input "false"
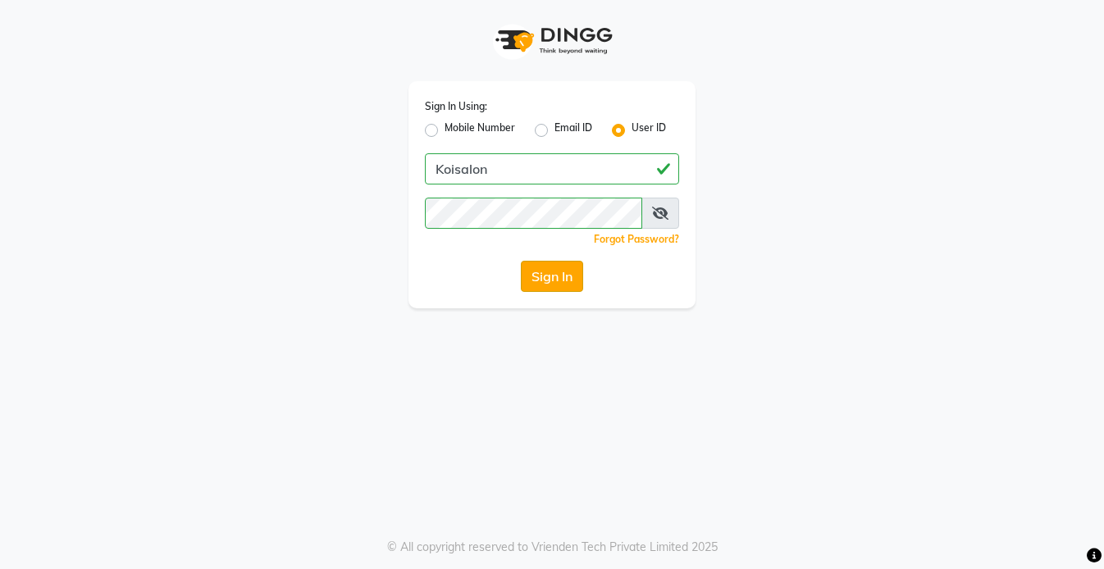
click at [543, 265] on button "Sign In" at bounding box center [552, 276] width 62 height 31
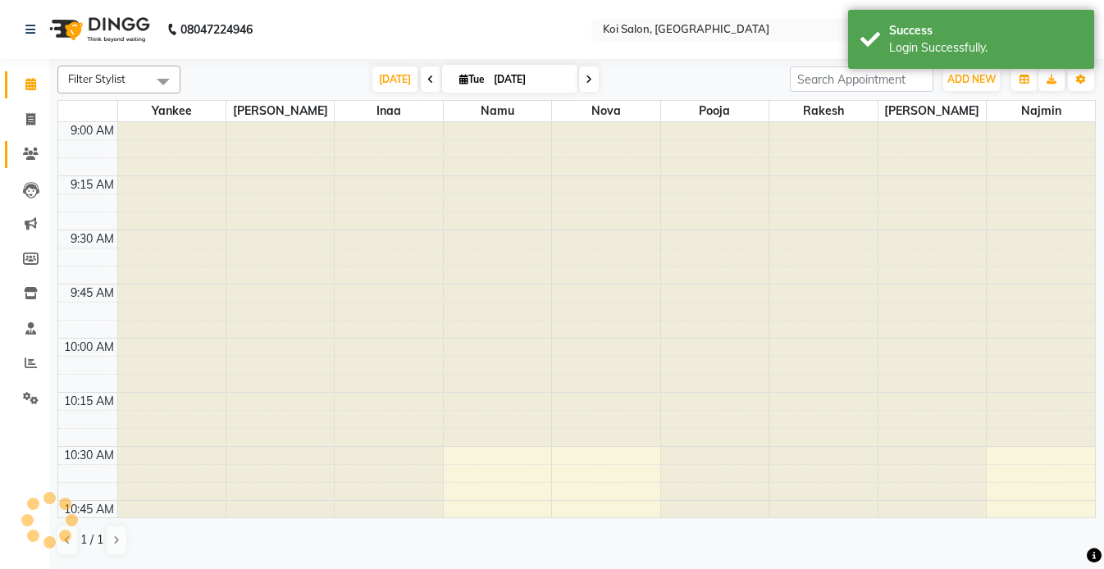
click at [29, 150] on icon at bounding box center [31, 154] width 16 height 12
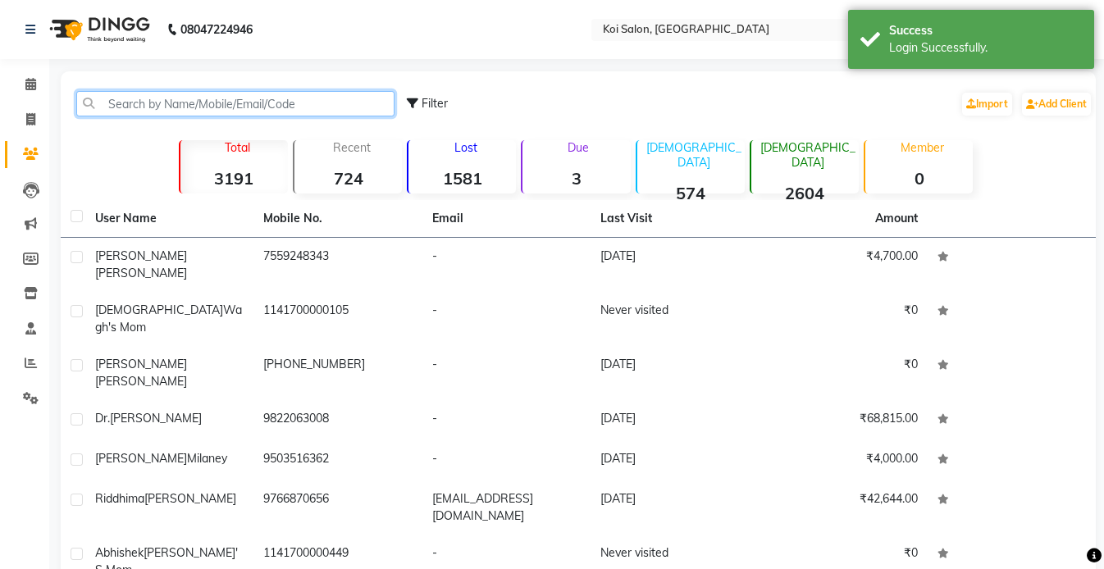
click at [226, 107] on input "text" at bounding box center [235, 103] width 318 height 25
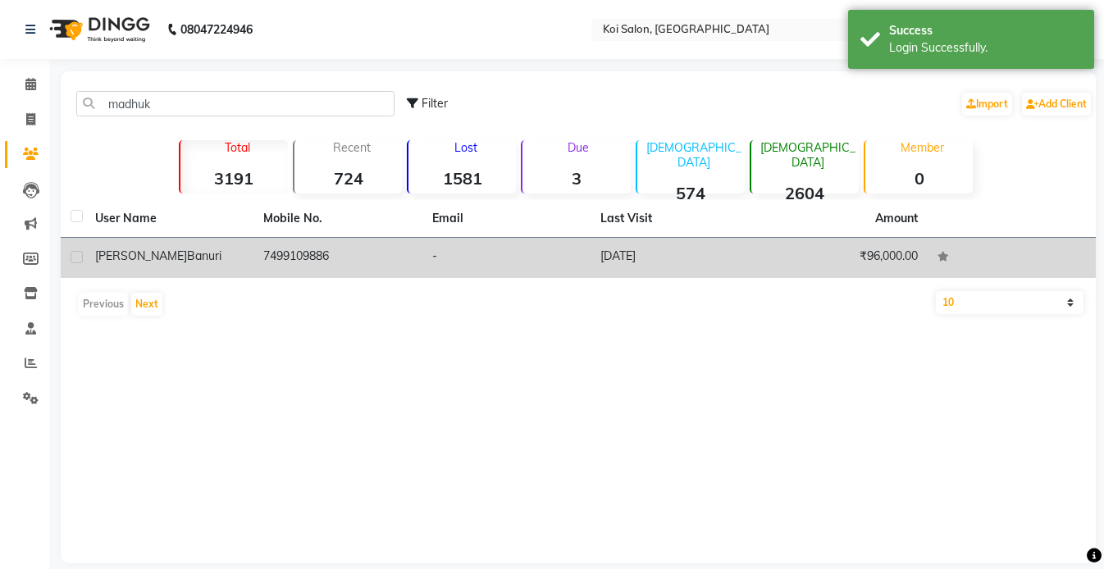
click at [198, 256] on div "[PERSON_NAME]" at bounding box center [169, 256] width 148 height 17
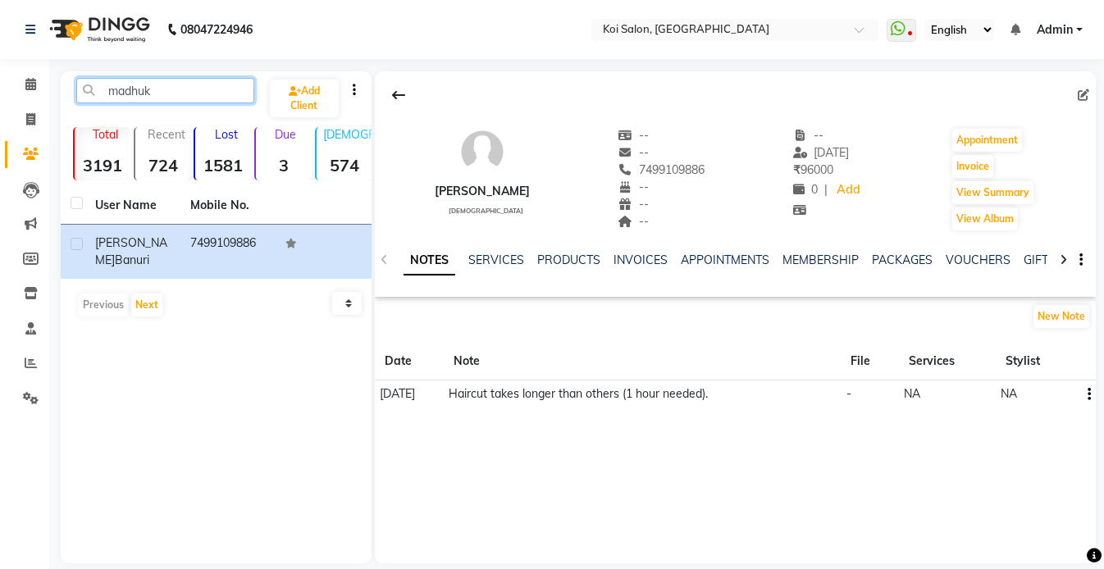
click at [171, 95] on input "madhuk" at bounding box center [165, 90] width 178 height 25
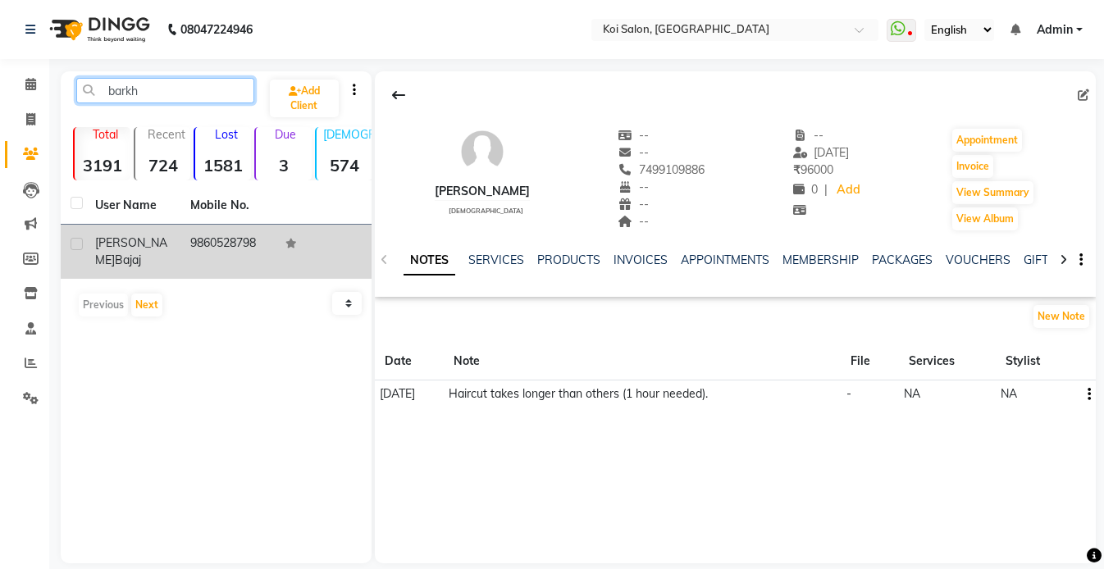
type input "barkh"
click at [148, 253] on td "[PERSON_NAME]" at bounding box center [132, 252] width 95 height 54
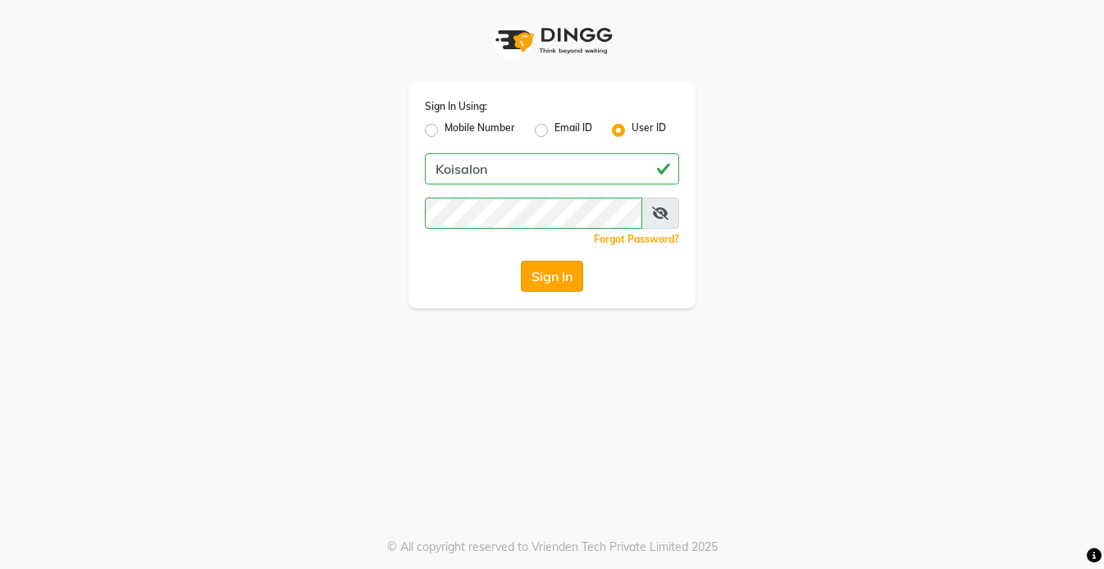
click at [548, 270] on button "Sign In" at bounding box center [552, 276] width 62 height 31
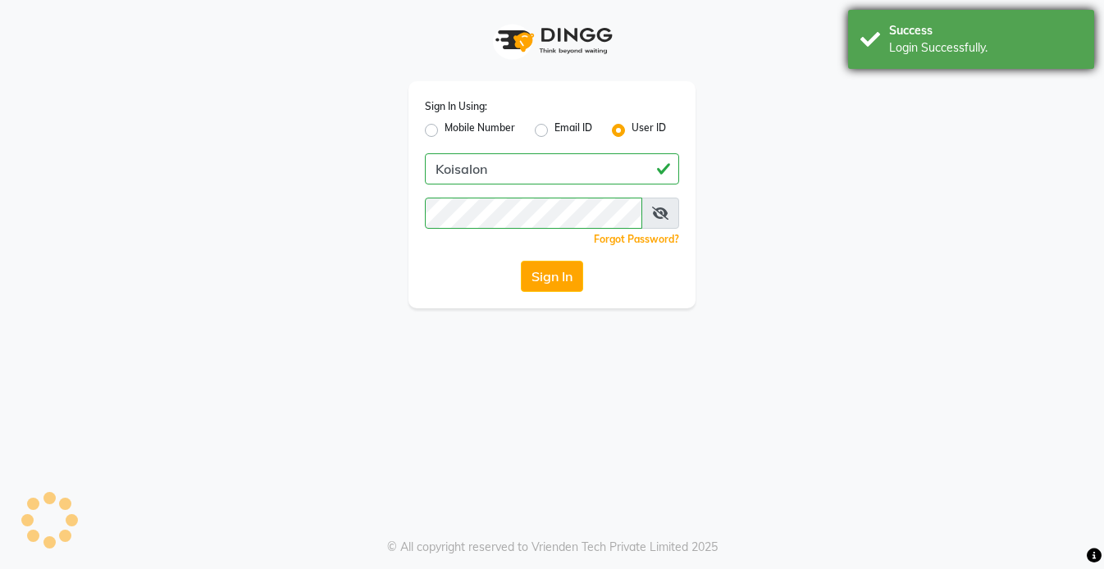
click at [913, 43] on div "Login Successfully." at bounding box center [985, 47] width 193 height 17
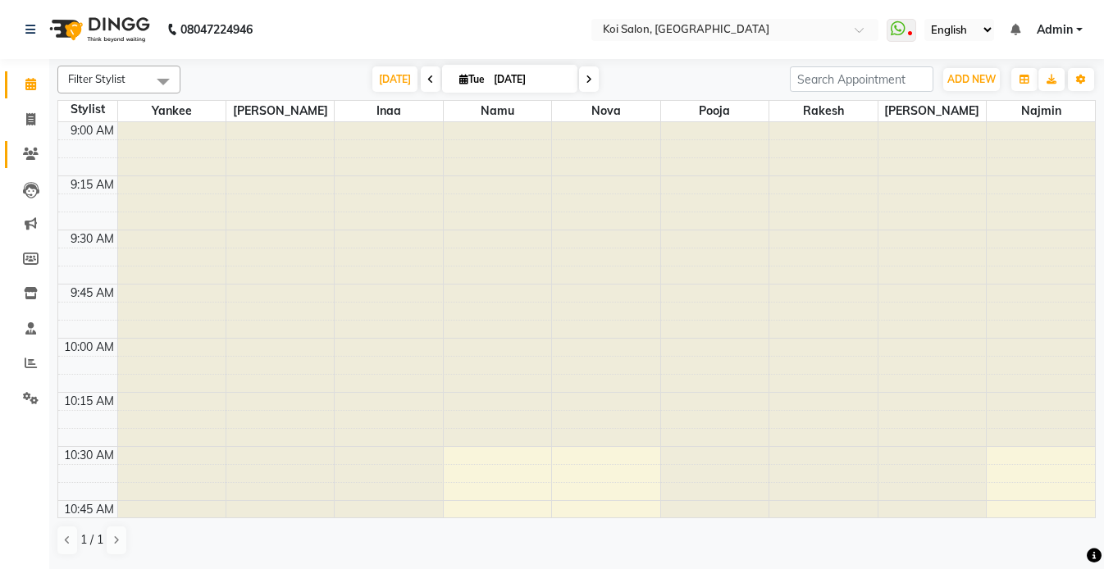
click at [44, 153] on span at bounding box center [30, 154] width 29 height 19
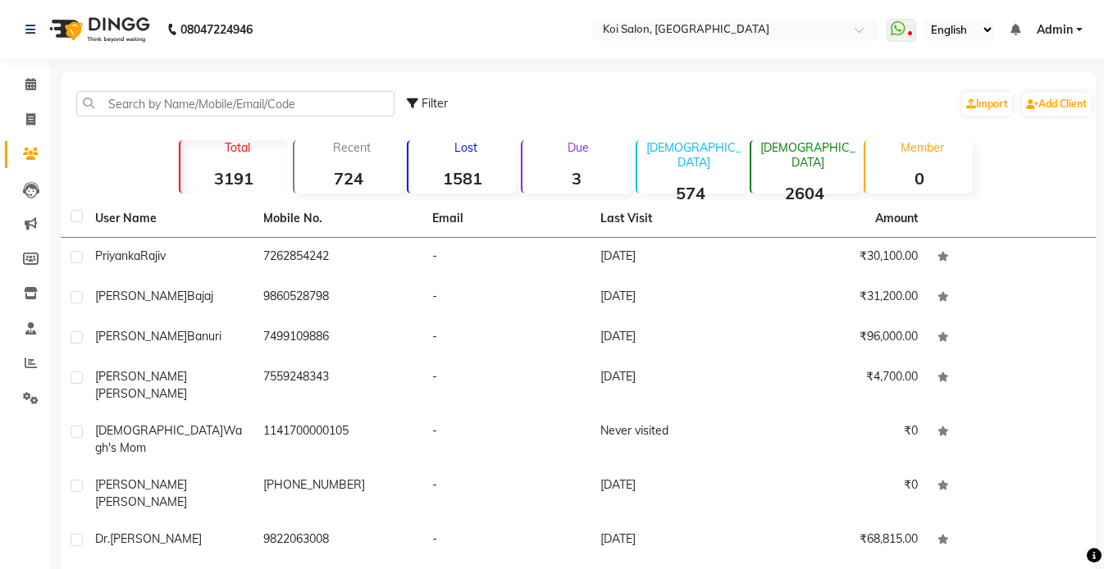
click at [200, 87] on div "Filter Import Add Client" at bounding box center [578, 104] width 1028 height 52
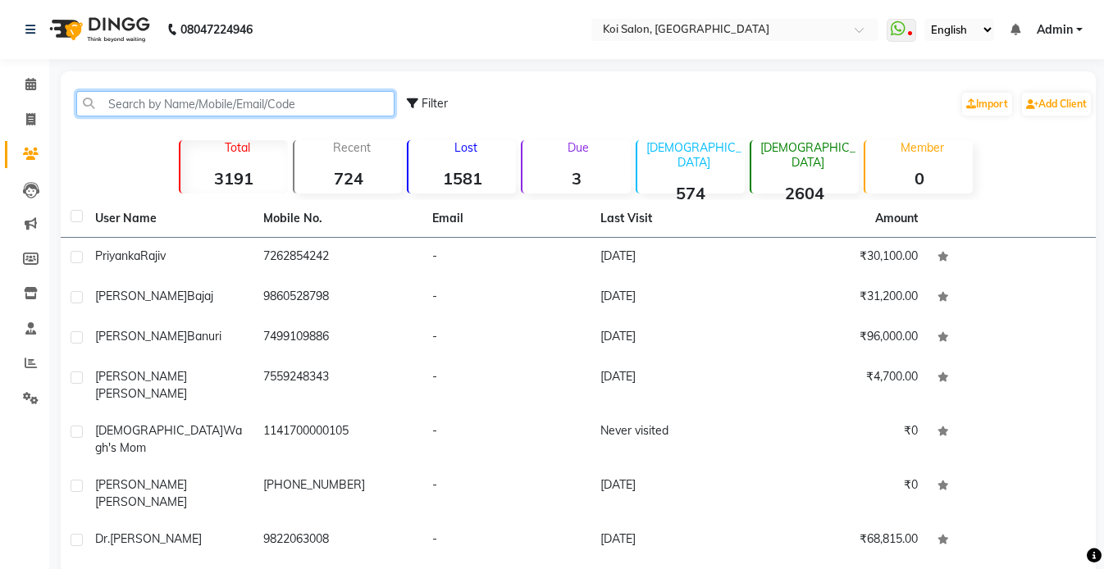
click at [171, 107] on input "text" at bounding box center [235, 103] width 318 height 25
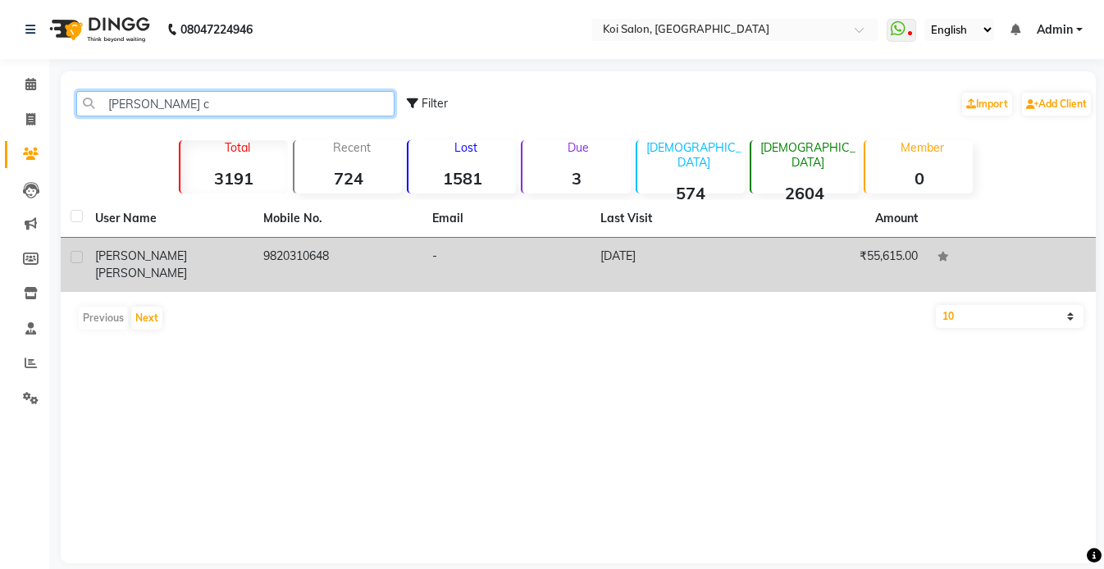
type input "[PERSON_NAME] c"
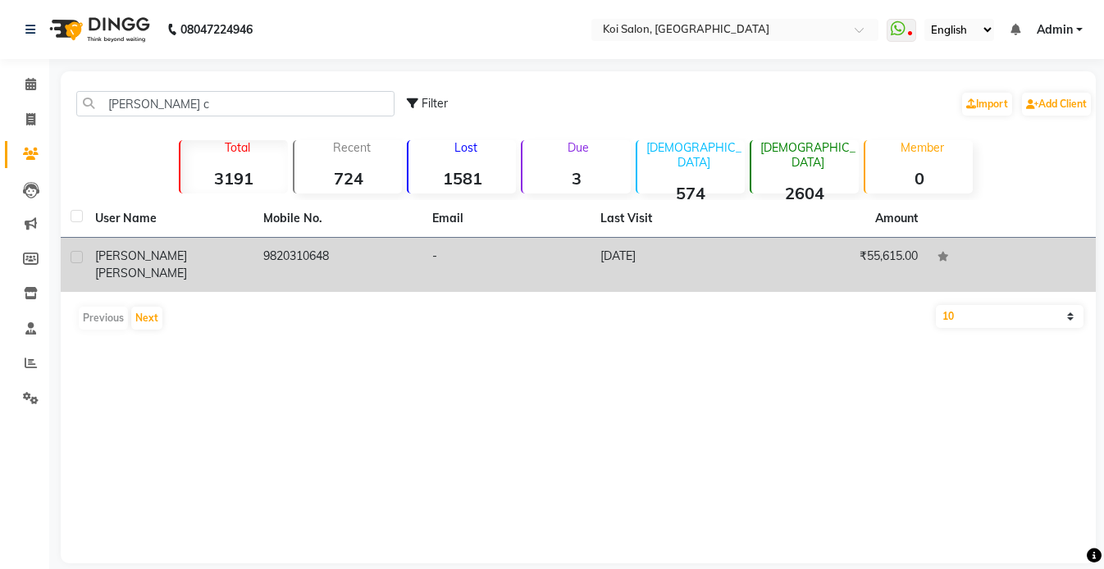
click at [140, 266] on span "[PERSON_NAME]" at bounding box center [141, 273] width 92 height 15
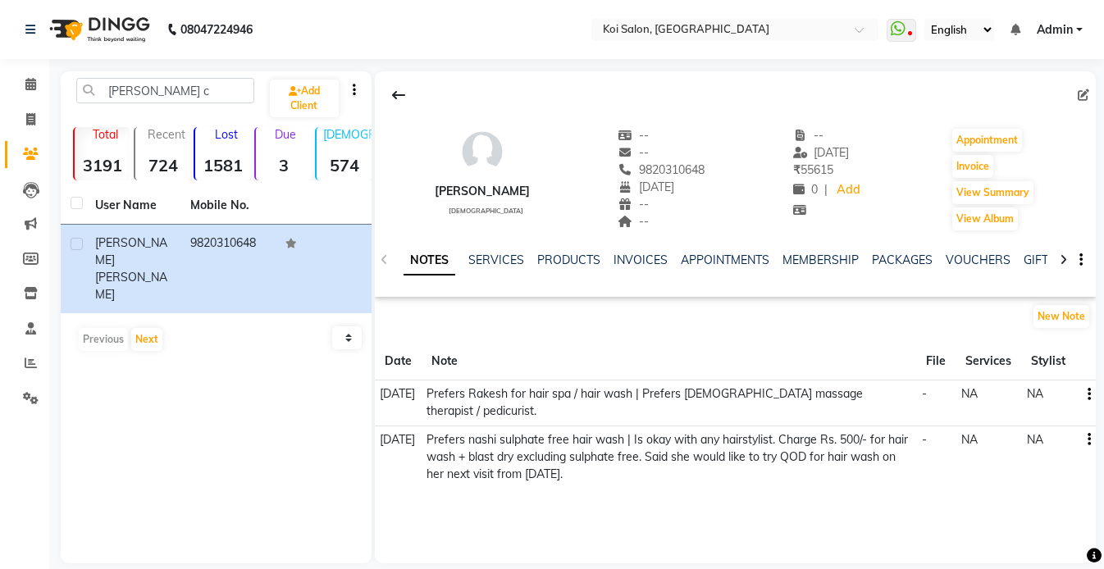
click at [1089, 395] on icon "button" at bounding box center [1088, 394] width 3 height 1
click at [1059, 396] on div "Edit" at bounding box center [1049, 395] width 26 height 20
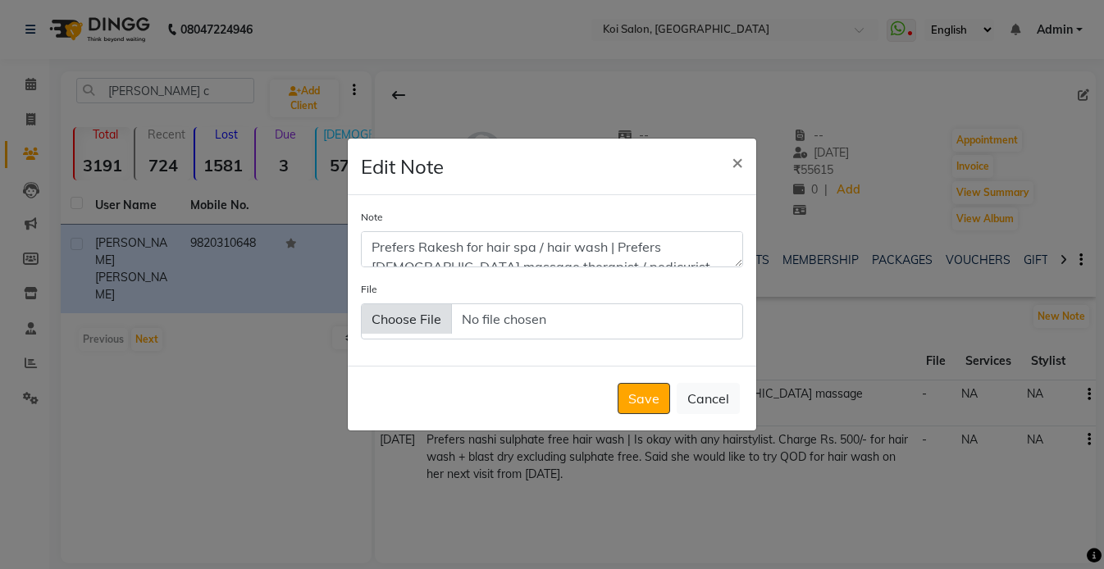
drag, startPoint x: 738, startPoint y: 263, endPoint x: 738, endPoint y: 388, distance: 124.6
click at [738, 367] on div "Note Prefers Rakesh for hair spa / hair wash | Prefers [DEMOGRAPHIC_DATA] massa…" at bounding box center [552, 280] width 408 height 171
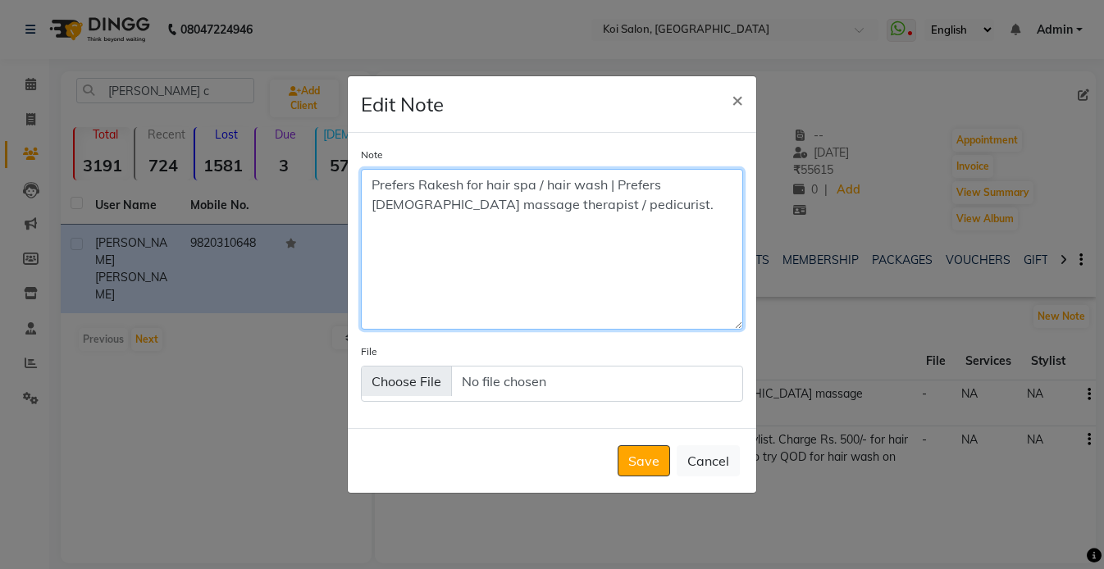
drag, startPoint x: 617, startPoint y: 180, endPoint x: 621, endPoint y: 228, distance: 48.6
click at [617, 180] on textarea "Prefers Rakesh for hair spa / hair wash | Prefers [DEMOGRAPHIC_DATA] massage th…" at bounding box center [552, 249] width 382 height 161
type textarea "Prefers Rakesh for hair spa / hair wash. Prefers [DEMOGRAPHIC_DATA] massage the…"
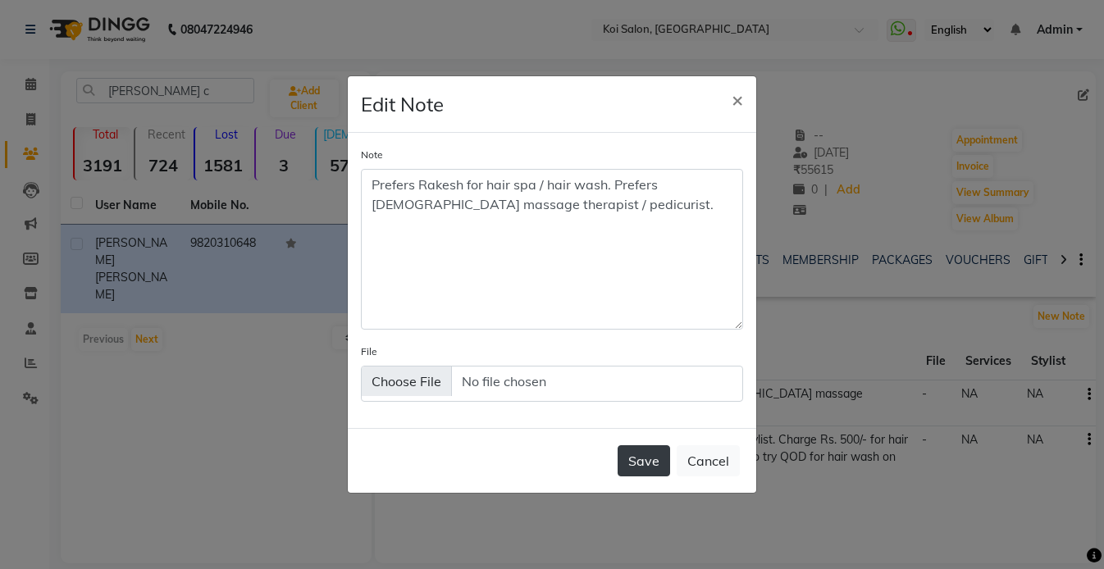
click at [645, 461] on button "Save" at bounding box center [643, 460] width 52 height 31
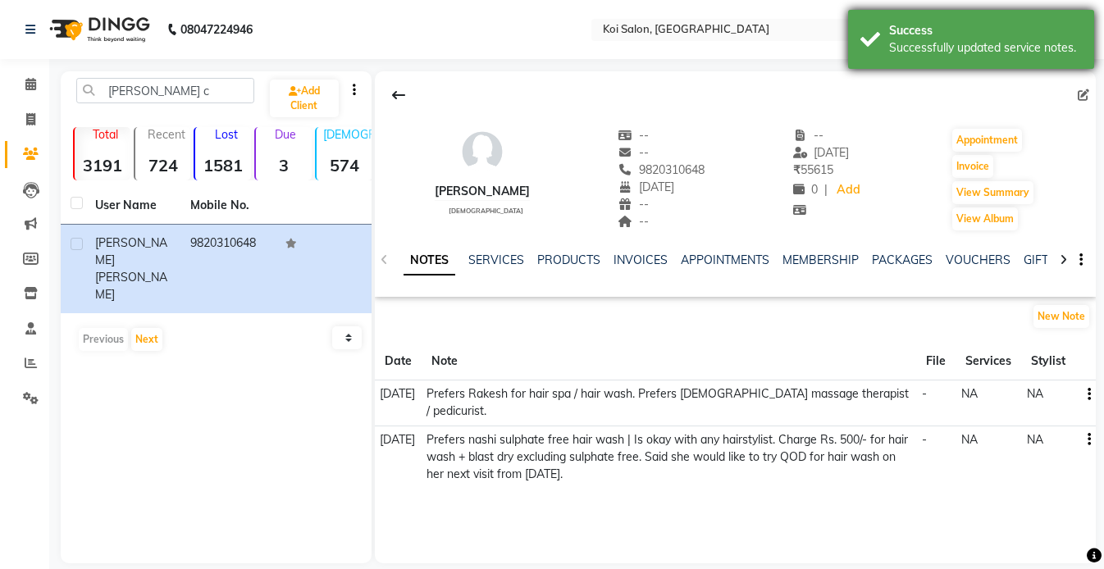
click at [918, 39] on div "Successfully updated service notes." at bounding box center [985, 47] width 193 height 17
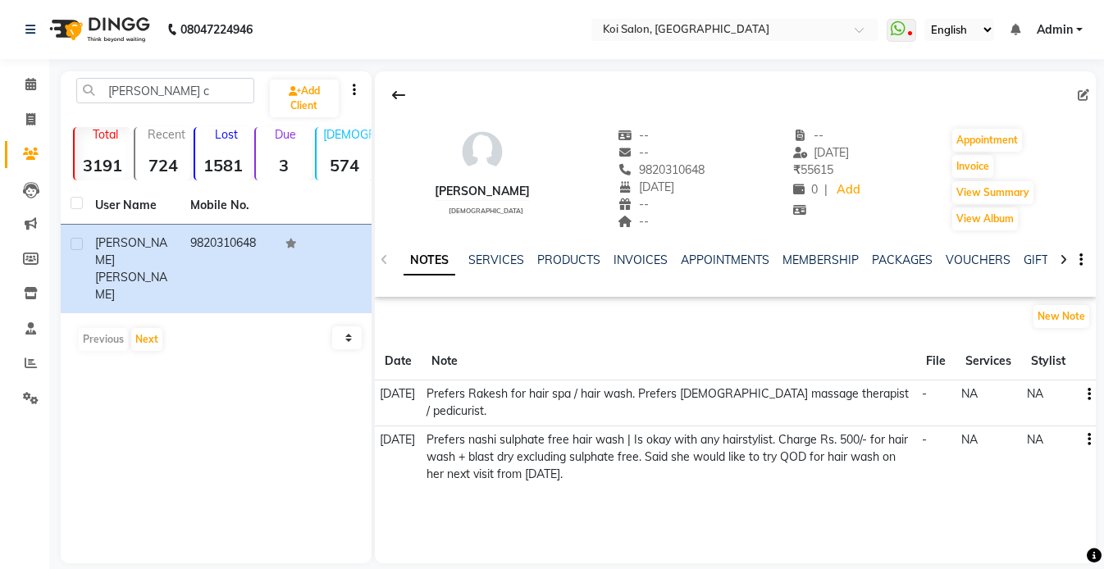
click at [176, 105] on div "[PERSON_NAME] c Add Client" at bounding box center [216, 97] width 304 height 39
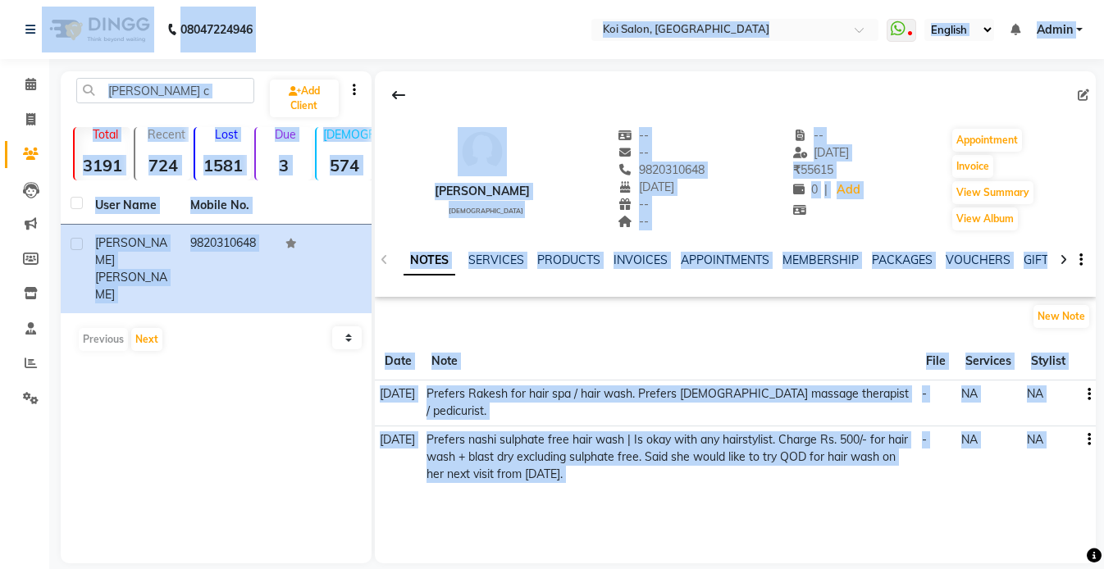
click at [201, 71] on div "[PERSON_NAME] c Add Client Total 3191 Recent 724 Lost 1581 Due 3 [DEMOGRAPHIC_D…" at bounding box center [216, 317] width 311 height 492
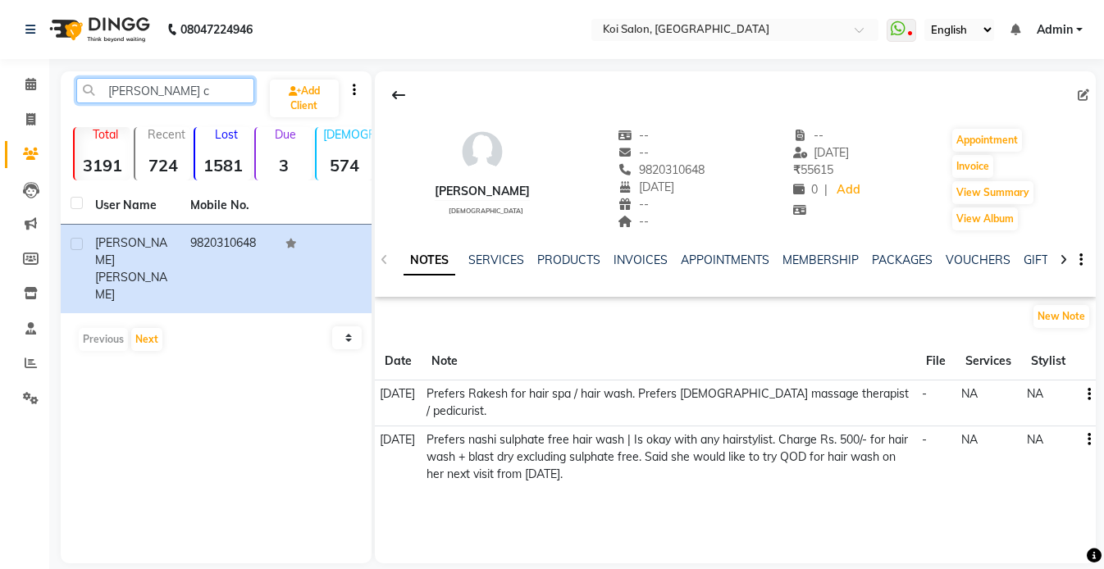
click at [189, 91] on input "[PERSON_NAME] c" at bounding box center [165, 90] width 178 height 25
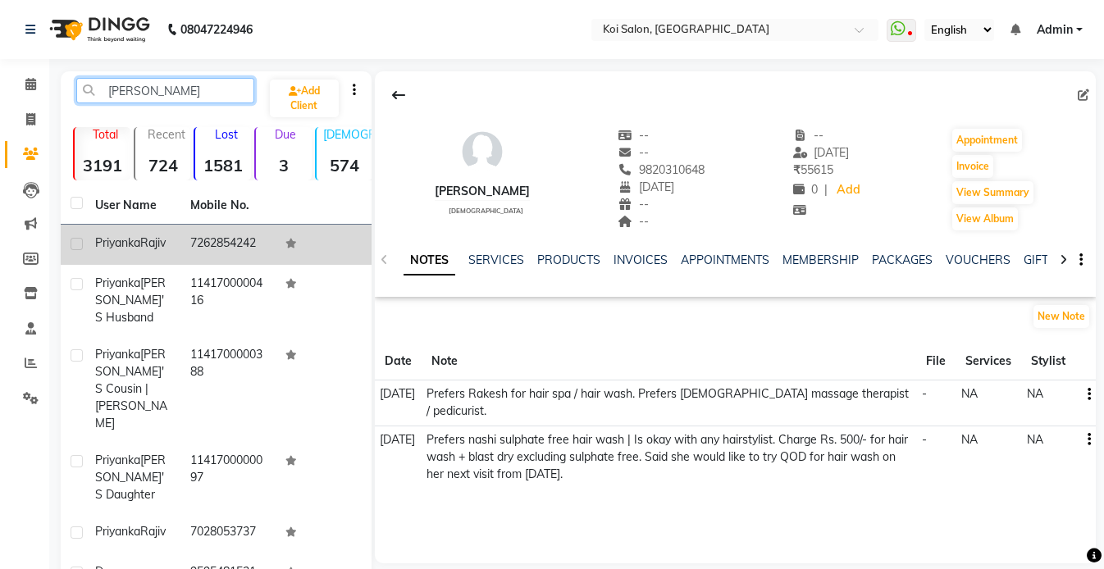
type input "[PERSON_NAME]"
click at [140, 252] on div "[PERSON_NAME]" at bounding box center [132, 243] width 75 height 17
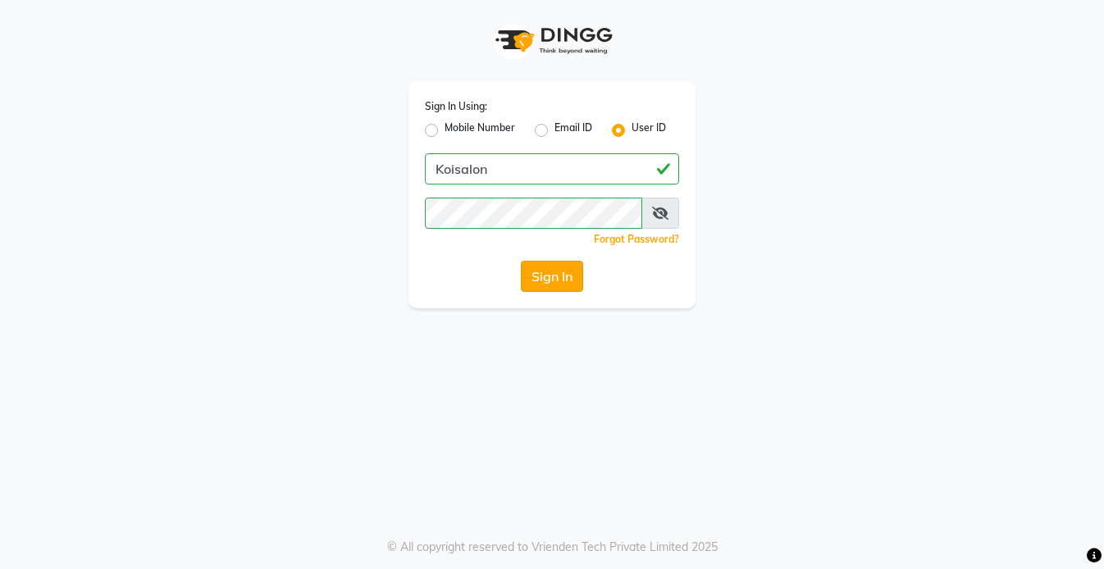
click at [536, 273] on button "Sign In" at bounding box center [552, 276] width 62 height 31
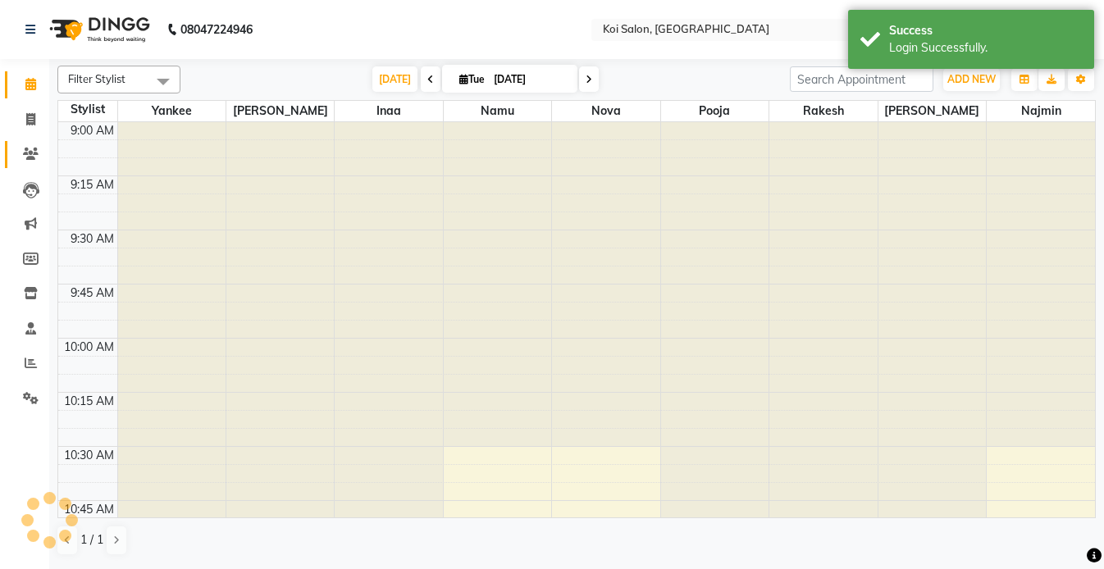
click at [30, 152] on icon at bounding box center [31, 154] width 16 height 12
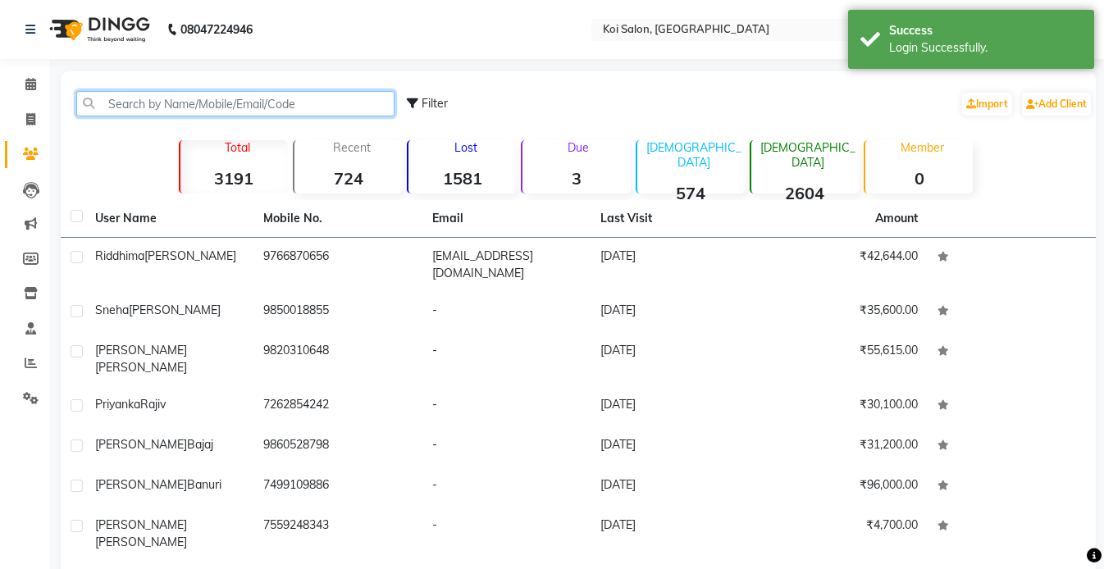
click at [148, 100] on input "text" at bounding box center [235, 103] width 318 height 25
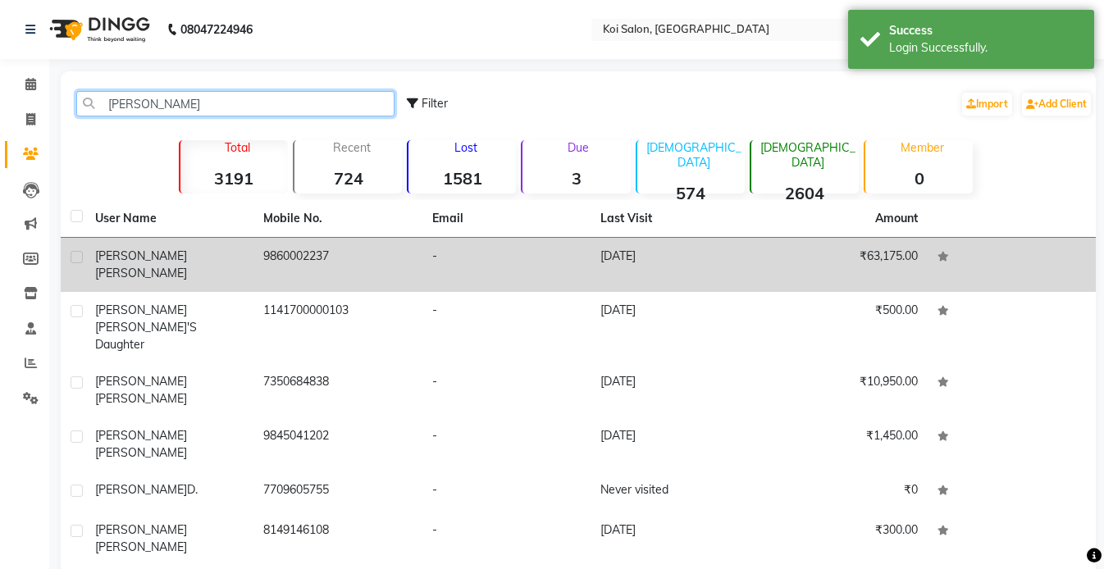
type input "[PERSON_NAME]"
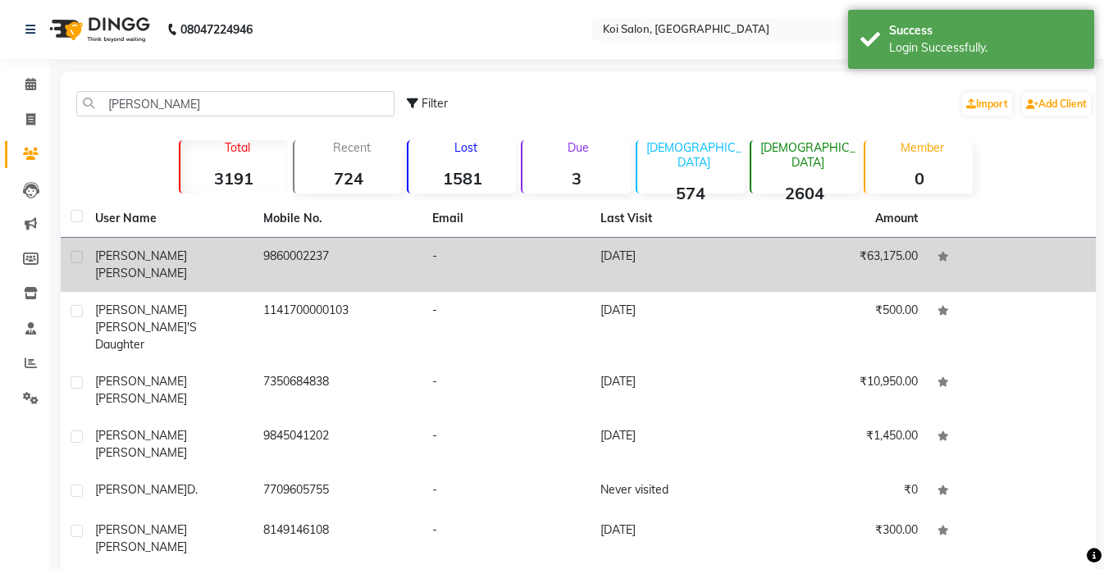
click at [198, 246] on td "[PERSON_NAME]" at bounding box center [169, 265] width 168 height 54
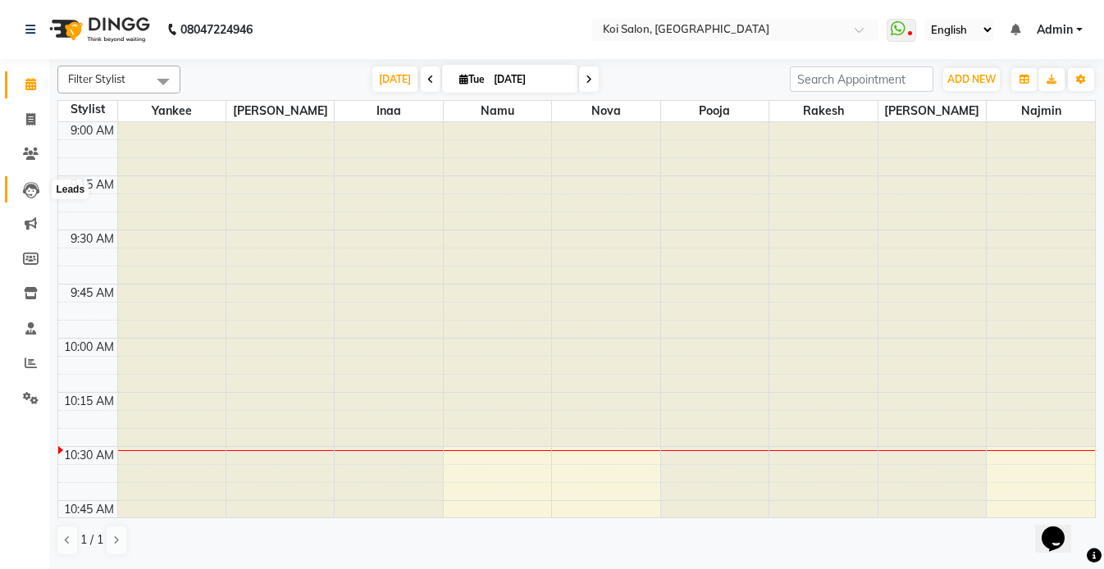
click at [34, 188] on icon at bounding box center [31, 190] width 16 height 16
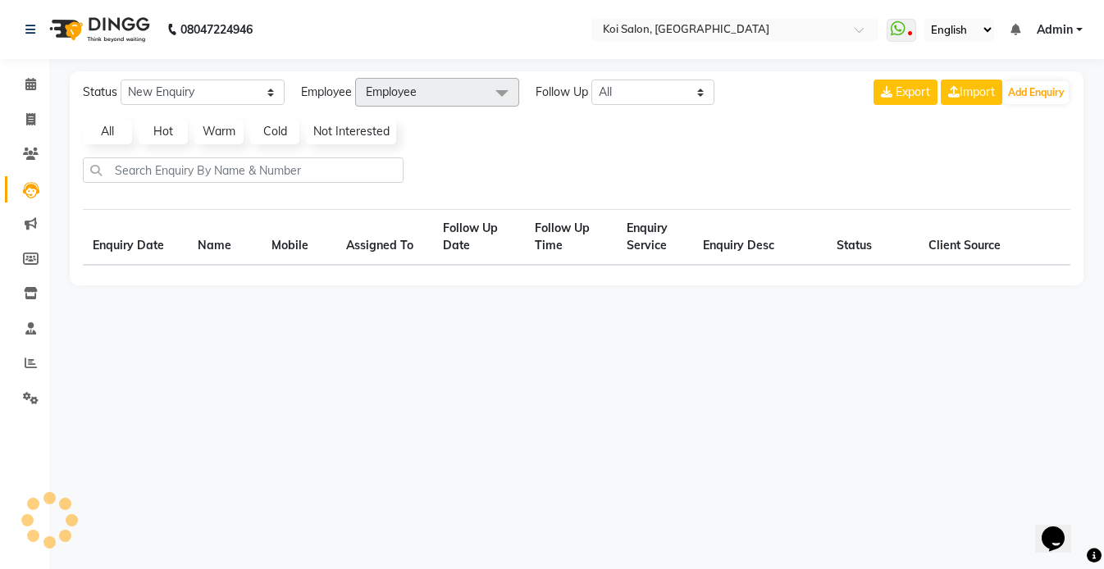
select select "10"
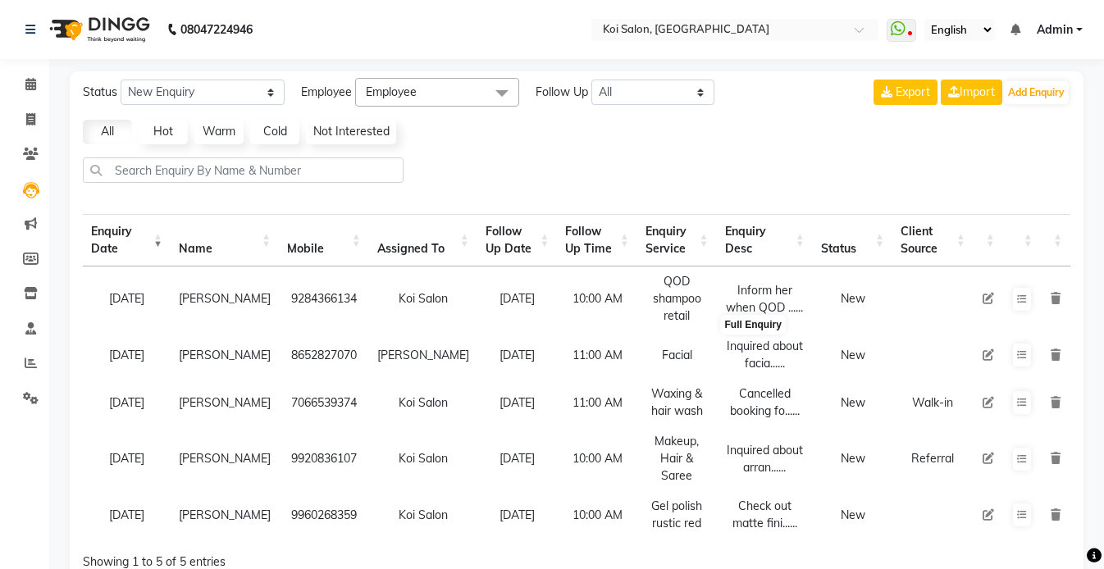
click at [754, 349] on div "Inquired about facia......" at bounding box center [765, 355] width 80 height 34
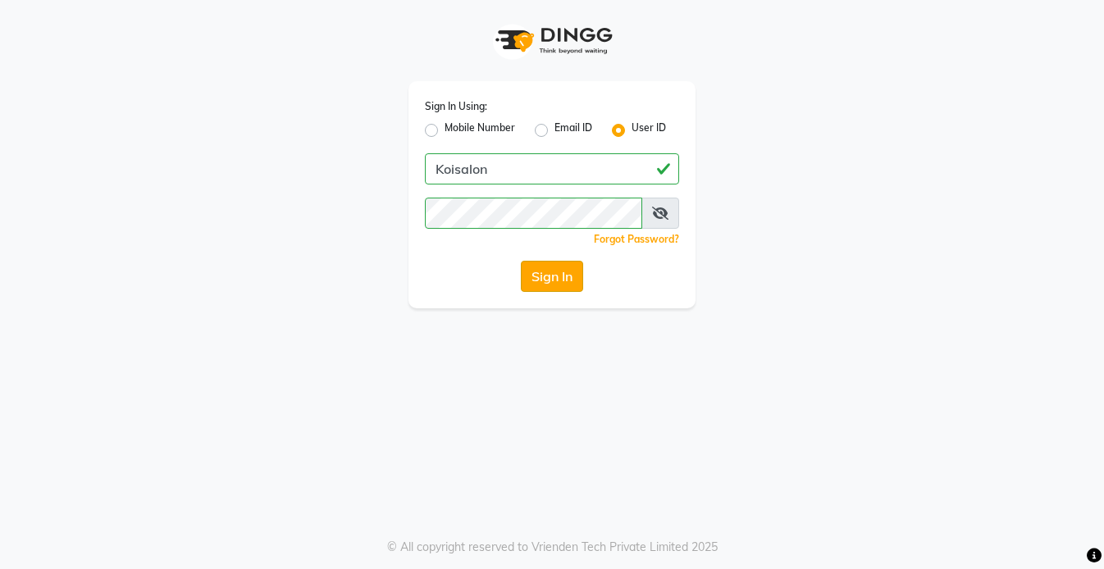
click at [544, 276] on button "Sign In" at bounding box center [552, 276] width 62 height 31
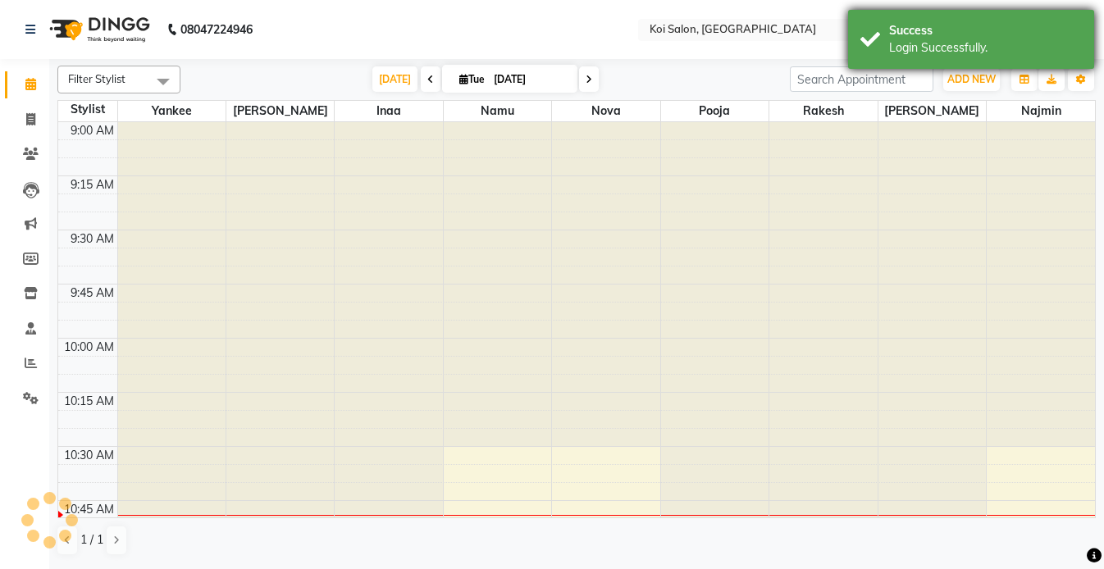
click at [899, 34] on div "Success" at bounding box center [985, 30] width 193 height 17
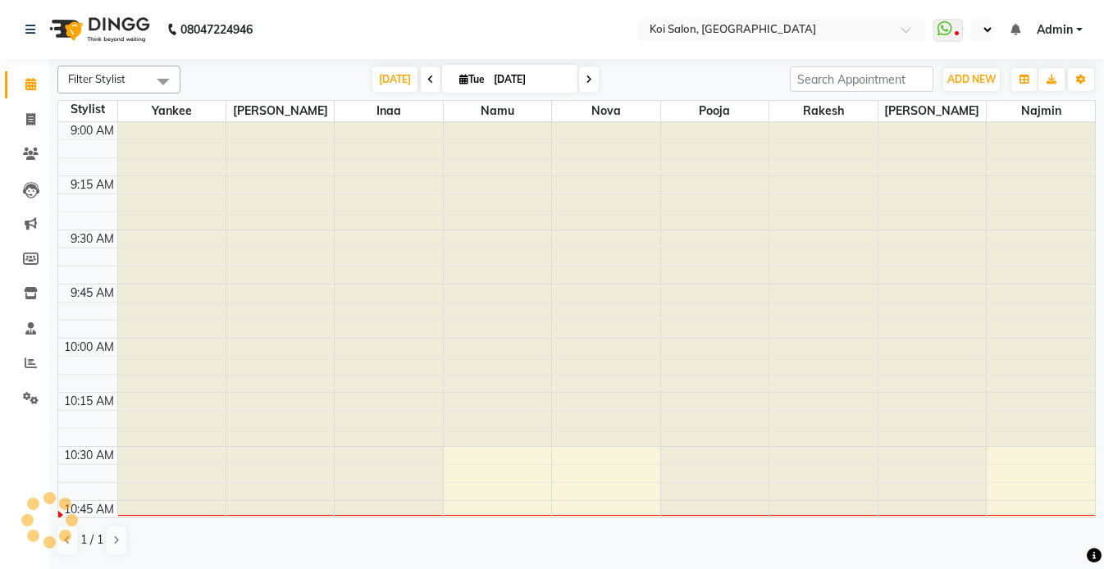
select select "en"
click at [38, 195] on icon at bounding box center [31, 190] width 16 height 16
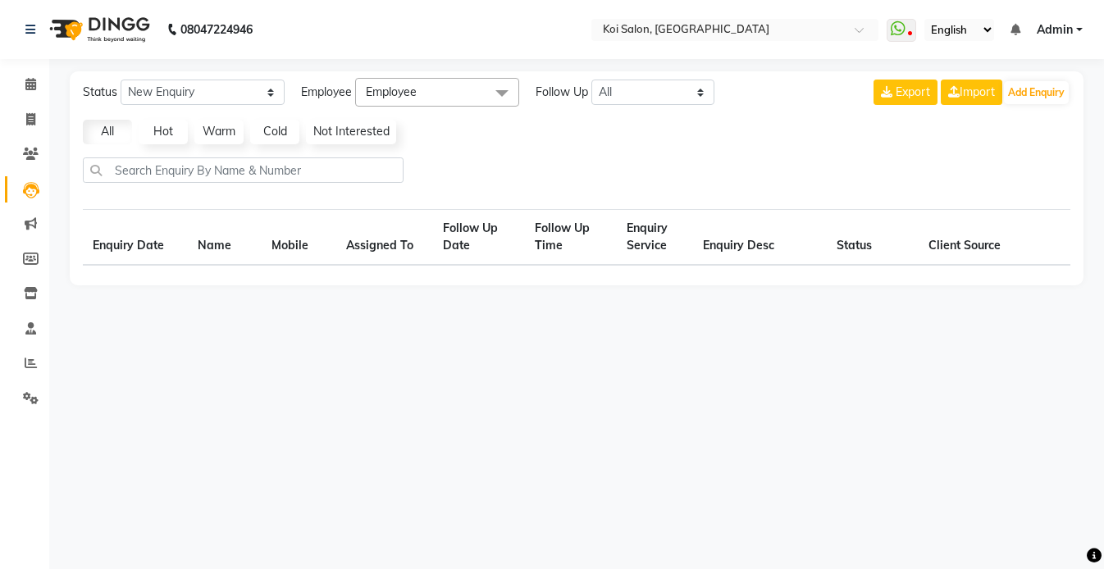
select select "10"
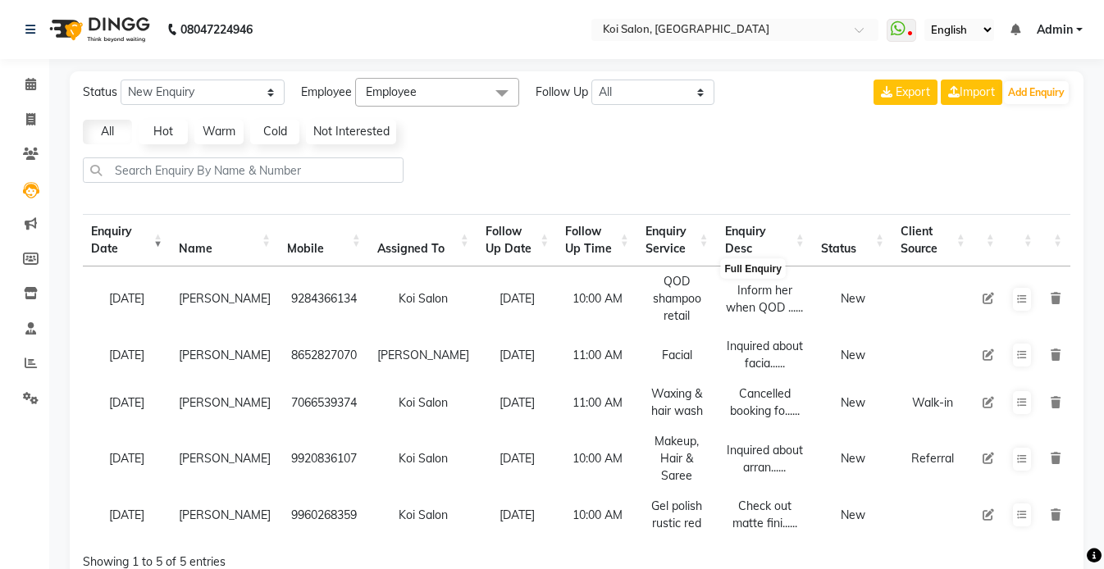
click at [761, 308] on div "Inform her when QOD ......" at bounding box center [765, 299] width 80 height 34
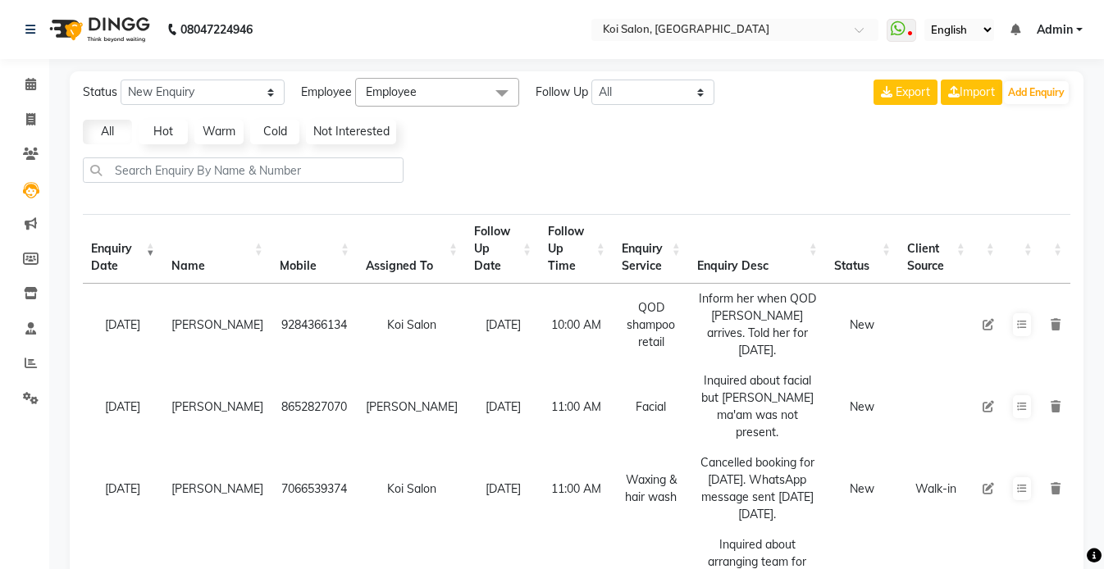
click at [466, 239] on th "Follow Up Date" at bounding box center [503, 249] width 74 height 70
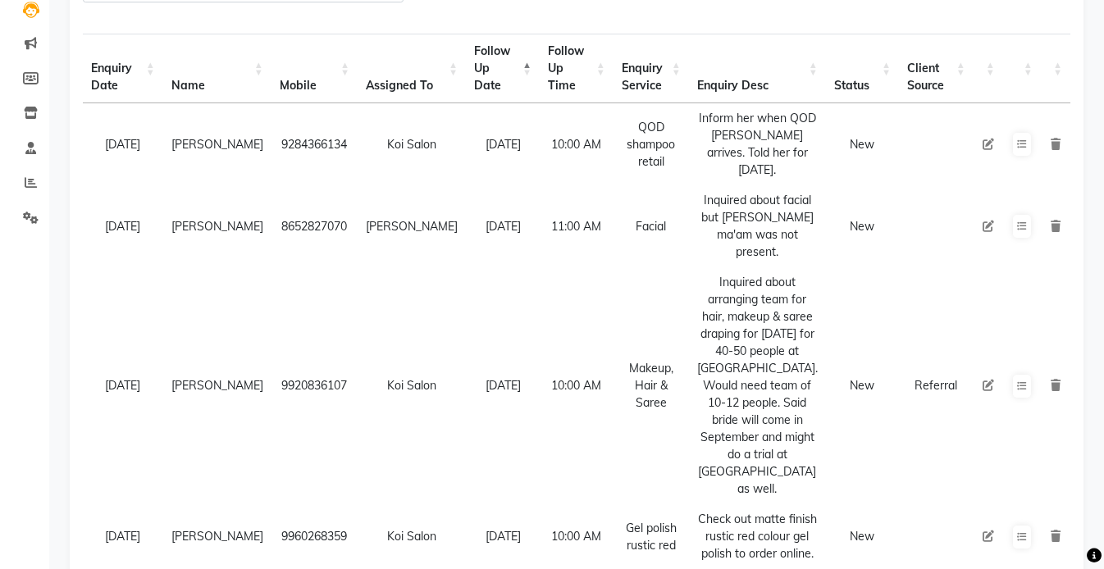
scroll to position [175, 0]
